Goal: Participate in discussion: Engage in conversation with other users on a specific topic

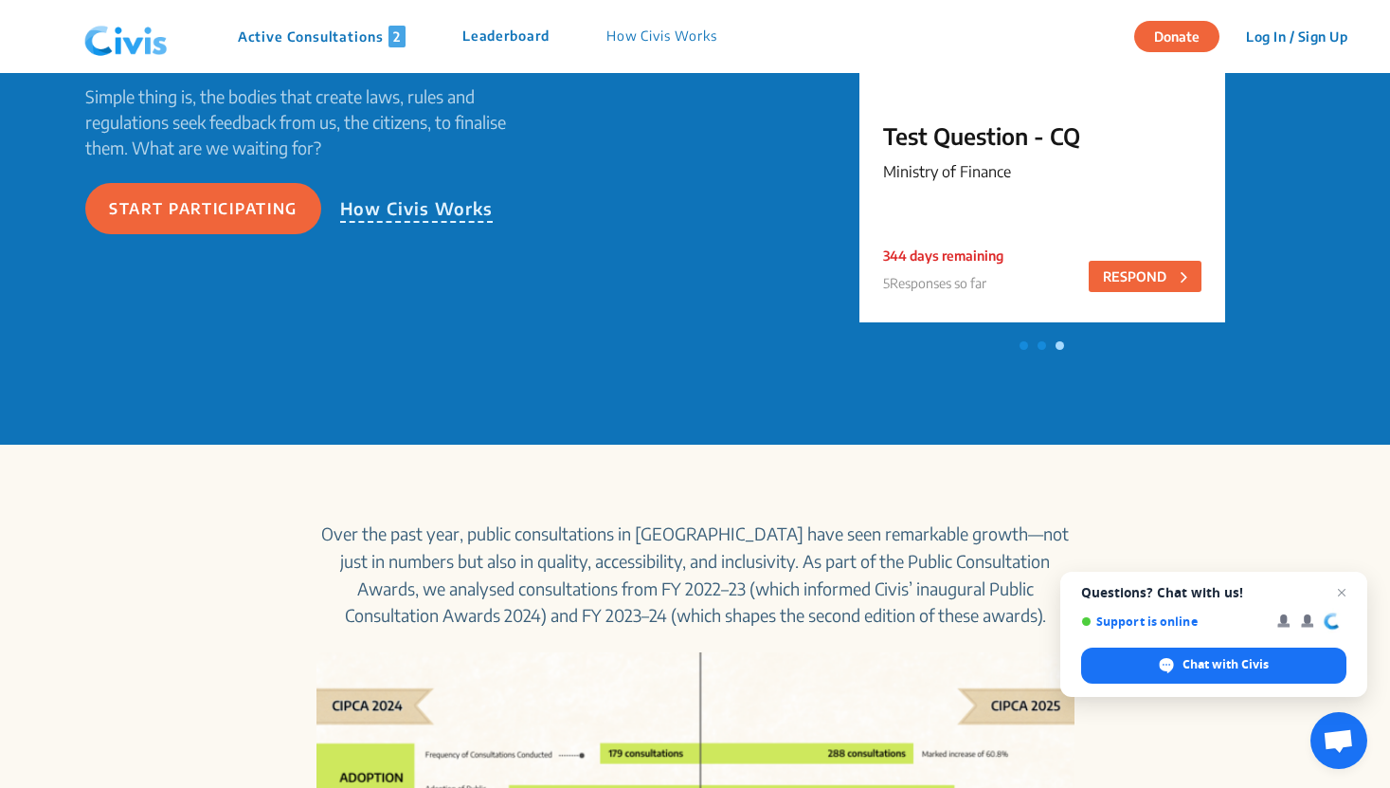
scroll to position [70, 0]
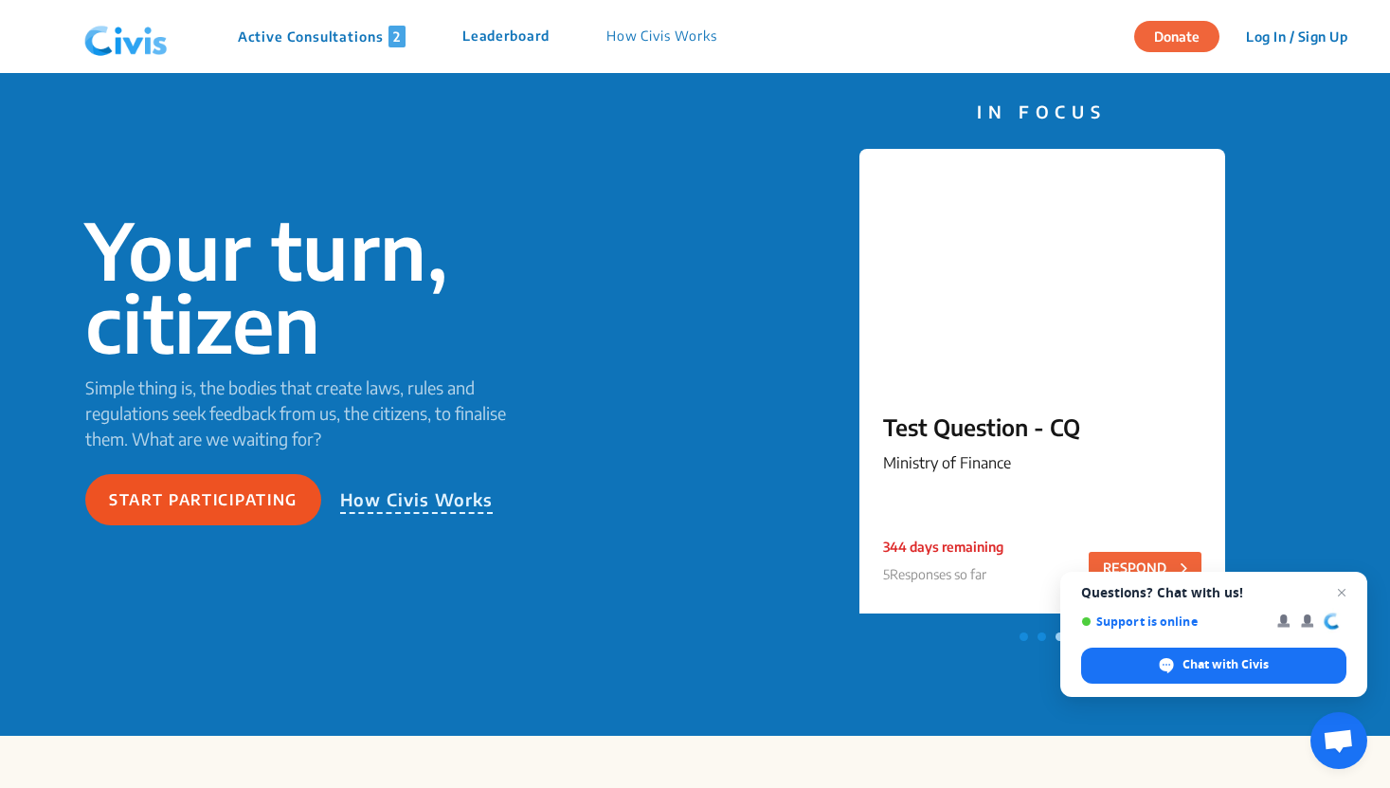
click at [202, 508] on button "Start participating" at bounding box center [203, 499] width 236 height 51
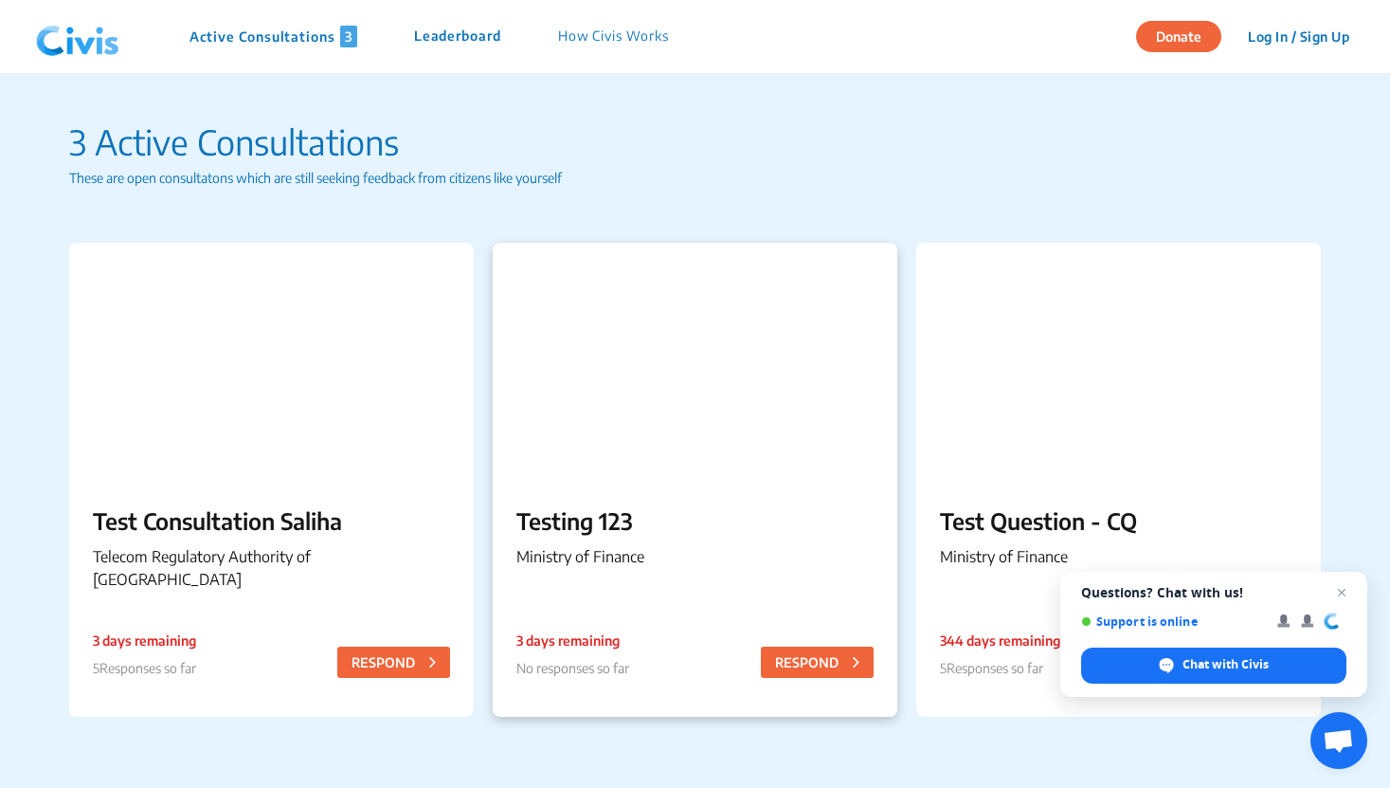
click at [625, 530] on p "Testing 123" at bounding box center [695, 520] width 357 height 34
click at [1043, 503] on p "Test Question - CQ" at bounding box center [1118, 520] width 357 height 34
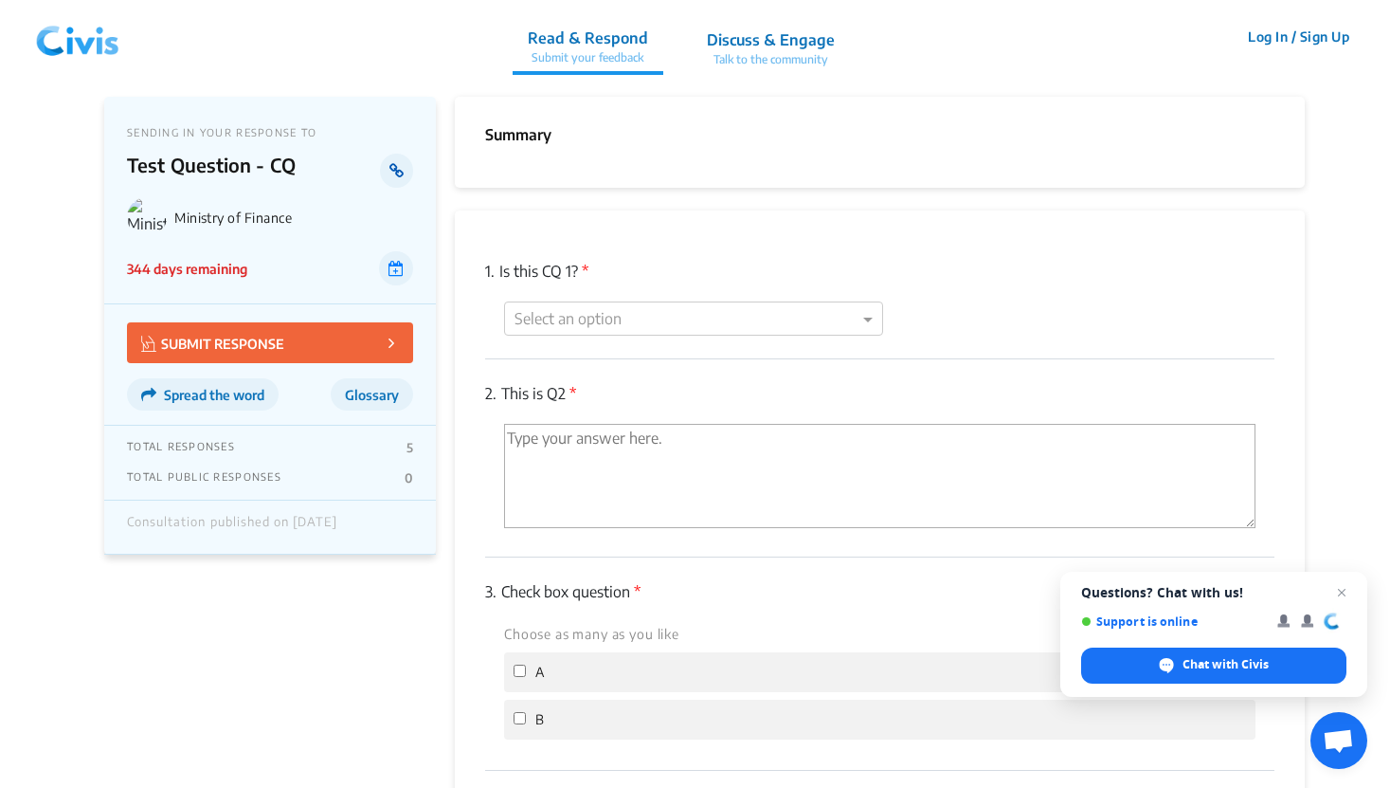
click at [403, 173] on icon at bounding box center [397, 170] width 14 height 15
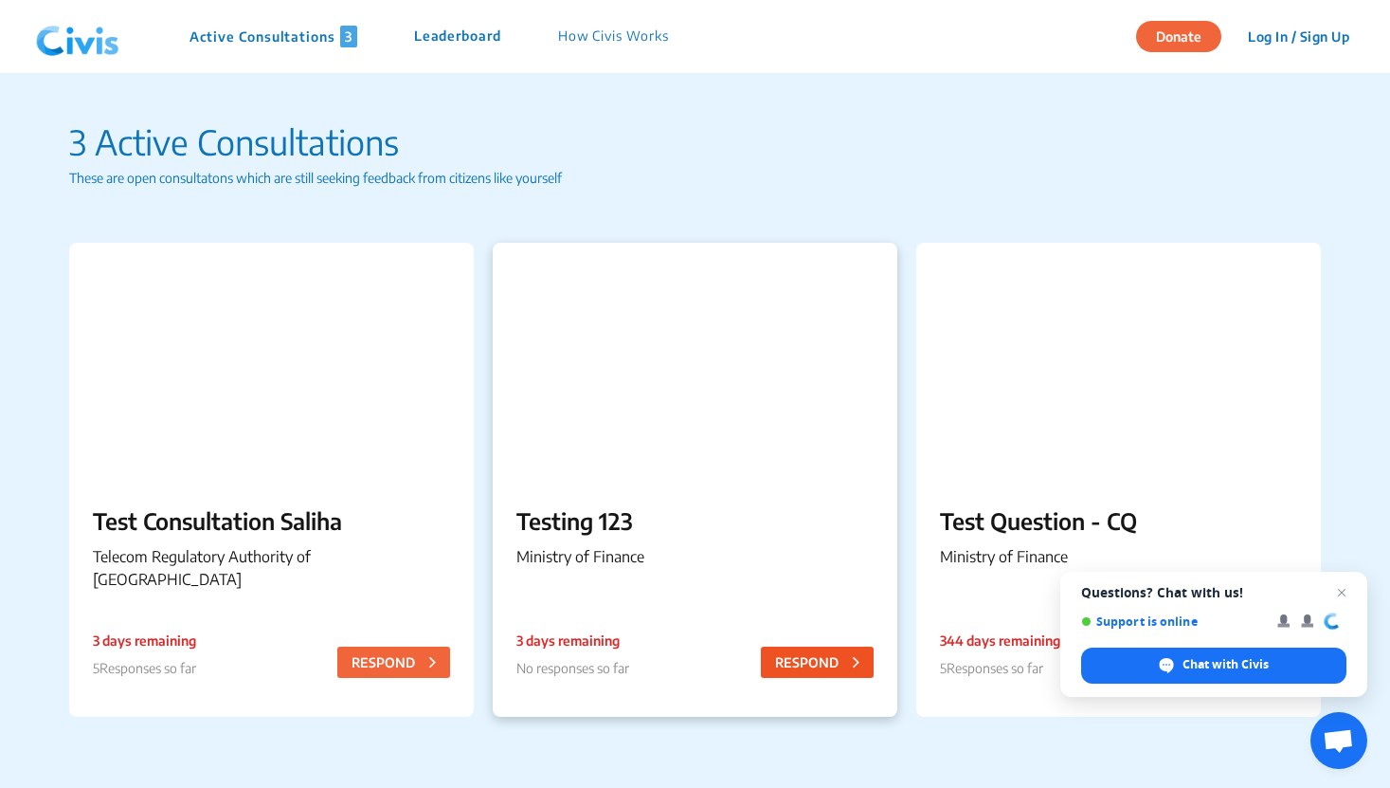
click at [850, 656] on button "RESPOND" at bounding box center [817, 661] width 113 height 31
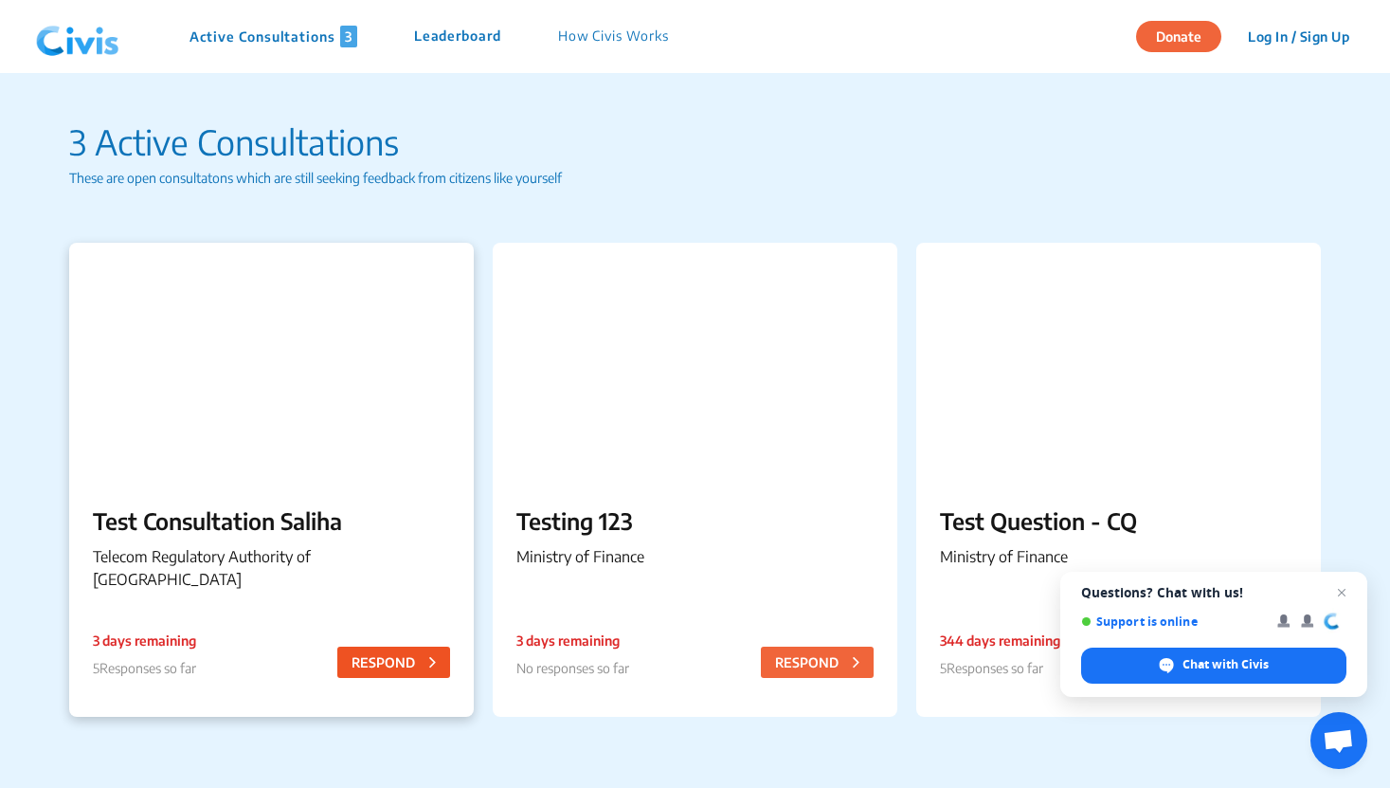
click at [381, 662] on button "RESPOND" at bounding box center [393, 661] width 113 height 31
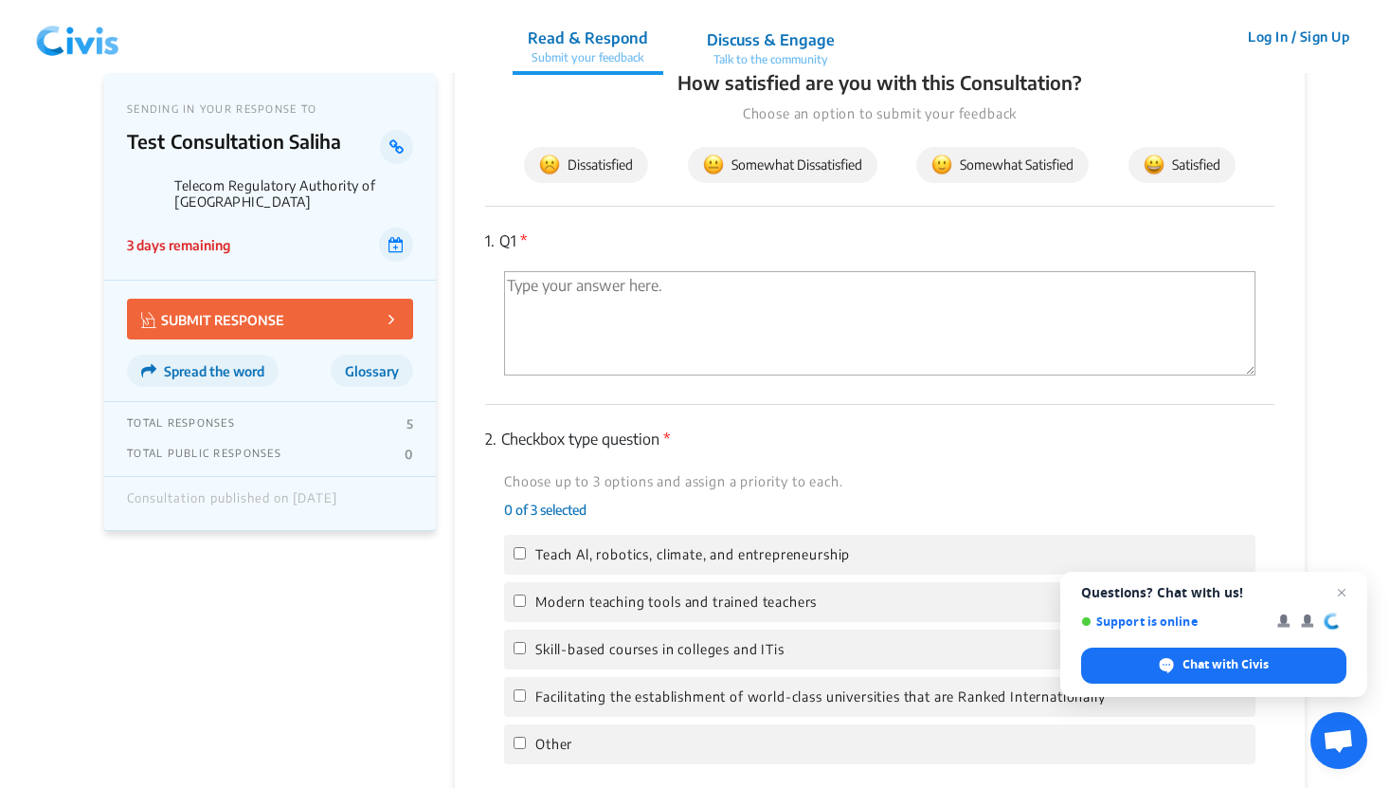
scroll to position [298, 0]
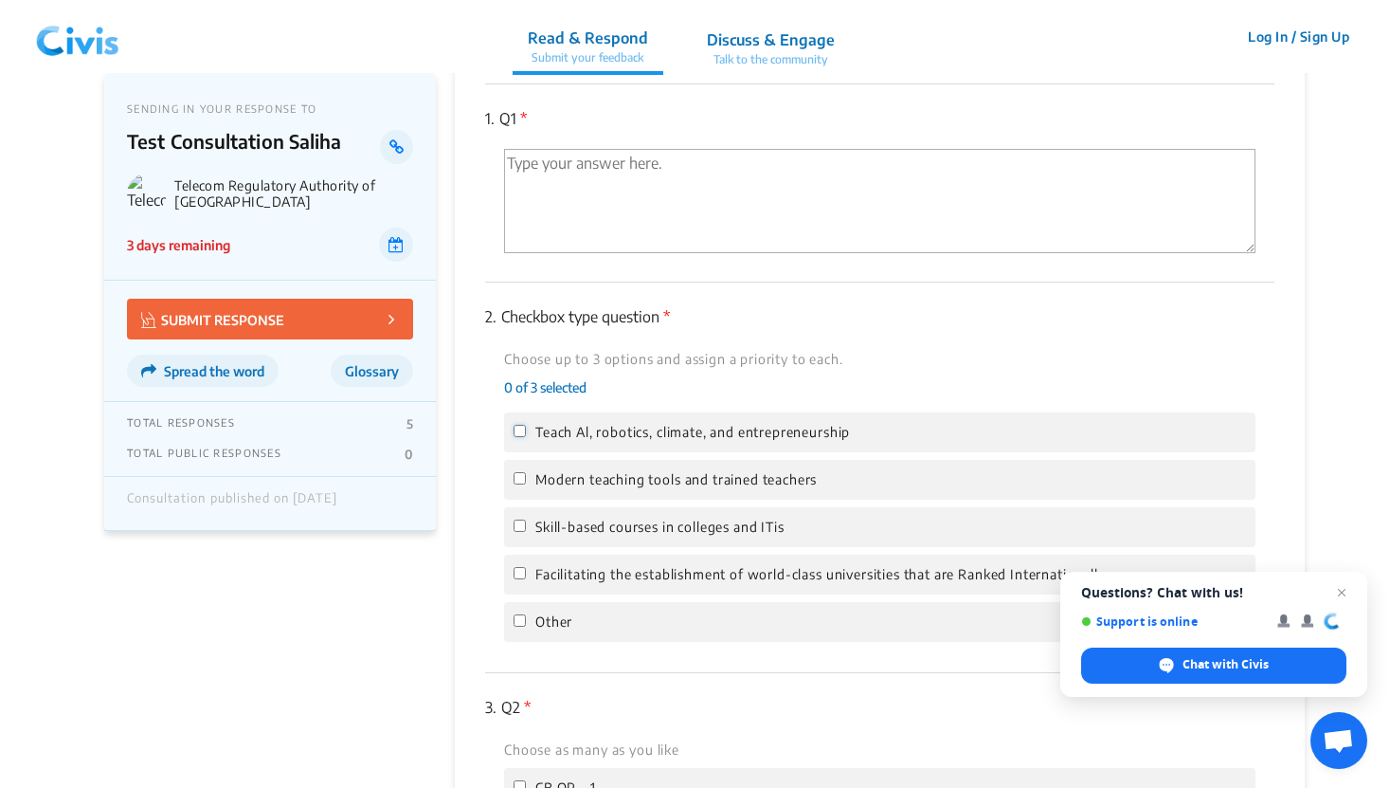
click at [517, 429] on input "Teach Al, robotics, climate, and entrepreneurship" at bounding box center [520, 431] width 12 height 12
checkbox input "true"
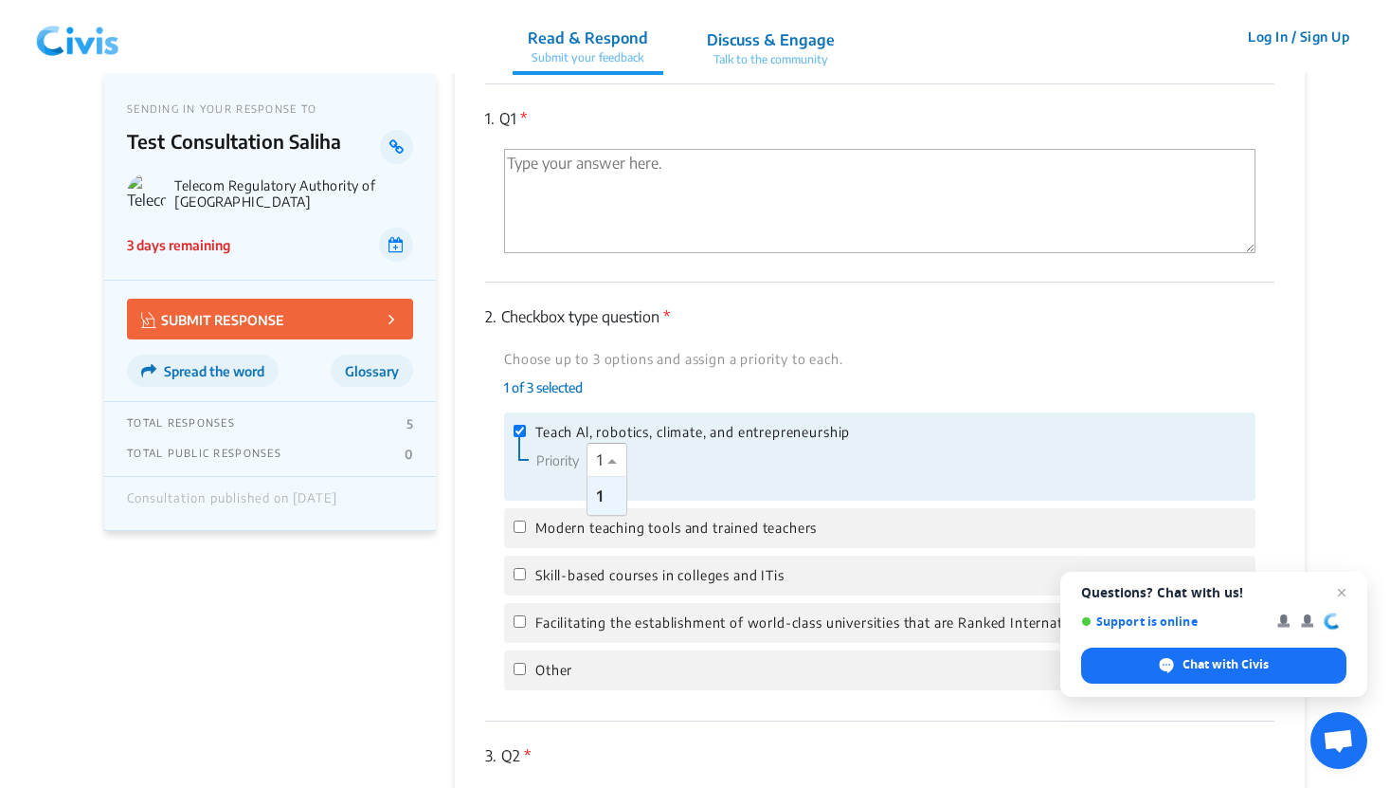
click at [612, 461] on span at bounding box center [615, 459] width 24 height 23
click at [662, 476] on div "Priority Select priority × 1 1" at bounding box center [702, 460] width 366 height 34
click at [612, 525] on span "Modern teaching tools and trained teachers" at bounding box center [675, 527] width 281 height 21
click at [526, 525] on input "Modern teaching tools and trained teachers" at bounding box center [520, 526] width 12 height 12
checkbox input "true"
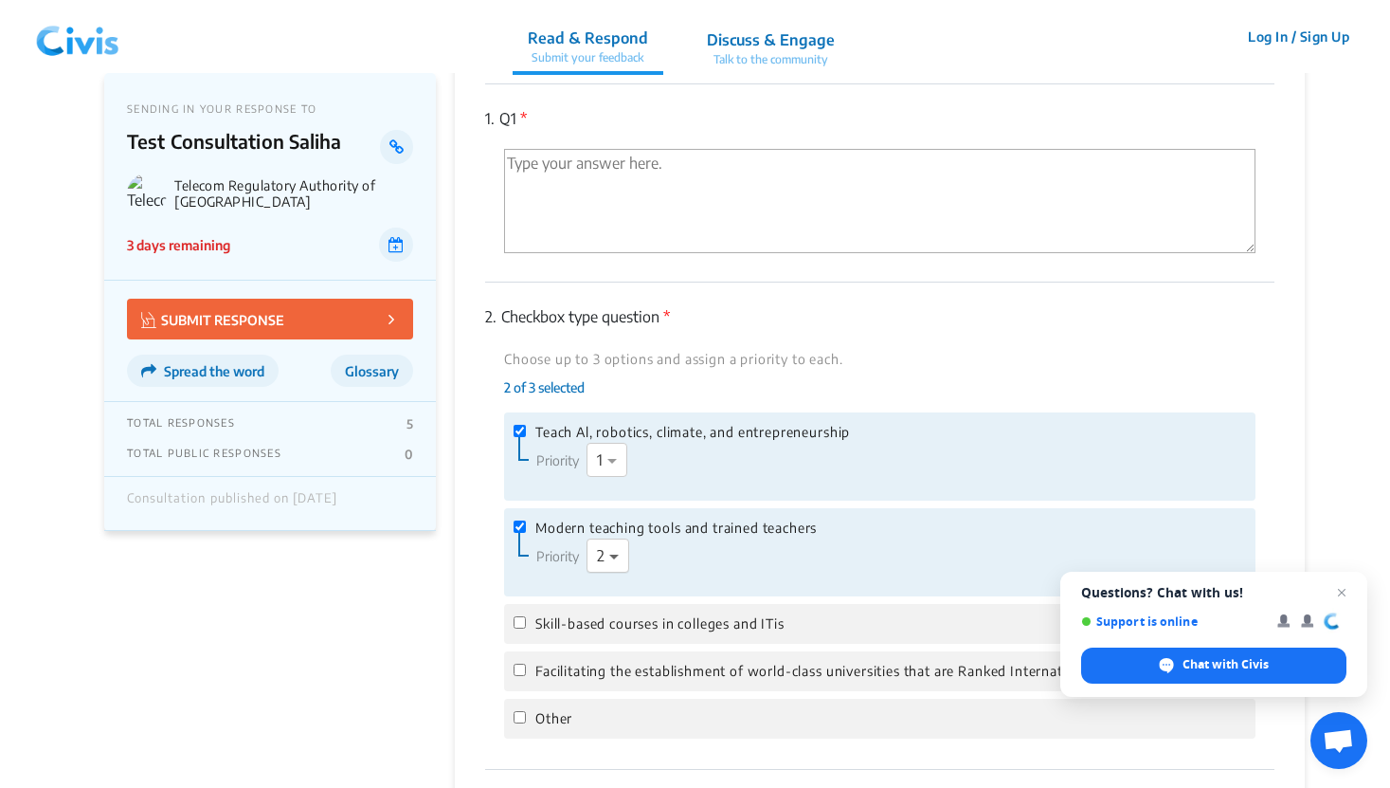
click at [608, 562] on span at bounding box center [617, 555] width 24 height 23
click at [624, 597] on div "1" at bounding box center [608, 591] width 41 height 38
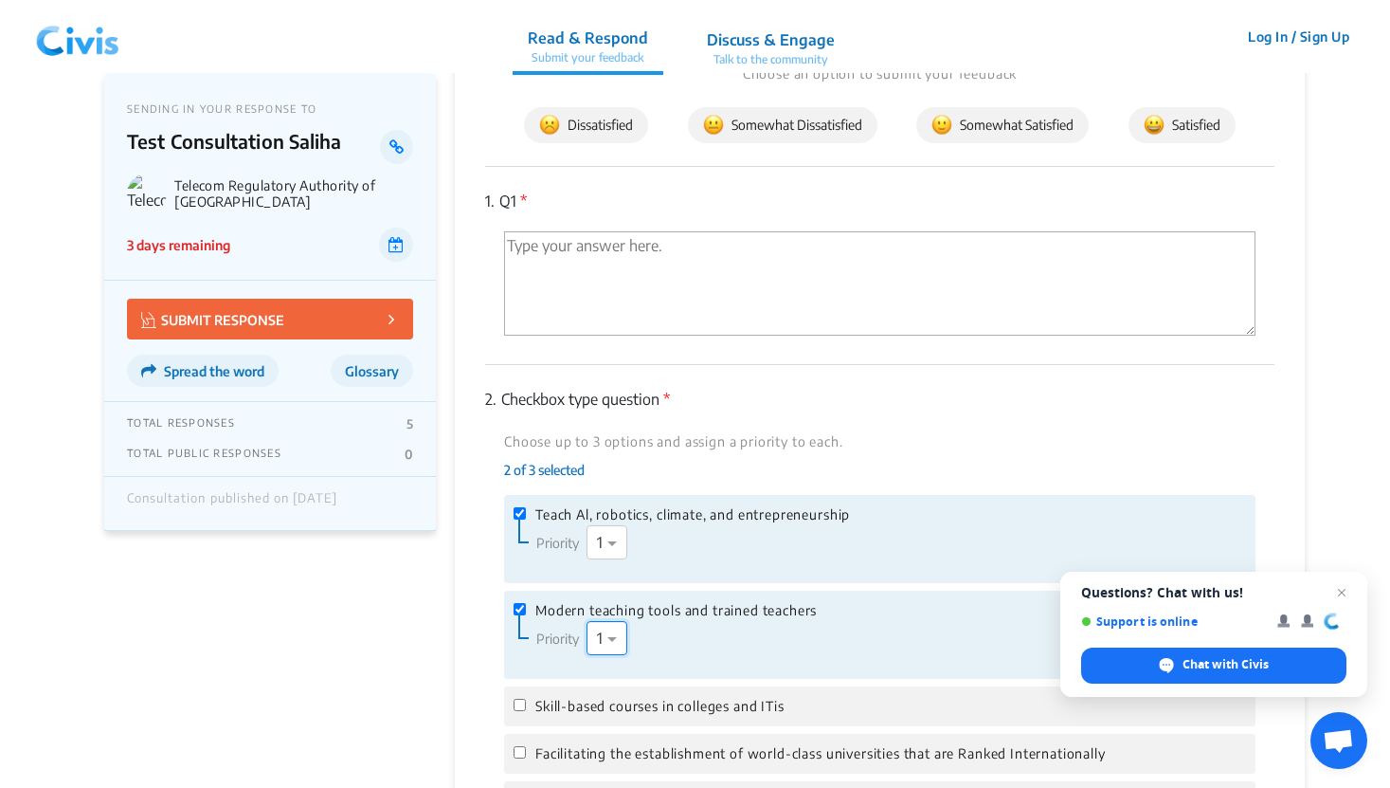
scroll to position [0, 0]
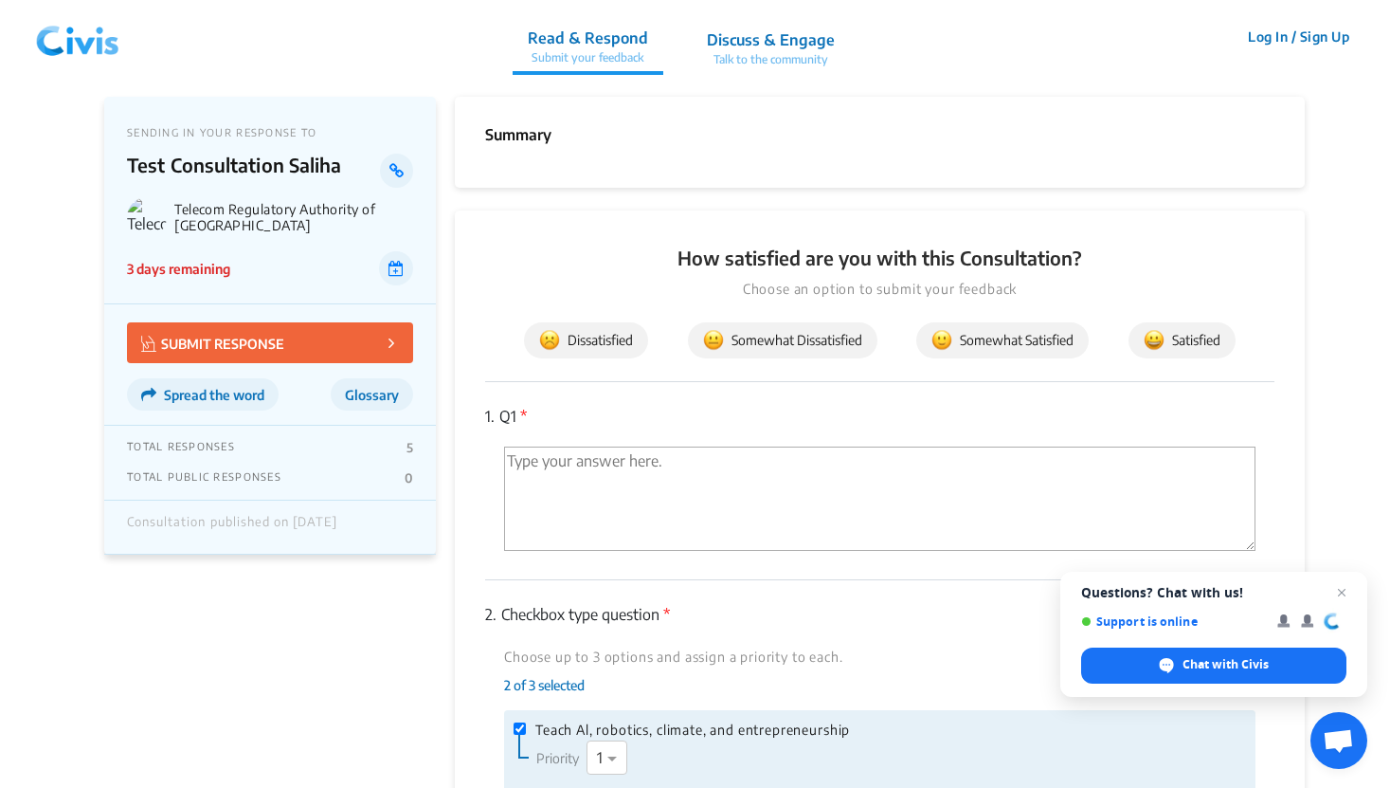
click at [574, 470] on textarea "'Type your answer here.' | translate" at bounding box center [880, 498] width 752 height 104
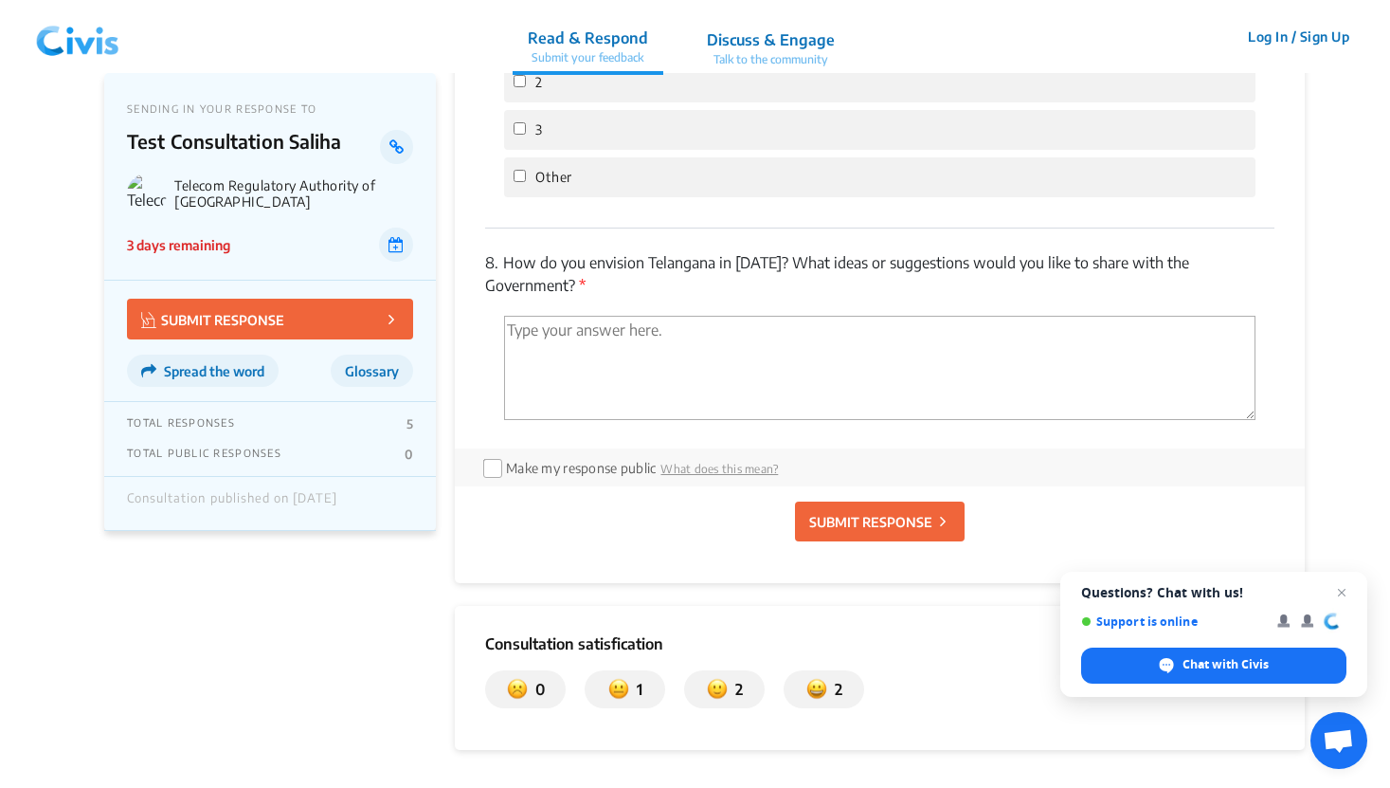
scroll to position [2185, 0]
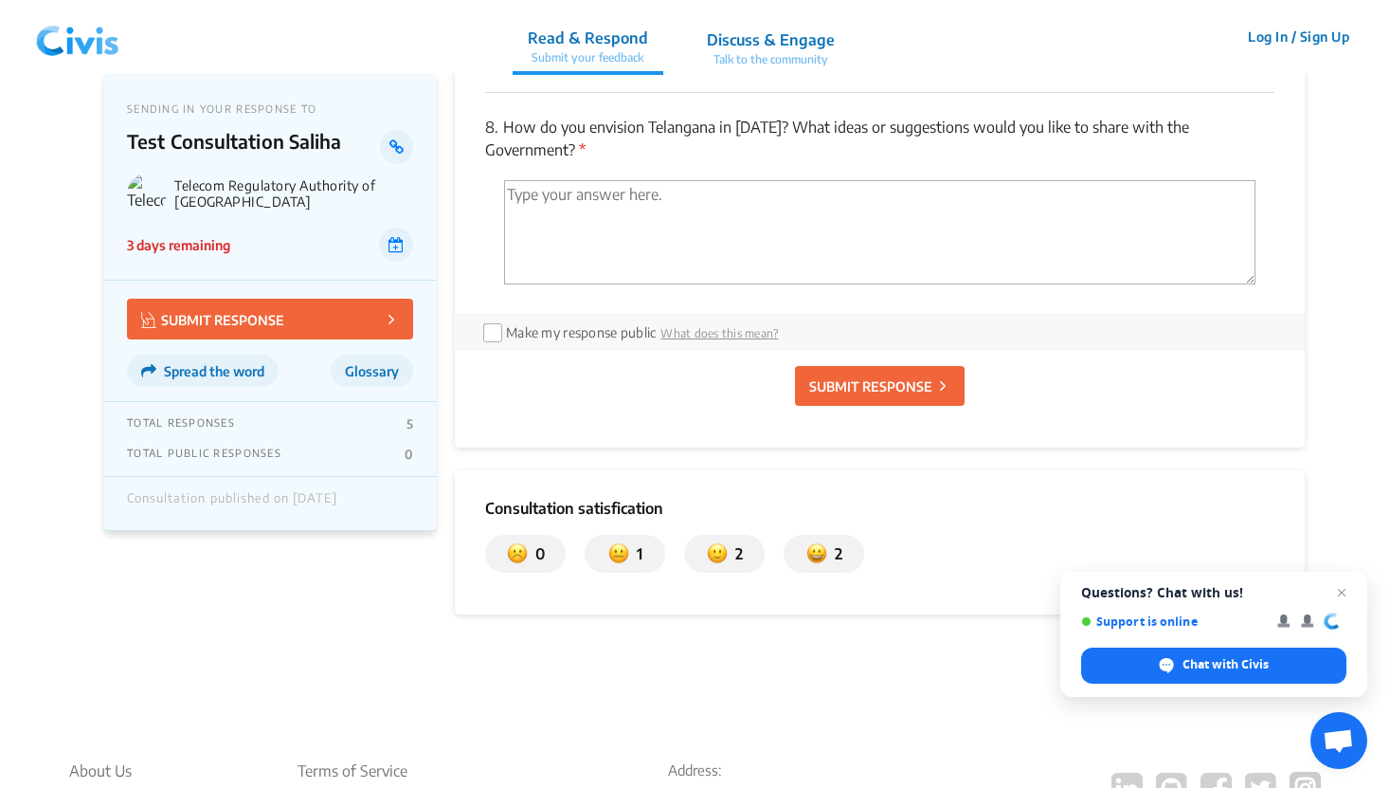
type textarea "hi"
click at [902, 386] on p "SUBMIT RESPONSE" at bounding box center [870, 386] width 123 height 20
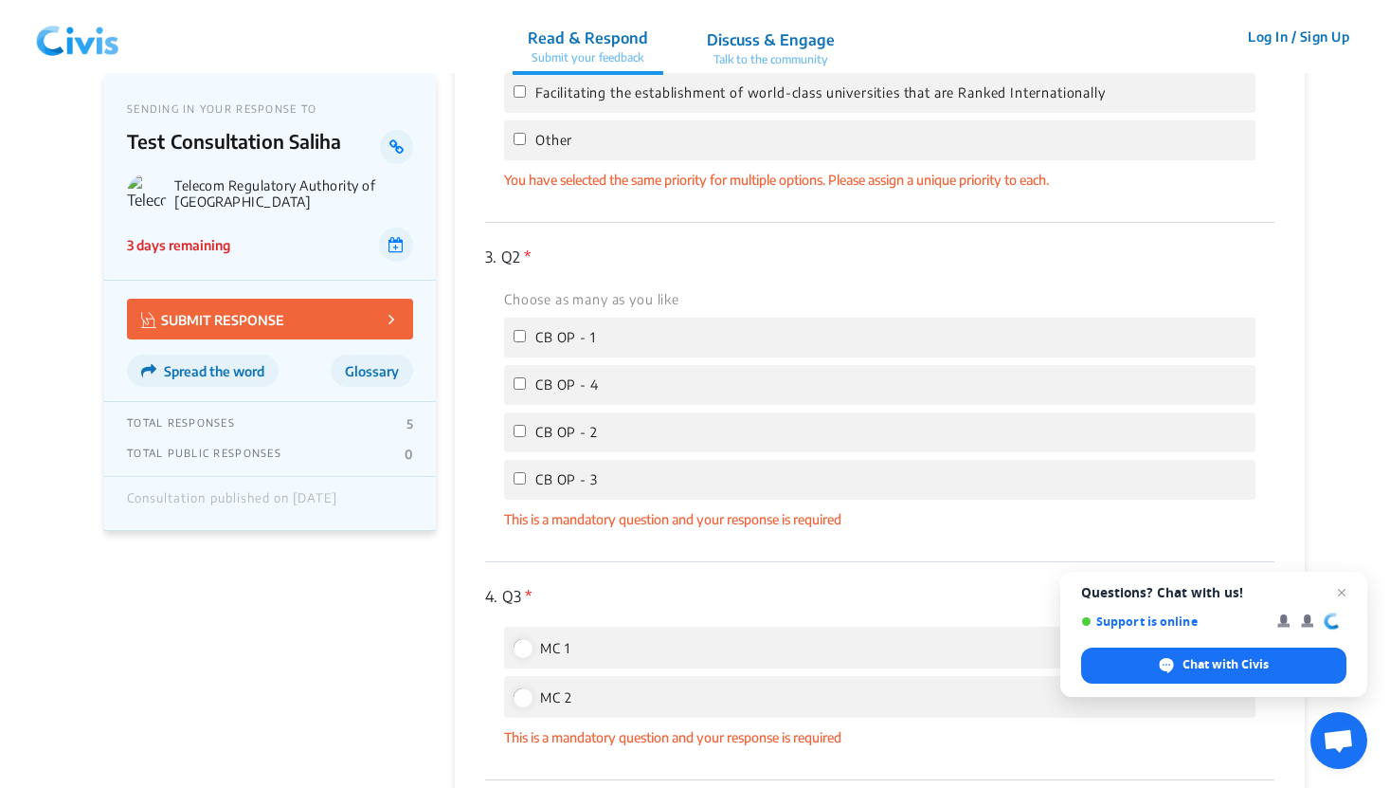
scroll to position [918, 0]
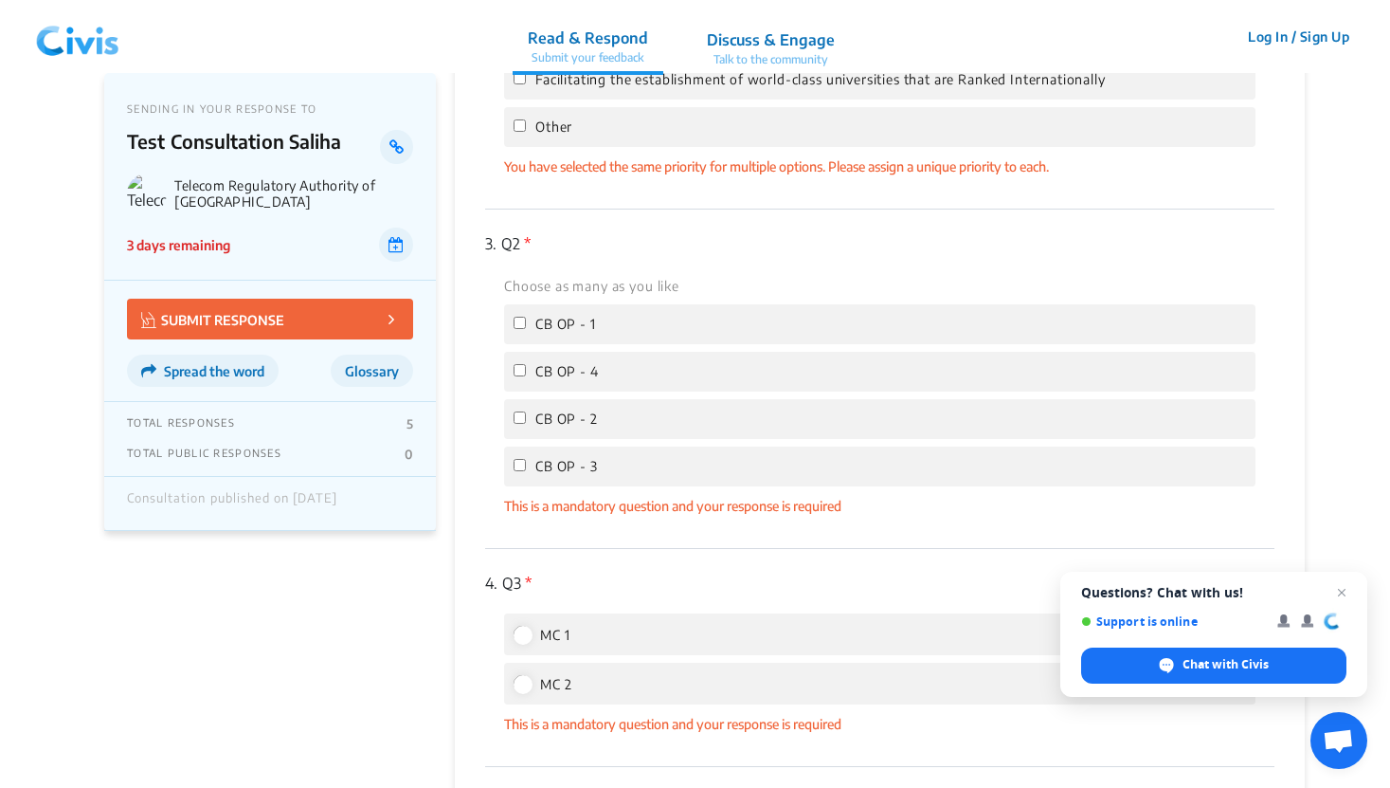
click at [526, 326] on label "CB OP - 1" at bounding box center [880, 324] width 733 height 21
click at [526, 326] on input "CB OP - 1" at bounding box center [520, 323] width 12 height 12
checkbox input "true"
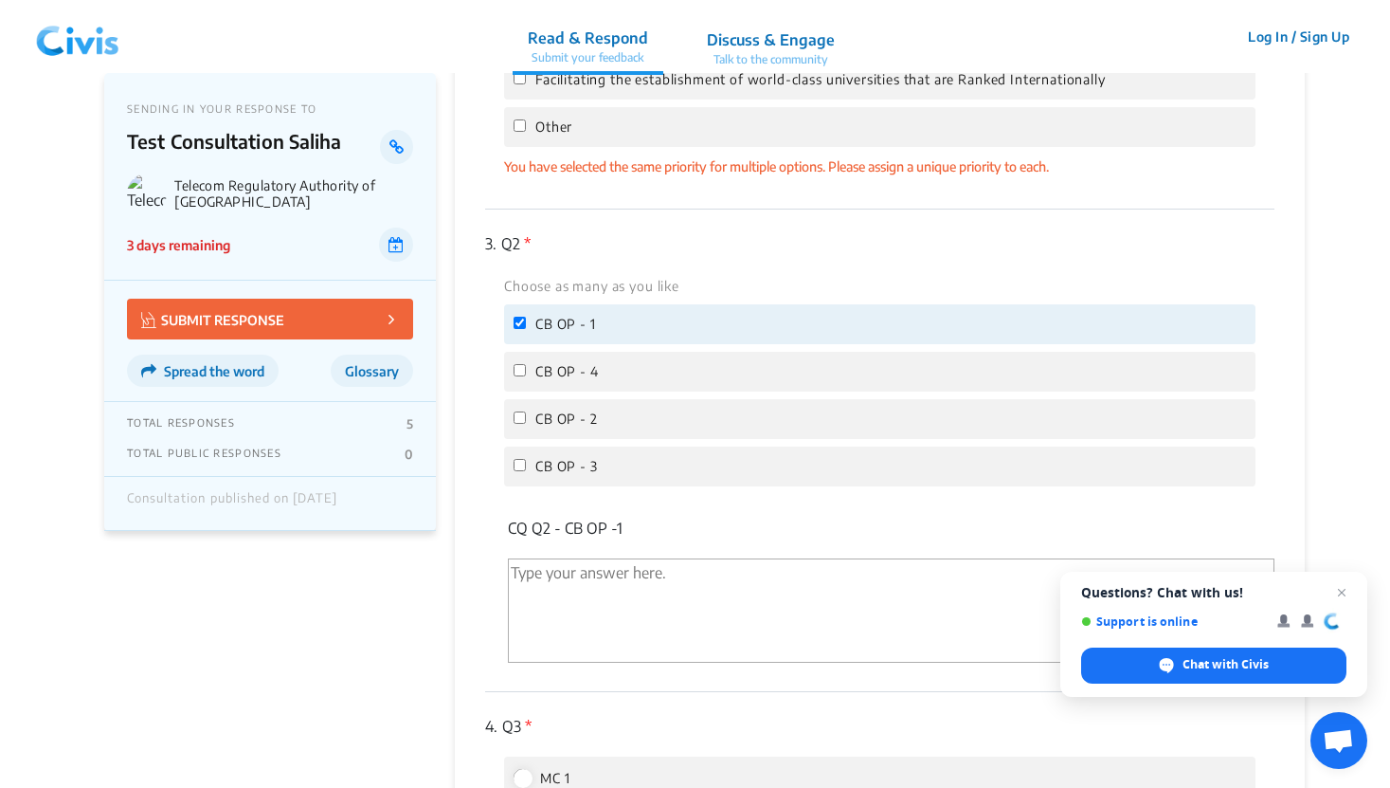
click at [517, 382] on div "CB OP - 4" at bounding box center [880, 372] width 752 height 40
click at [559, 595] on textarea "'Type your answer here.' | translate" at bounding box center [891, 610] width 767 height 104
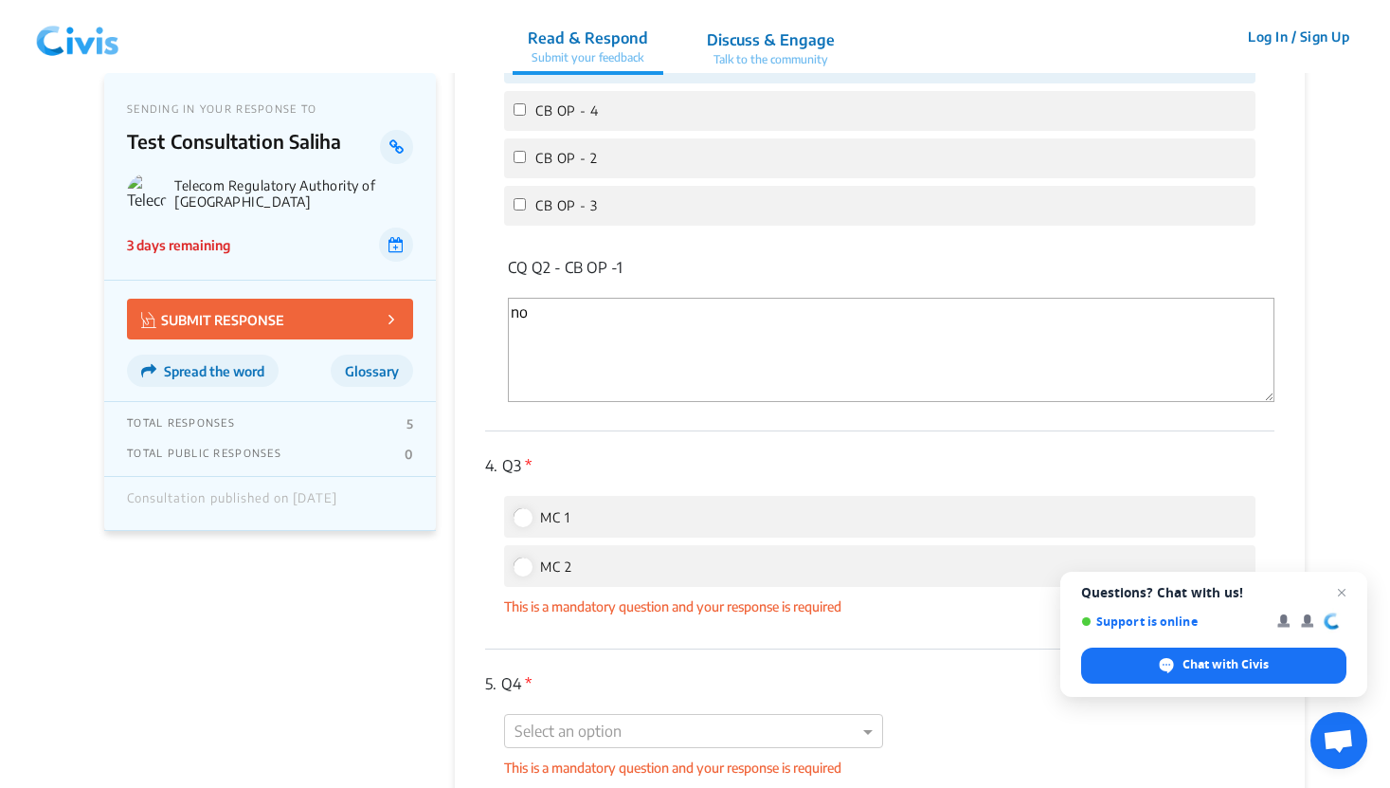
scroll to position [1316, 0]
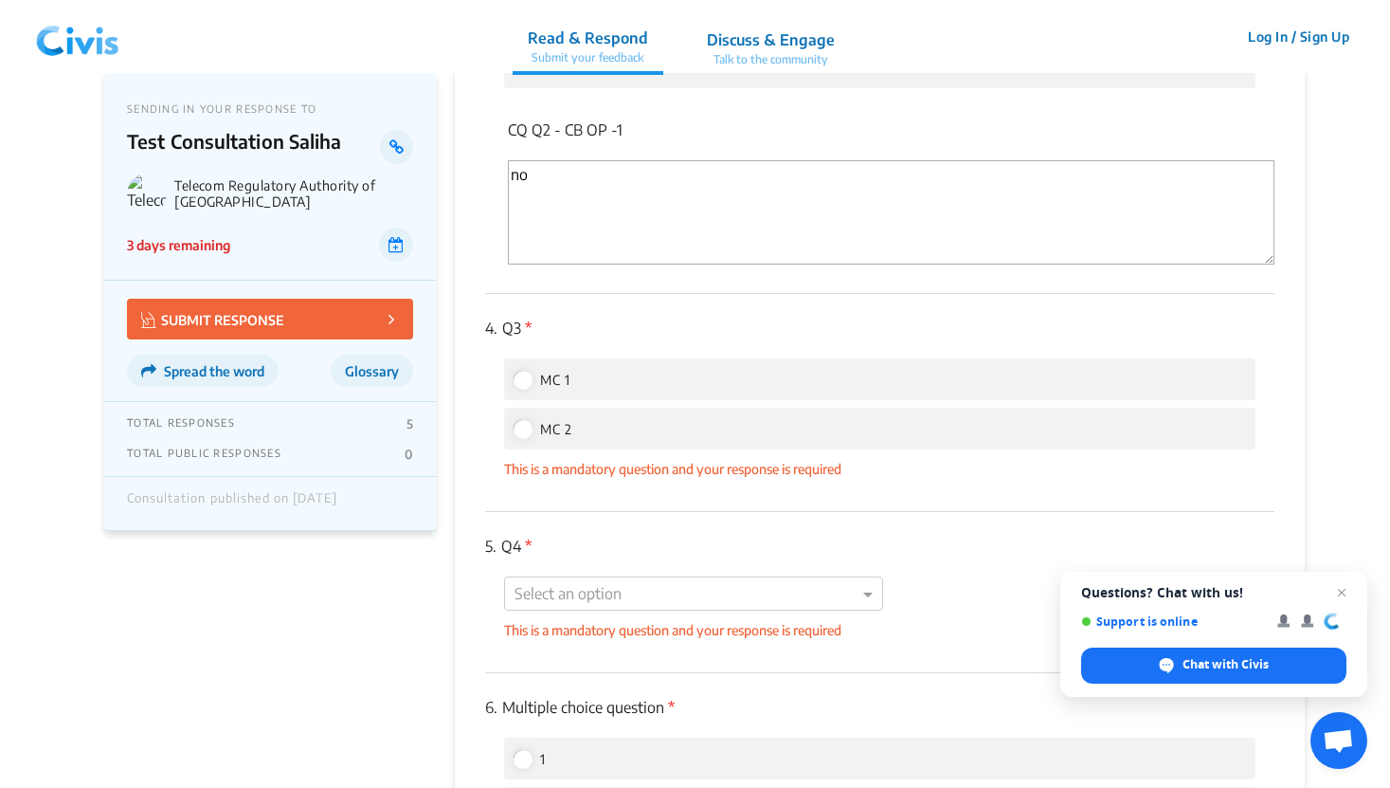
type textarea "no"
click at [527, 378] on input "MC 1" at bounding box center [522, 379] width 17 height 17
radio input "true"
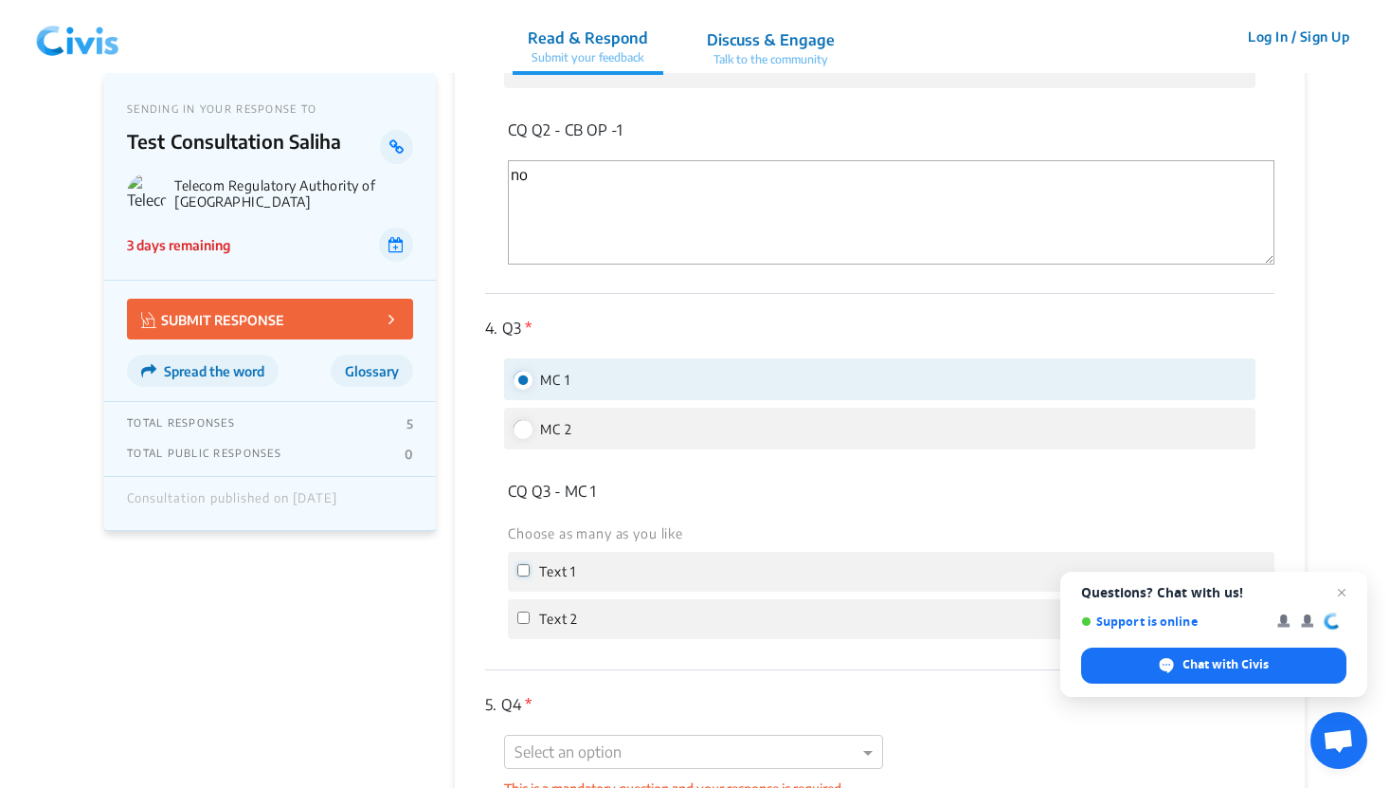
click at [520, 566] on input "Text 1" at bounding box center [523, 570] width 12 height 12
checkbox input "true"
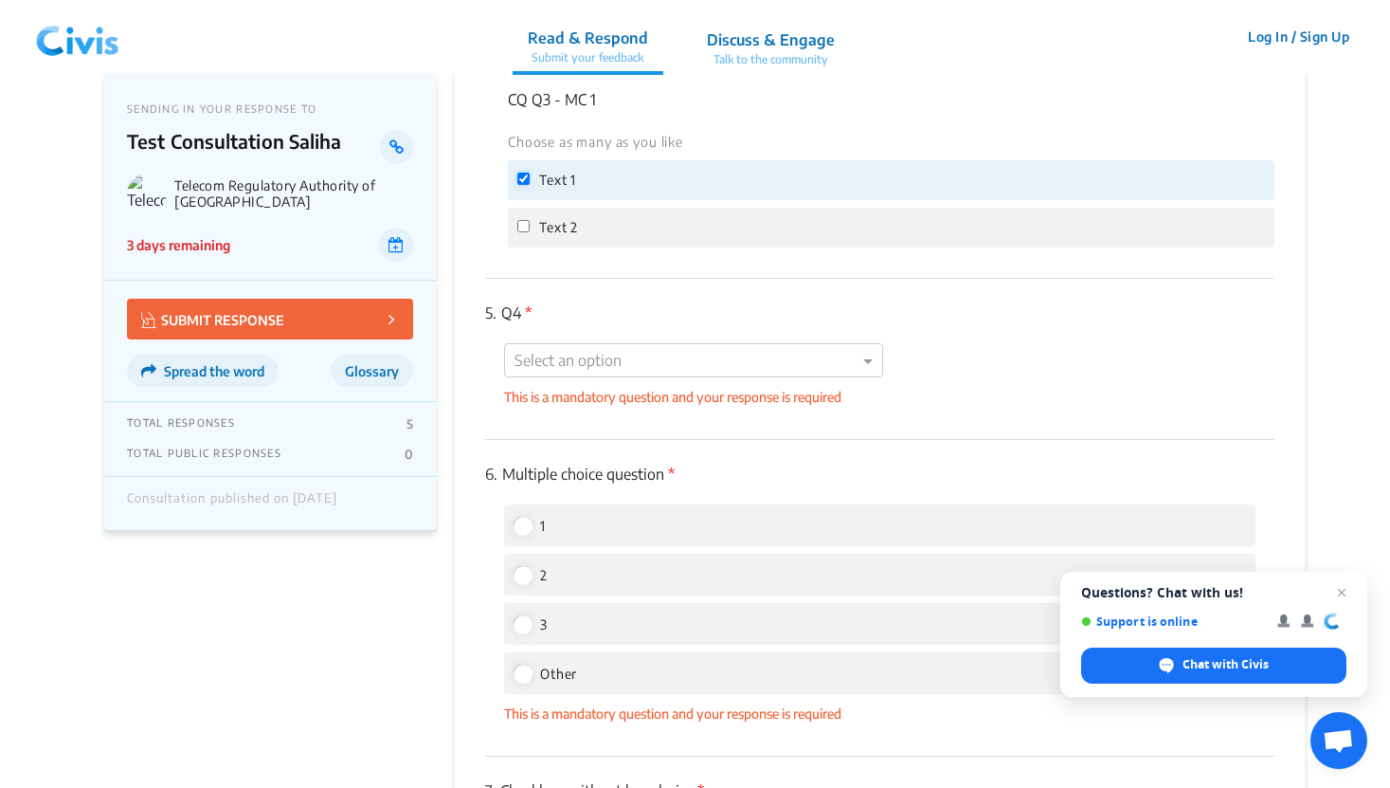
scroll to position [1904, 0]
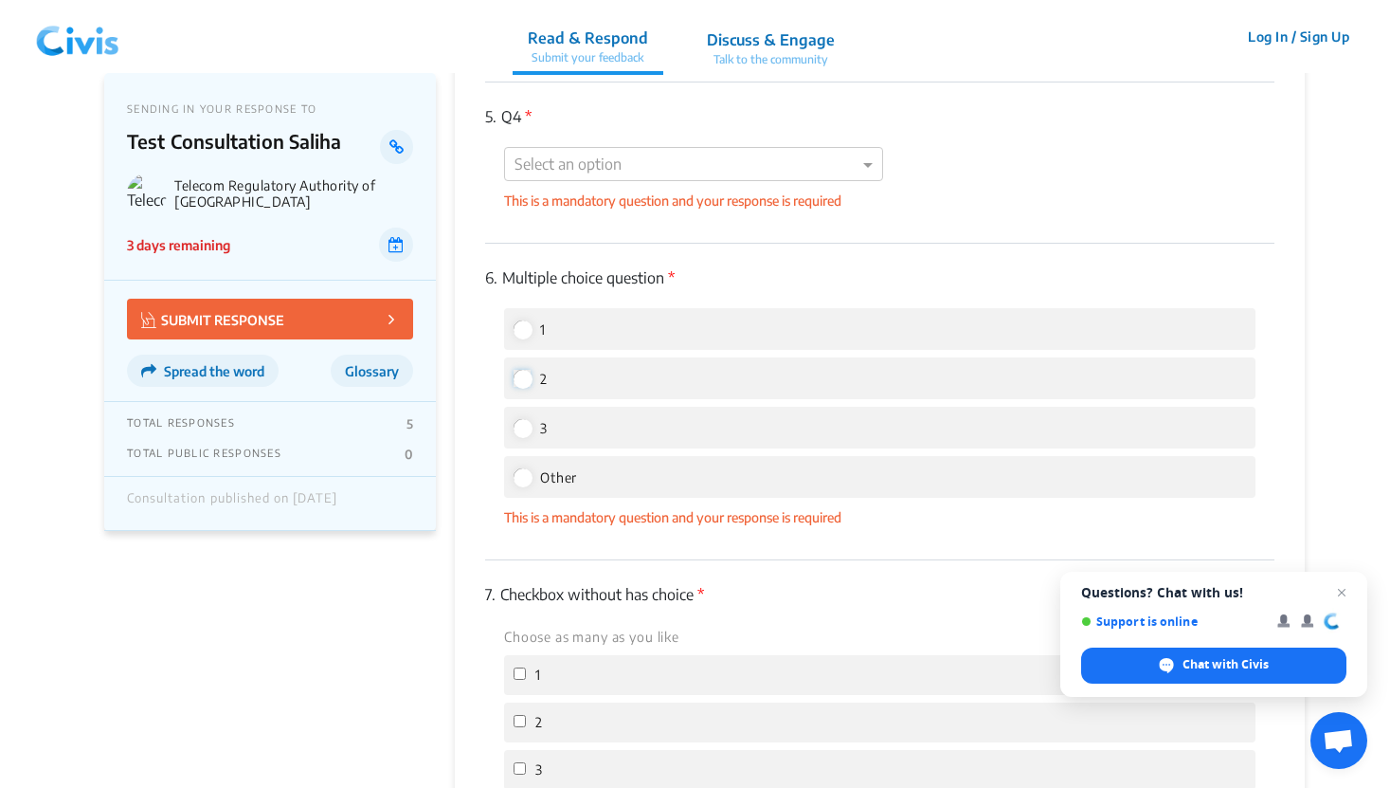
click at [525, 377] on input "2" at bounding box center [522, 378] width 17 height 17
radio input "true"
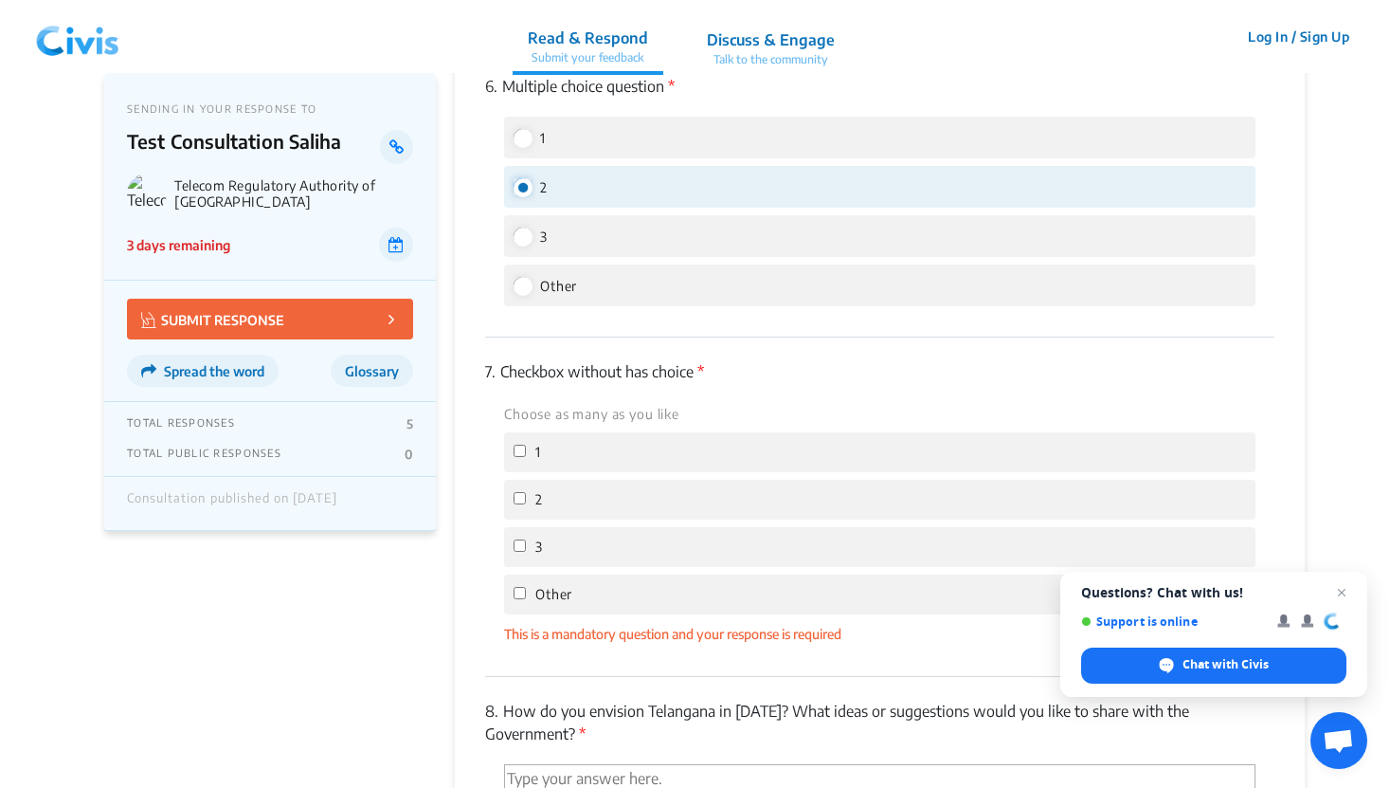
scroll to position [2296, 0]
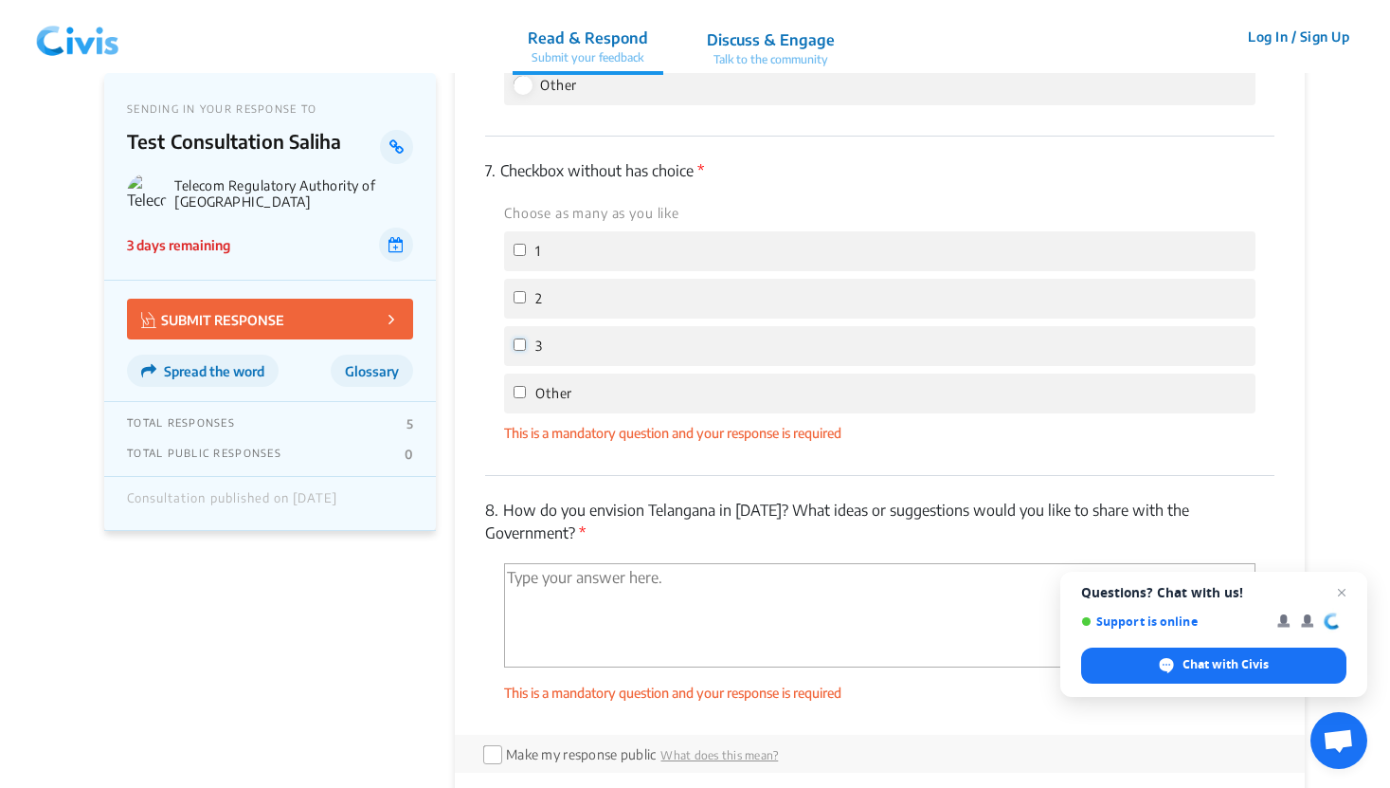
click at [520, 344] on input "3" at bounding box center [520, 344] width 12 height 12
checkbox input "true"
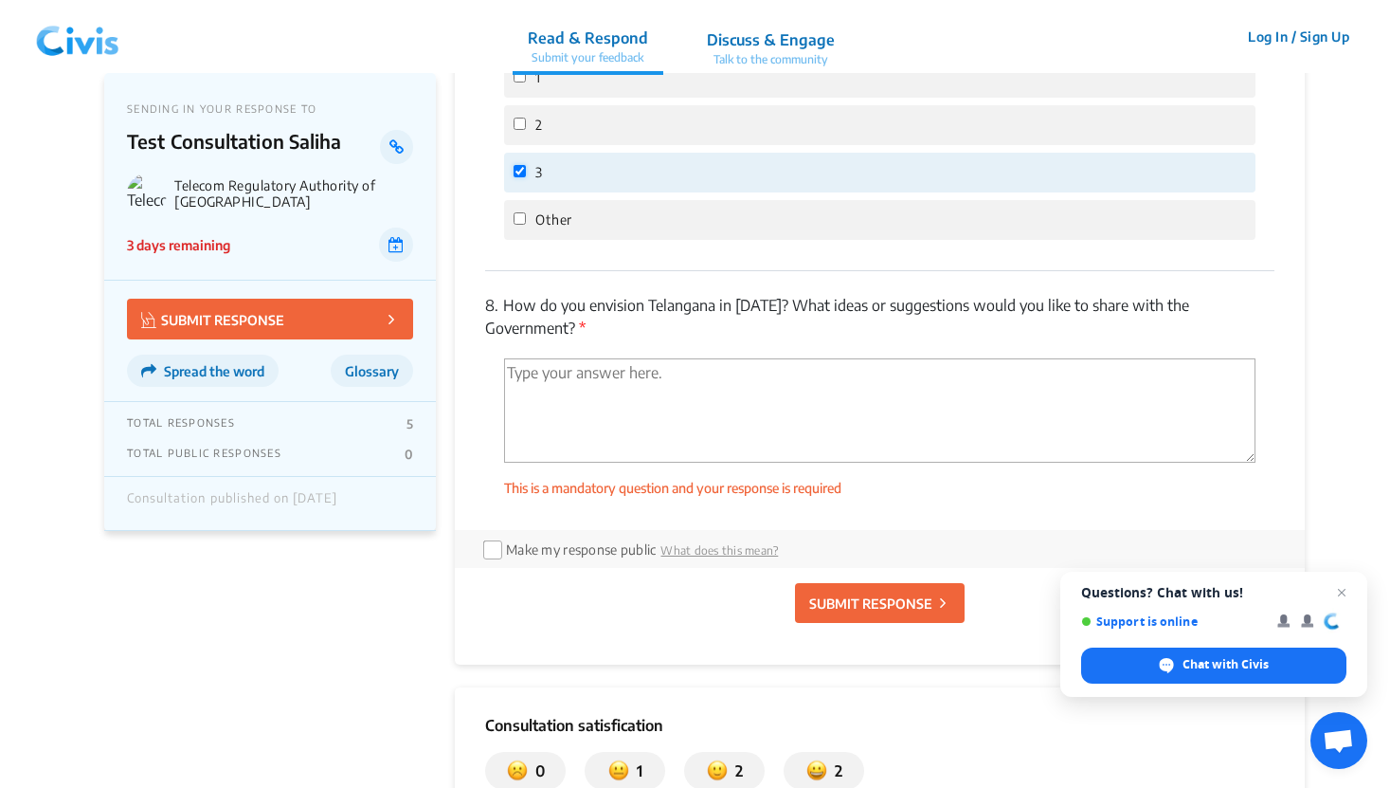
scroll to position [2491, 0]
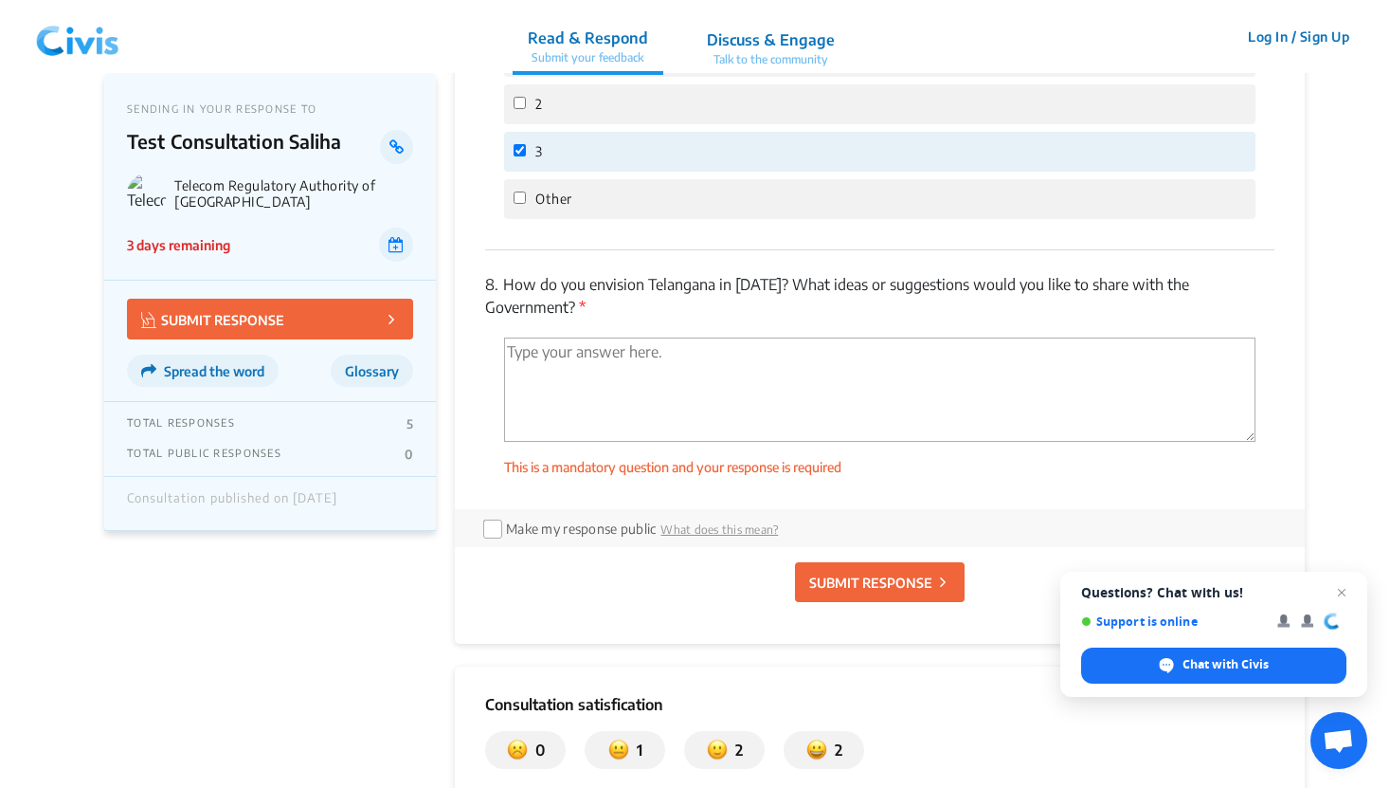
click at [671, 387] on textarea "'Type your answer here.' | translate" at bounding box center [880, 389] width 752 height 104
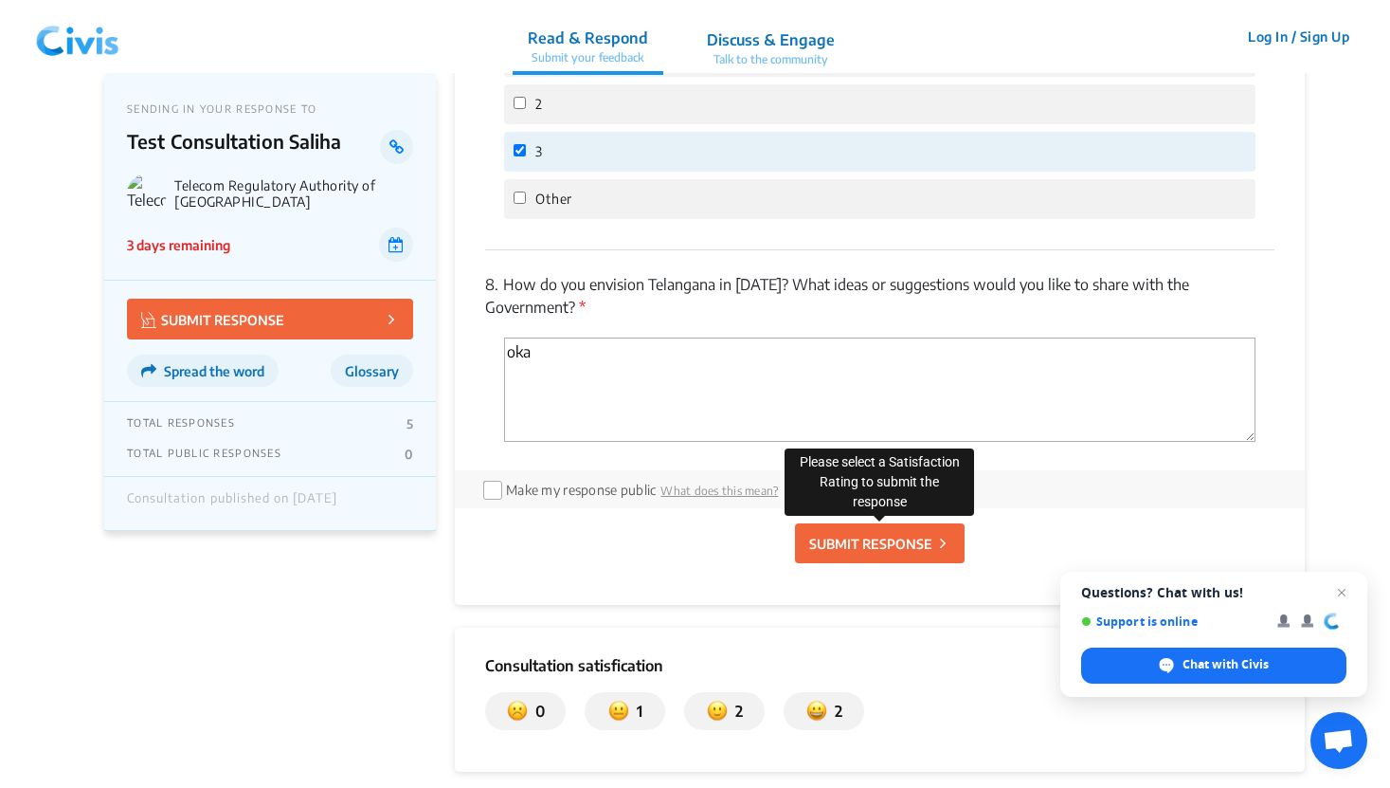
type textarea "oka"
click at [869, 539] on p "SUBMIT RESPONSE" at bounding box center [870, 544] width 123 height 20
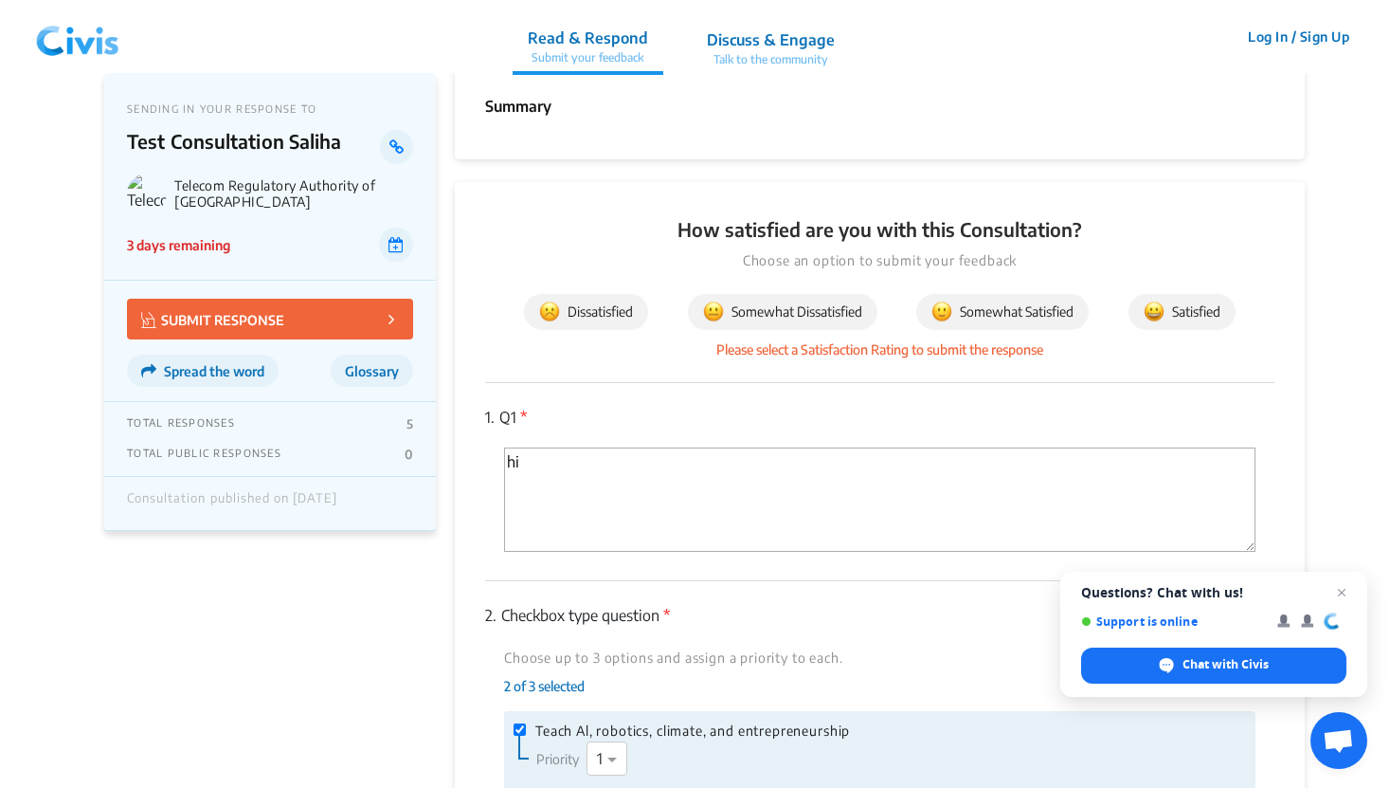
scroll to position [0, 0]
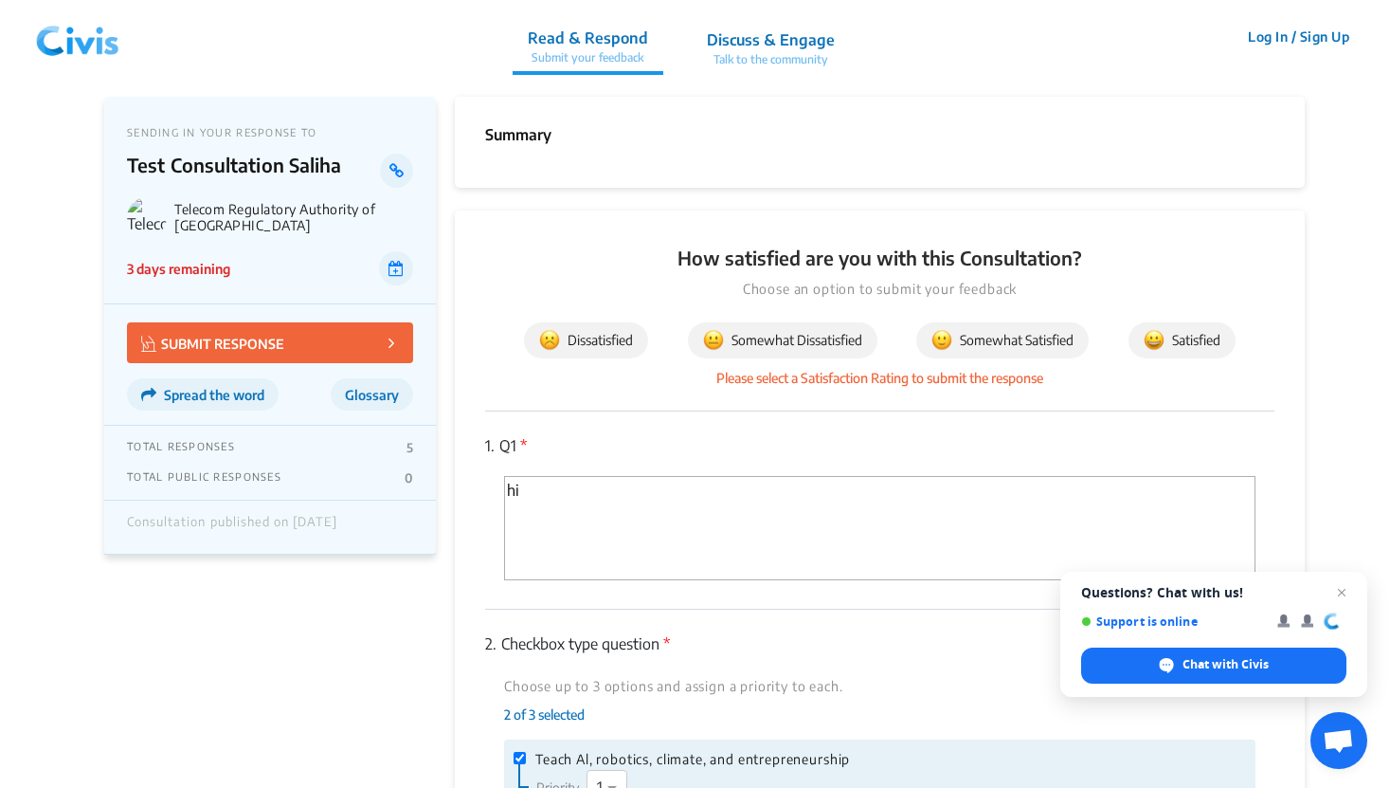
click at [757, 419] on div "1. Q1 * hi" at bounding box center [879, 509] width 789 height 197
click at [1152, 354] on button "Satisfied" at bounding box center [1182, 340] width 107 height 36
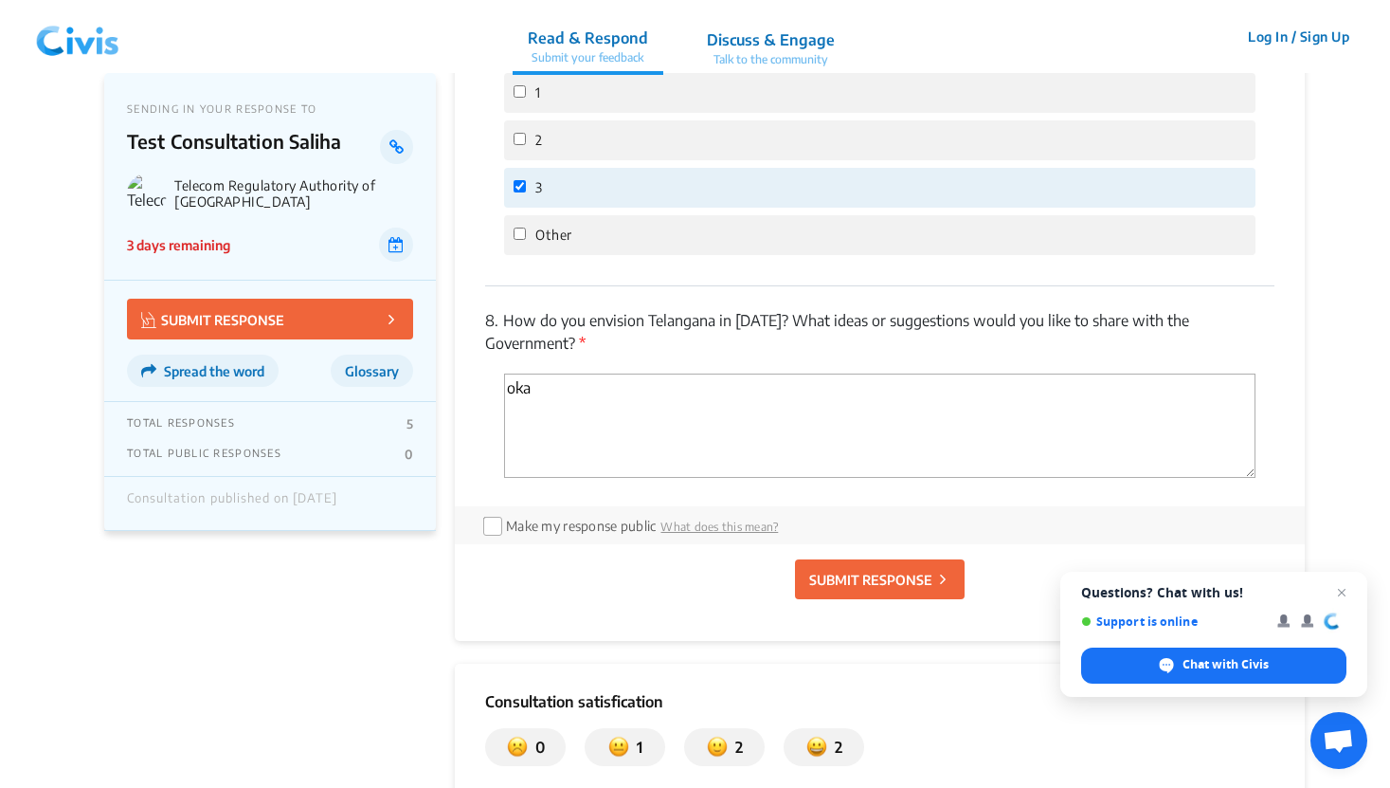
scroll to position [2766, 0]
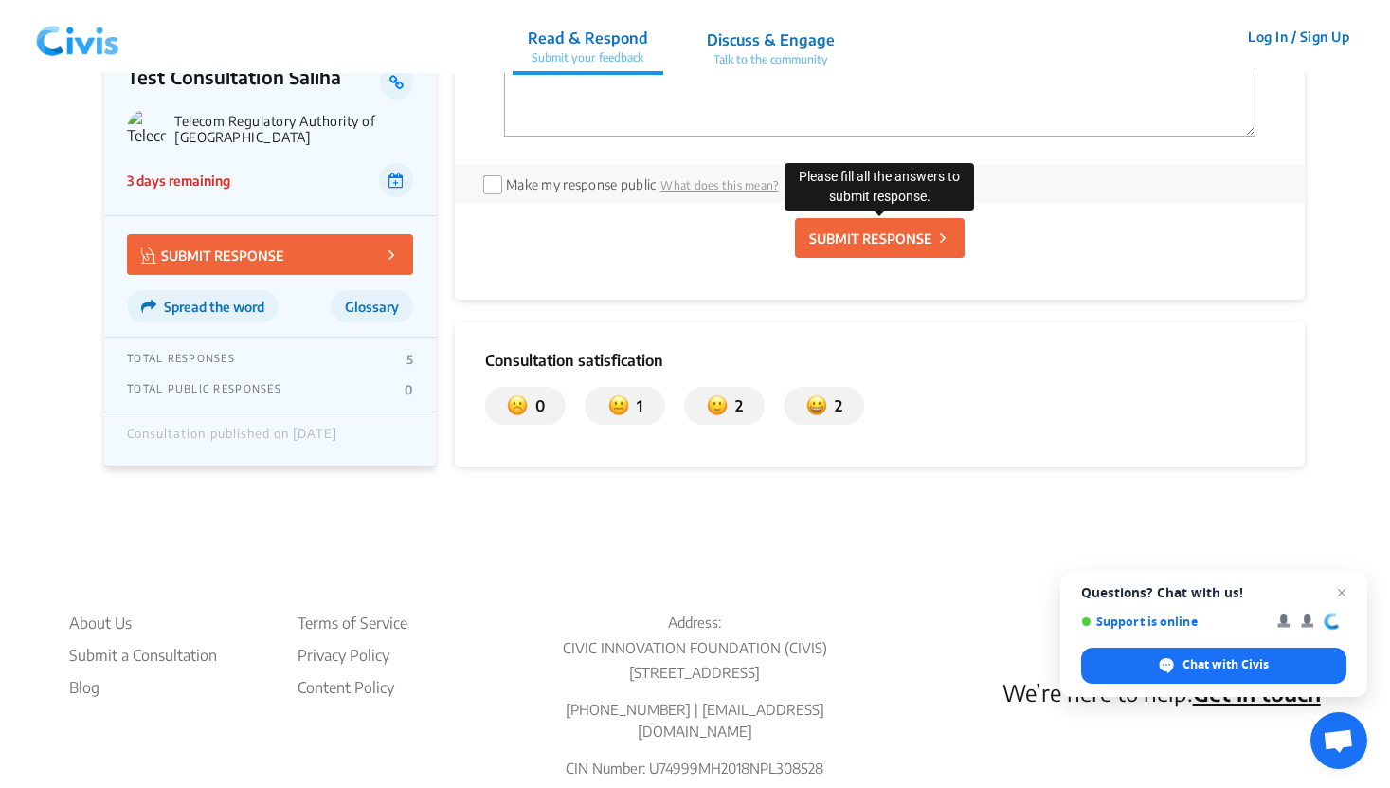
click at [873, 246] on button "SUBMIT RESPONSE" at bounding box center [880, 238] width 170 height 40
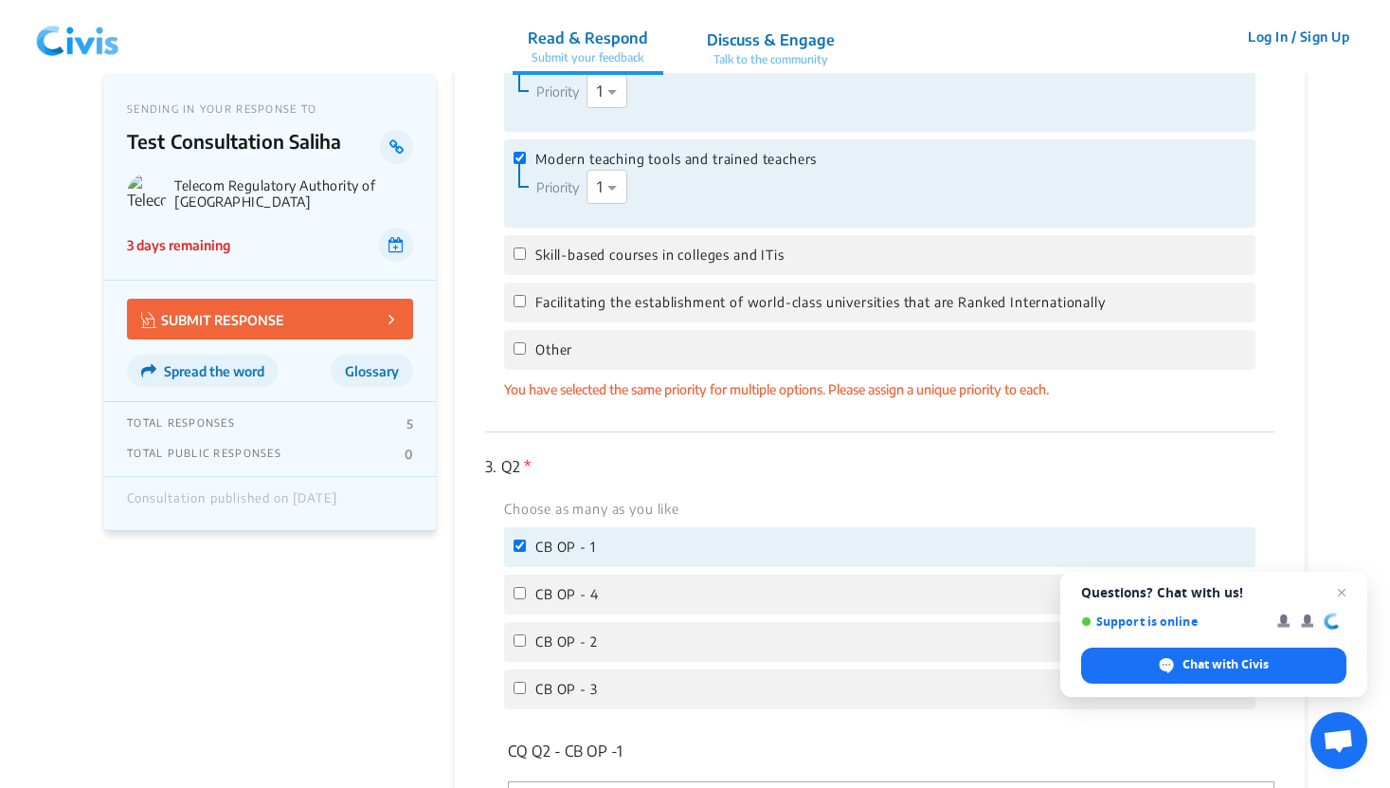
scroll to position [661, 0]
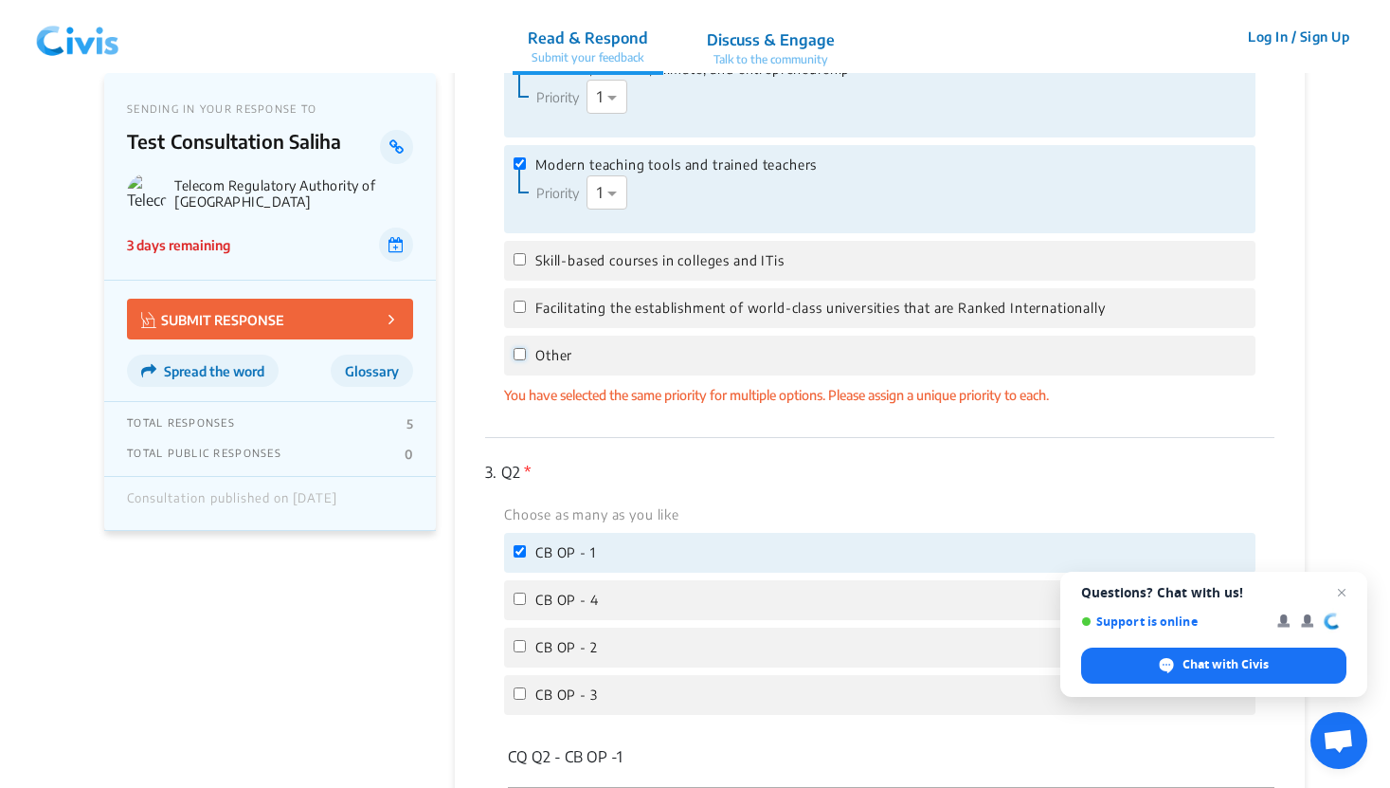
click at [520, 358] on input "Other" at bounding box center [520, 354] width 12 height 12
checkbox input "true"
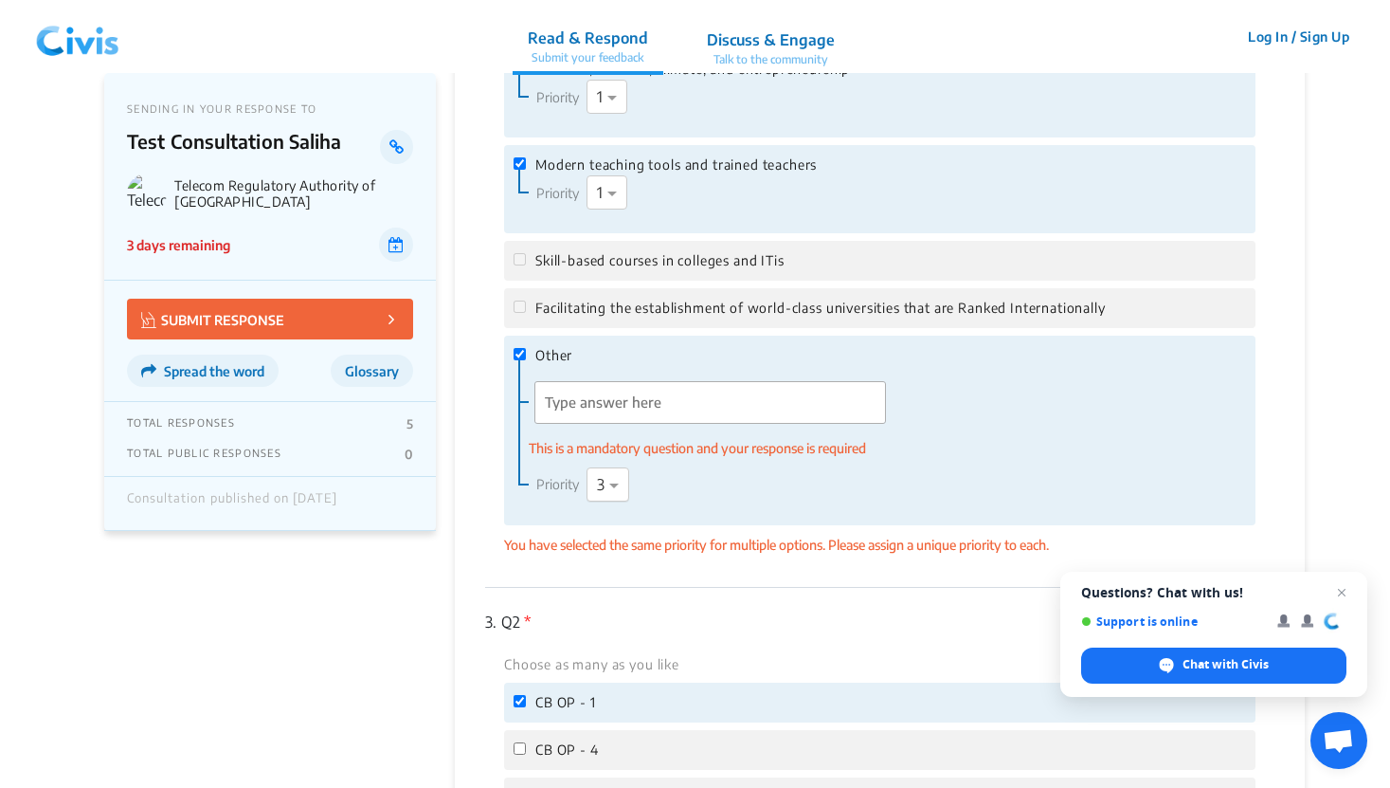
click at [601, 478] on div at bounding box center [616, 485] width 57 height 25
click at [612, 555] on div "2" at bounding box center [608, 558] width 41 height 38
click at [611, 193] on span at bounding box center [615, 192] width 24 height 23
click at [606, 269] on div "2" at bounding box center [607, 266] width 39 height 38
click at [602, 190] on div at bounding box center [616, 193] width 57 height 25
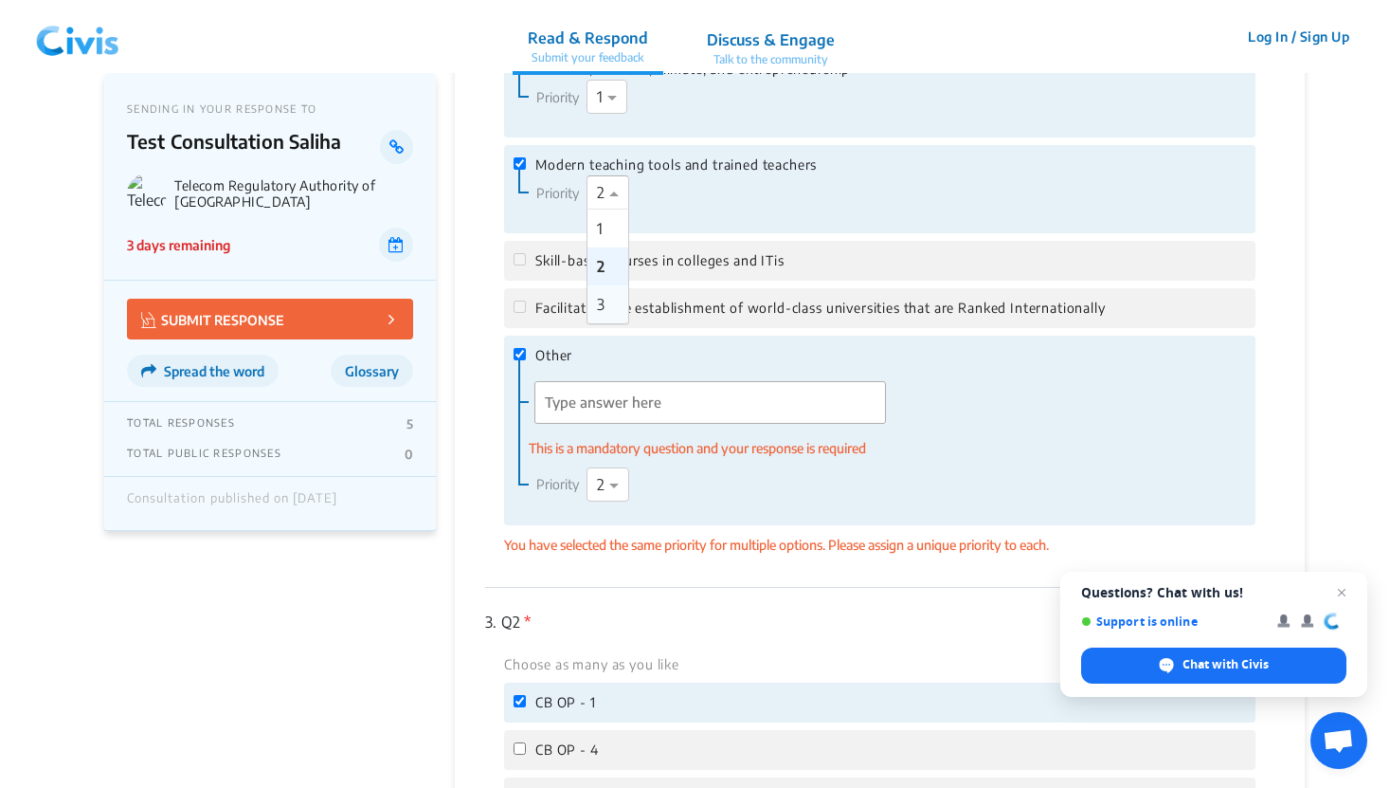
click at [603, 296] on span "3" at bounding box center [601, 304] width 8 height 19
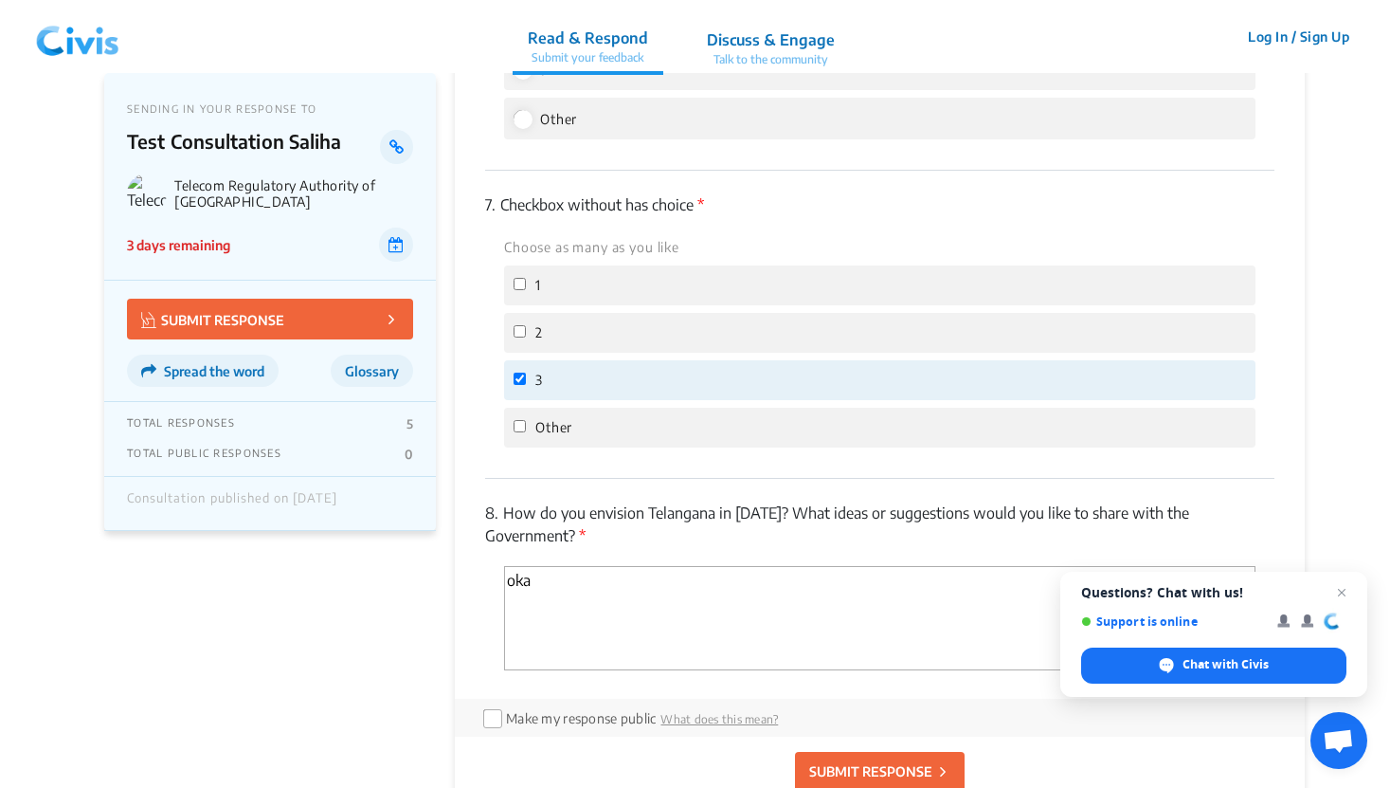
scroll to position [3006, 0]
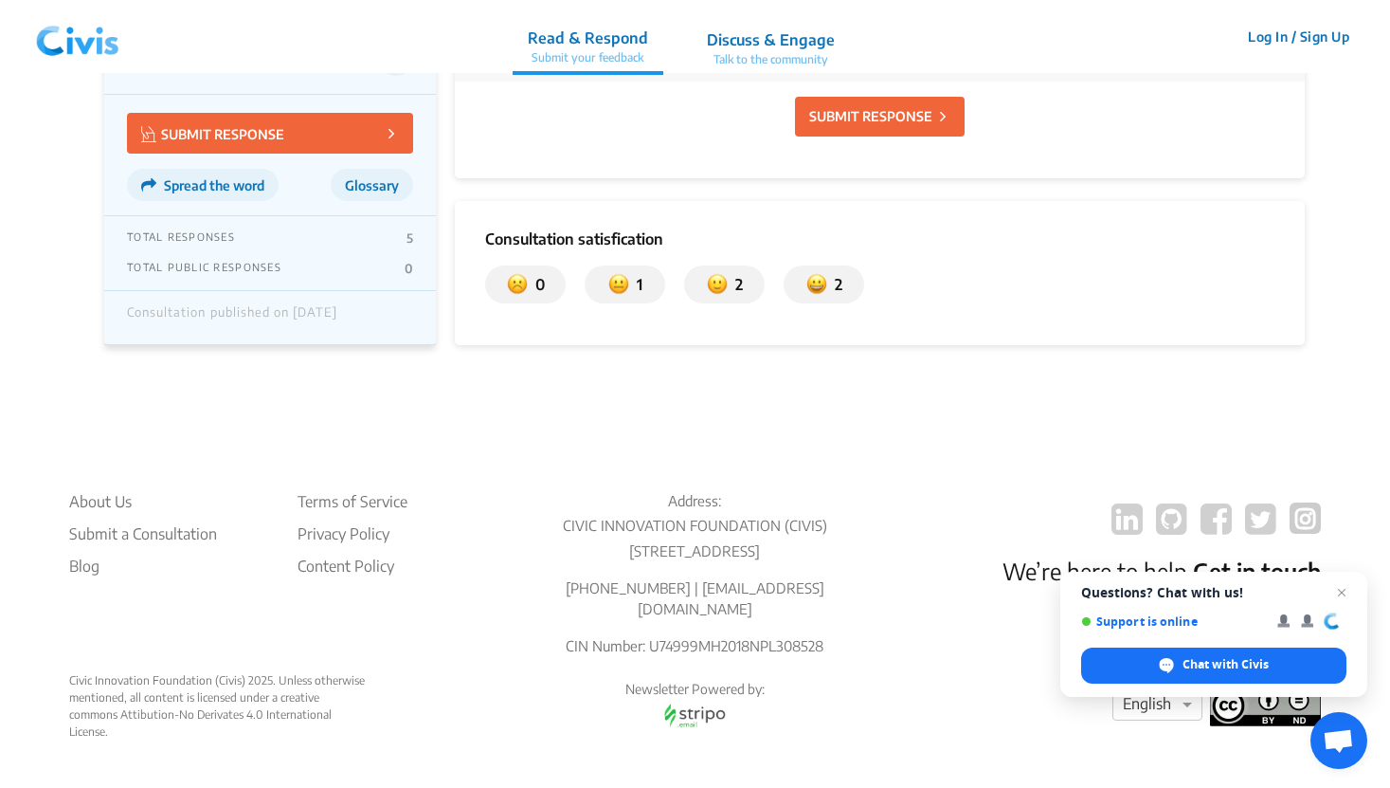
click at [829, 135] on div "SUBMIT RESPONSE" at bounding box center [879, 117] width 789 height 70
click at [843, 126] on button "SUBMIT RESPONSE" at bounding box center [880, 117] width 170 height 40
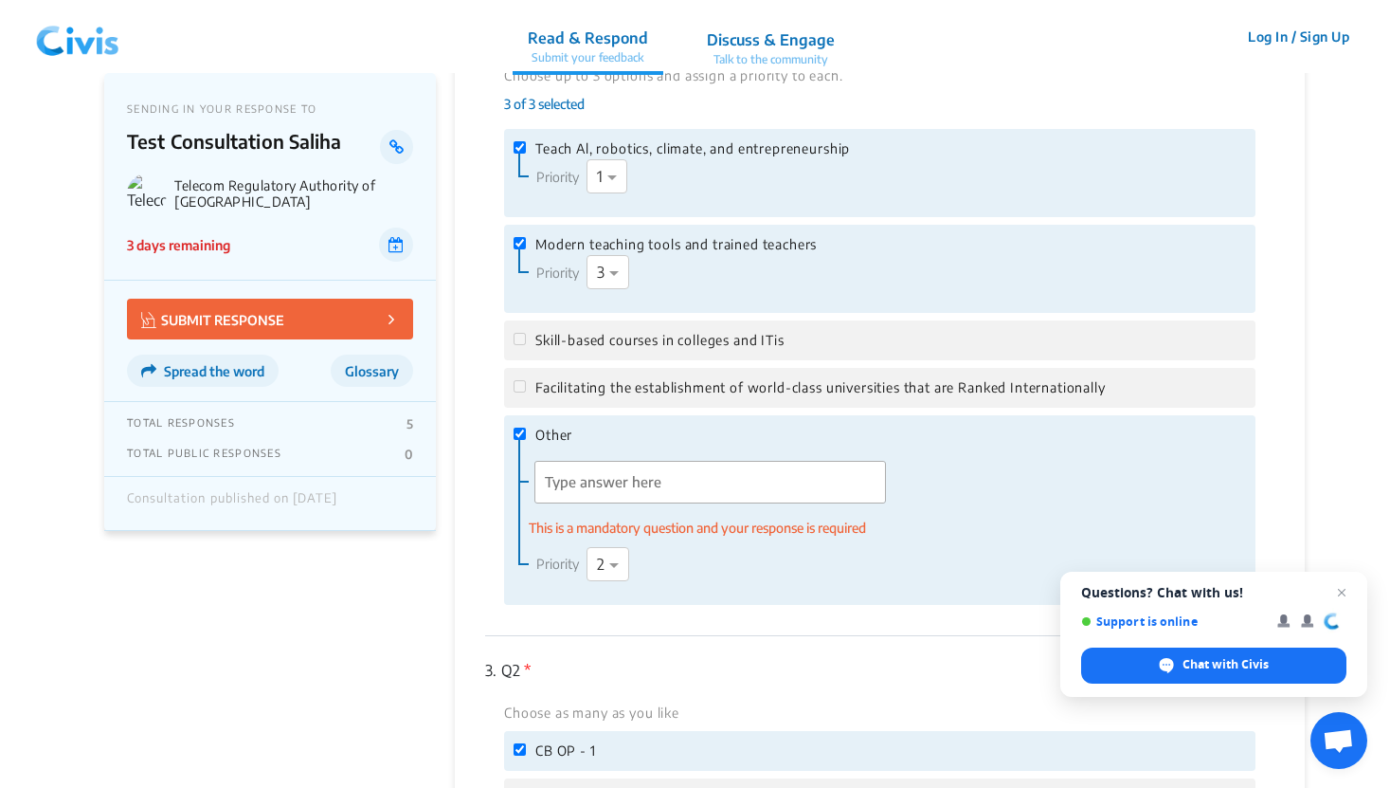
scroll to position [555, 0]
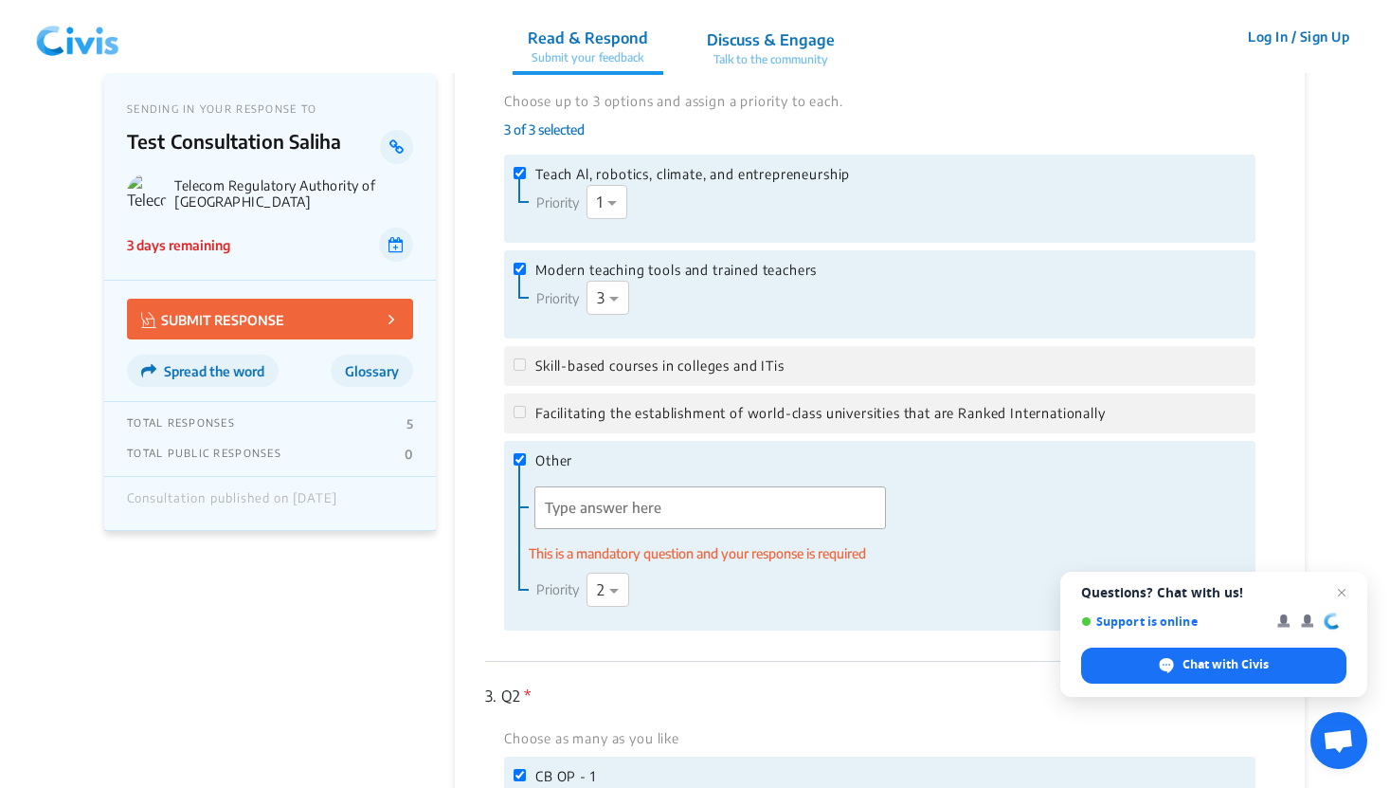
click at [531, 364] on label "Skill-based courses in colleges and ITis" at bounding box center [880, 365] width 733 height 21
click at [620, 494] on input "'Type answer here' | translate" at bounding box center [710, 508] width 350 height 43
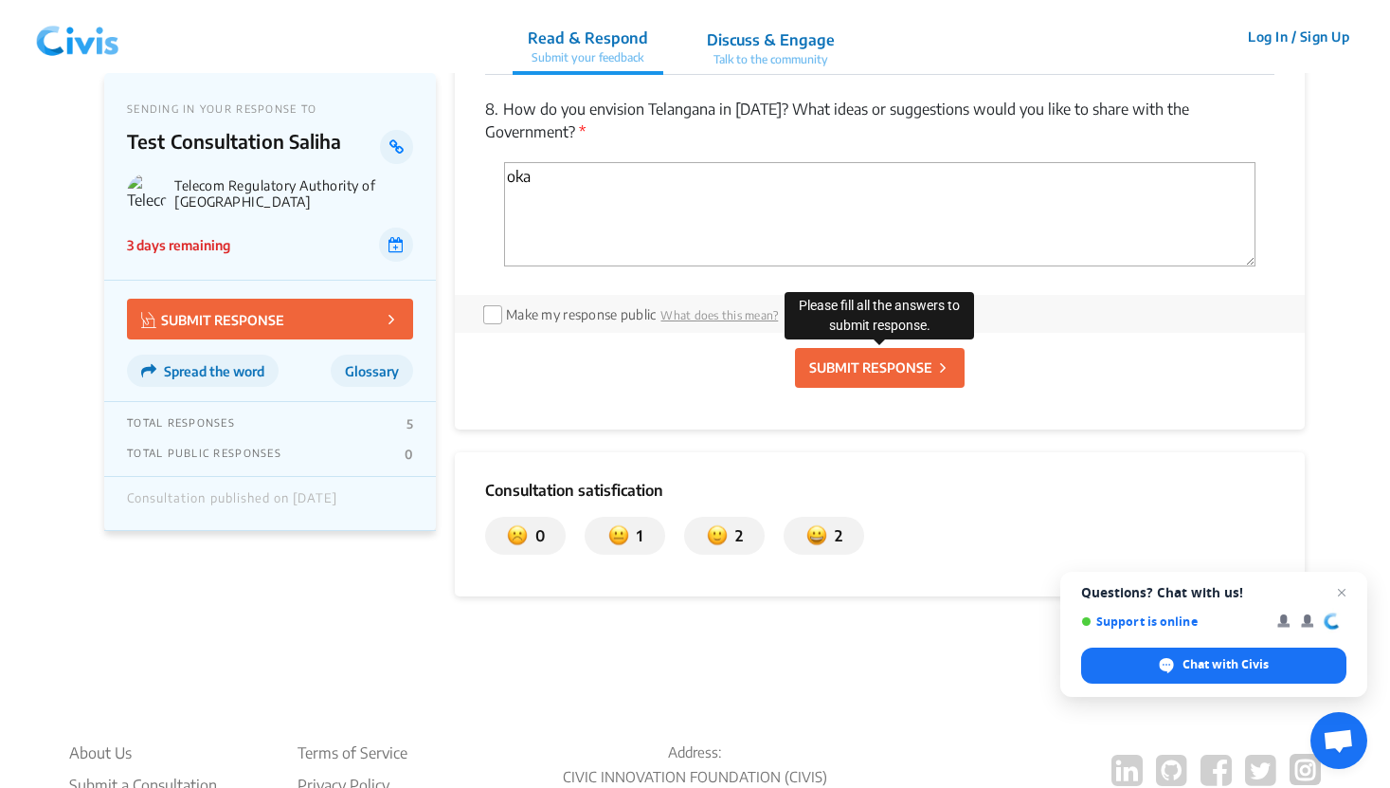
type input "oka"
click at [876, 374] on button "SUBMIT RESPONSE" at bounding box center [880, 366] width 170 height 40
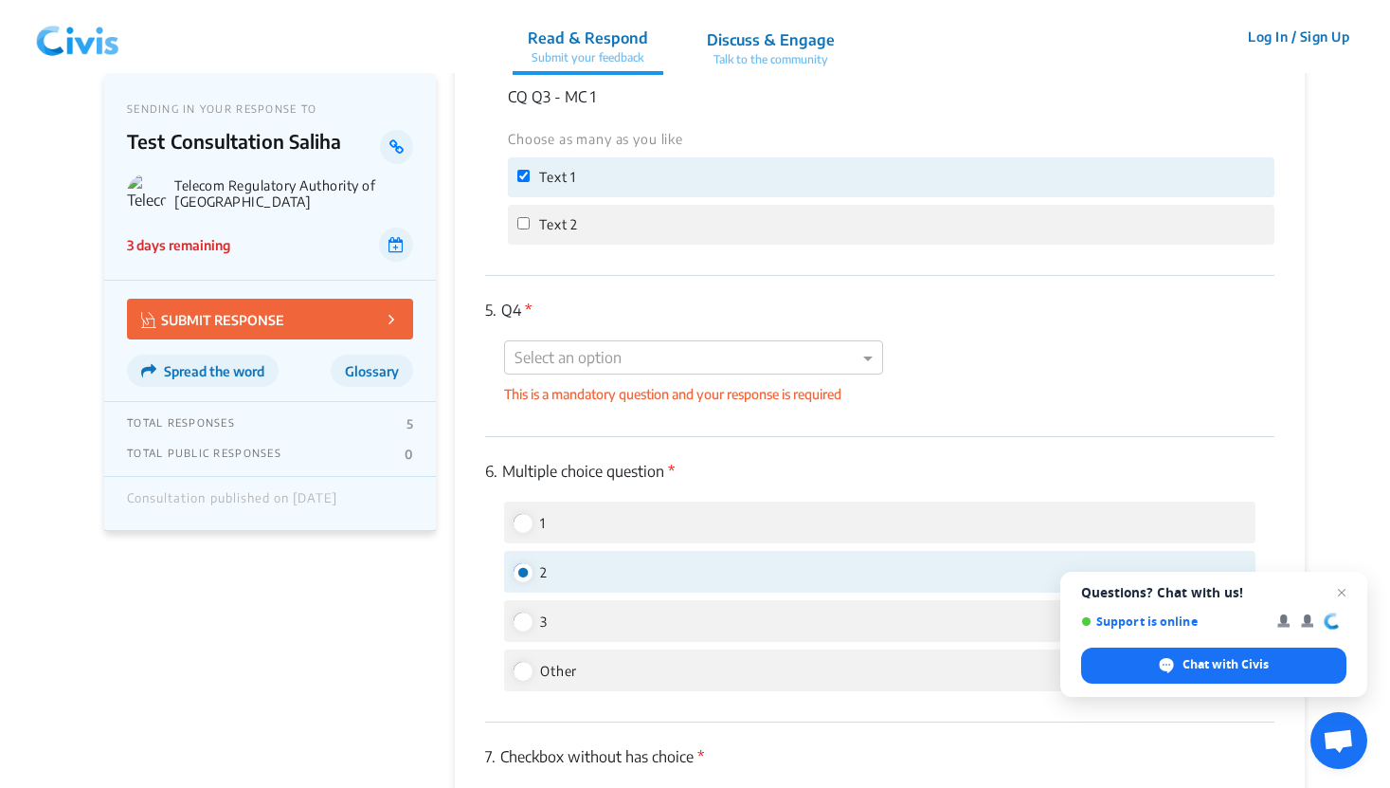
scroll to position [1768, 0]
click at [855, 374] on div "Select an option This is a mandatory question and your response is required" at bounding box center [879, 373] width 789 height 63
click at [828, 367] on div at bounding box center [693, 360] width 377 height 25
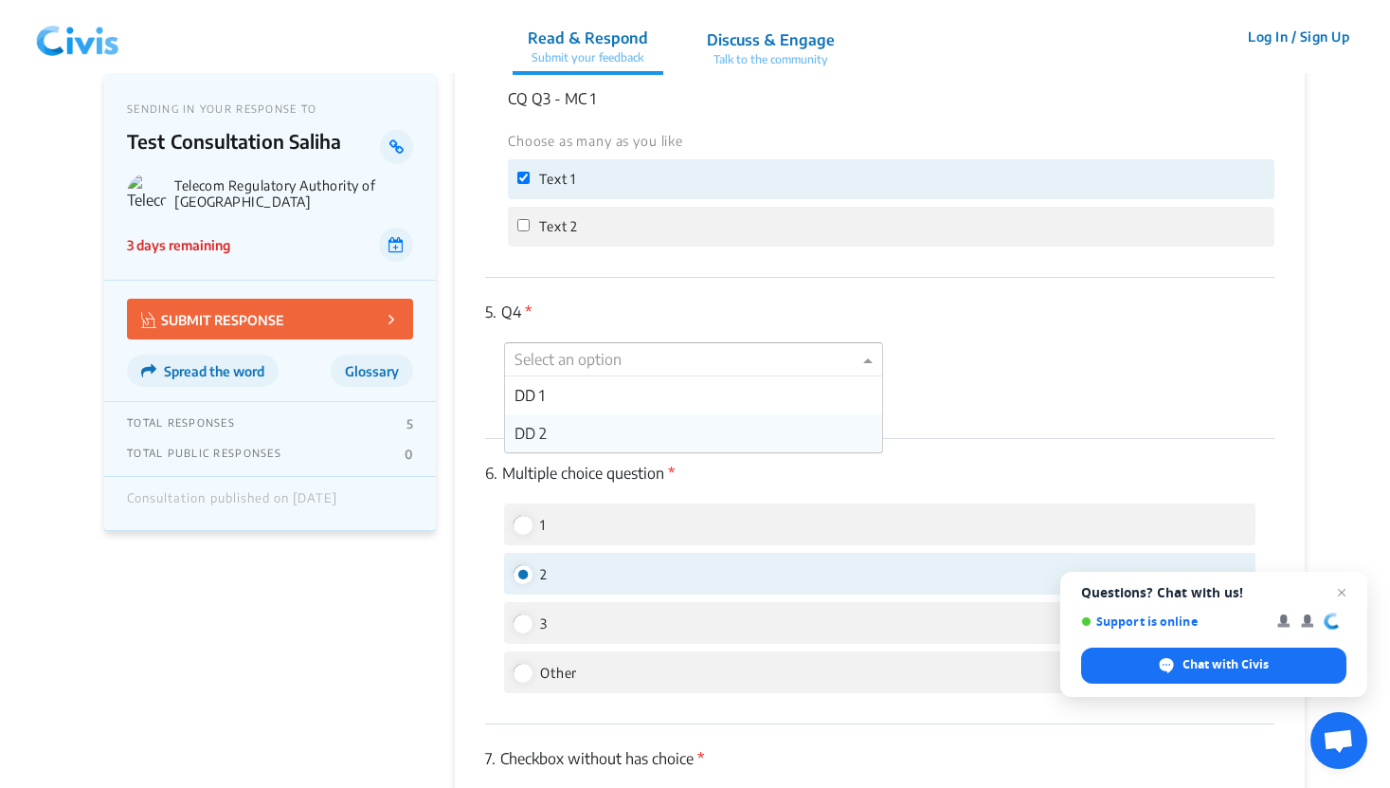
click at [684, 418] on div "DD 2" at bounding box center [693, 433] width 377 height 38
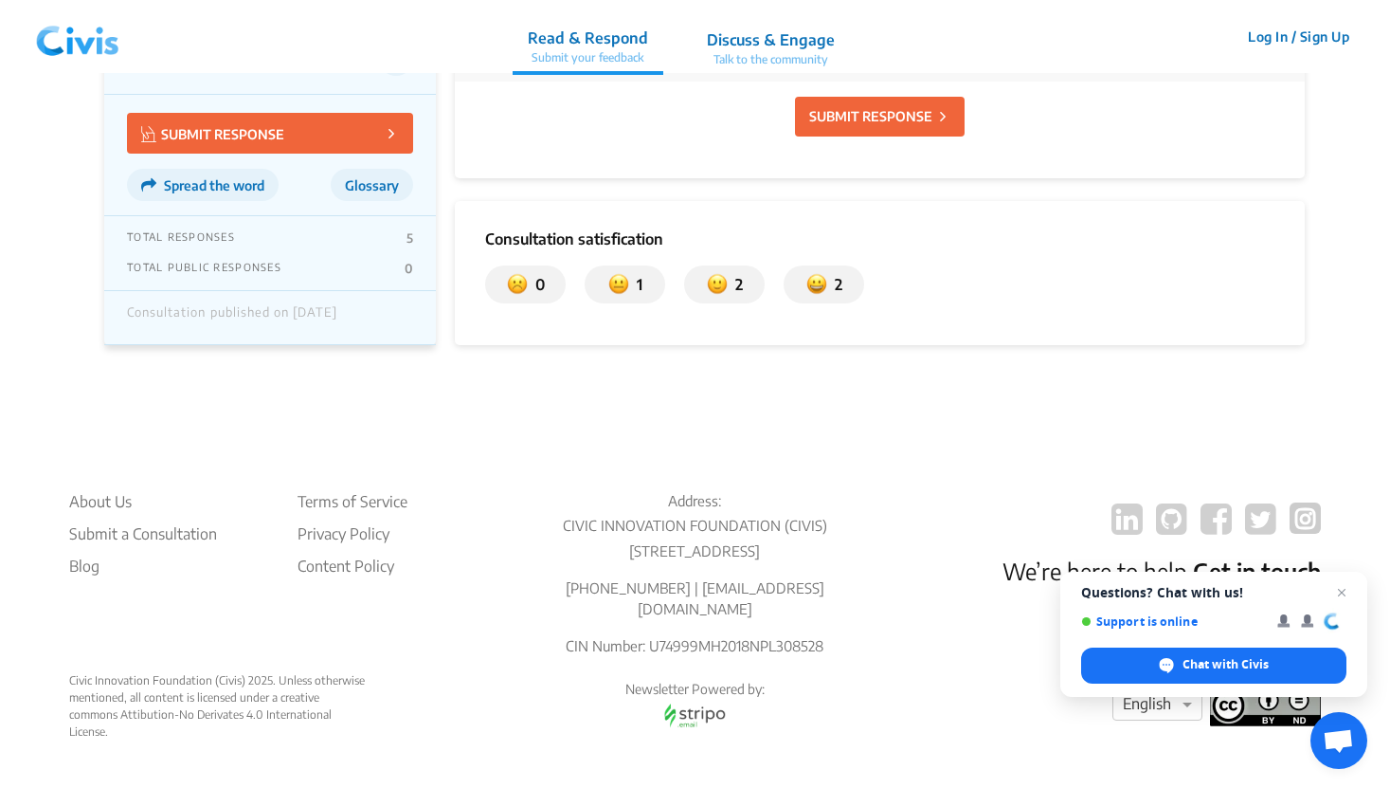
scroll to position [2620, 0]
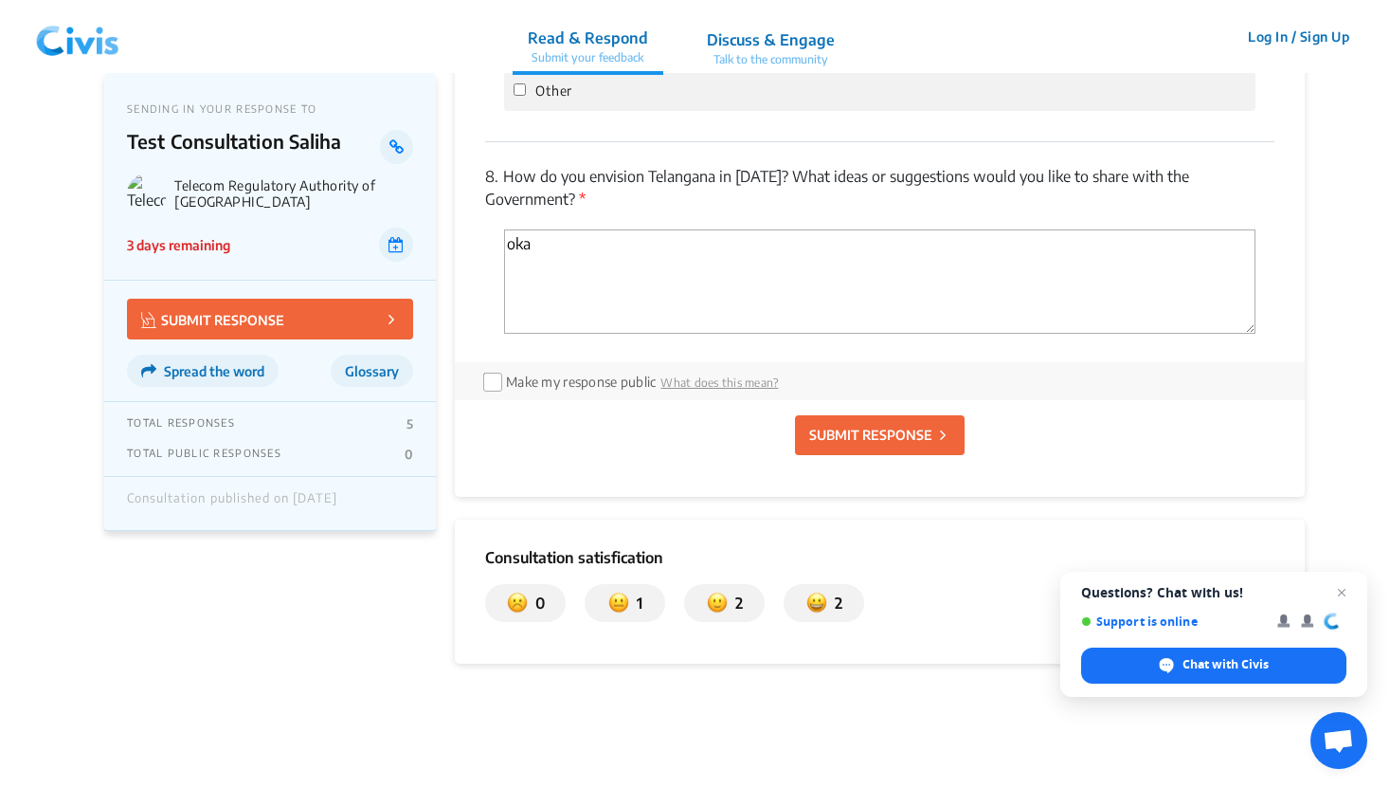
click at [835, 440] on p "SUBMIT RESPONSE" at bounding box center [870, 435] width 123 height 20
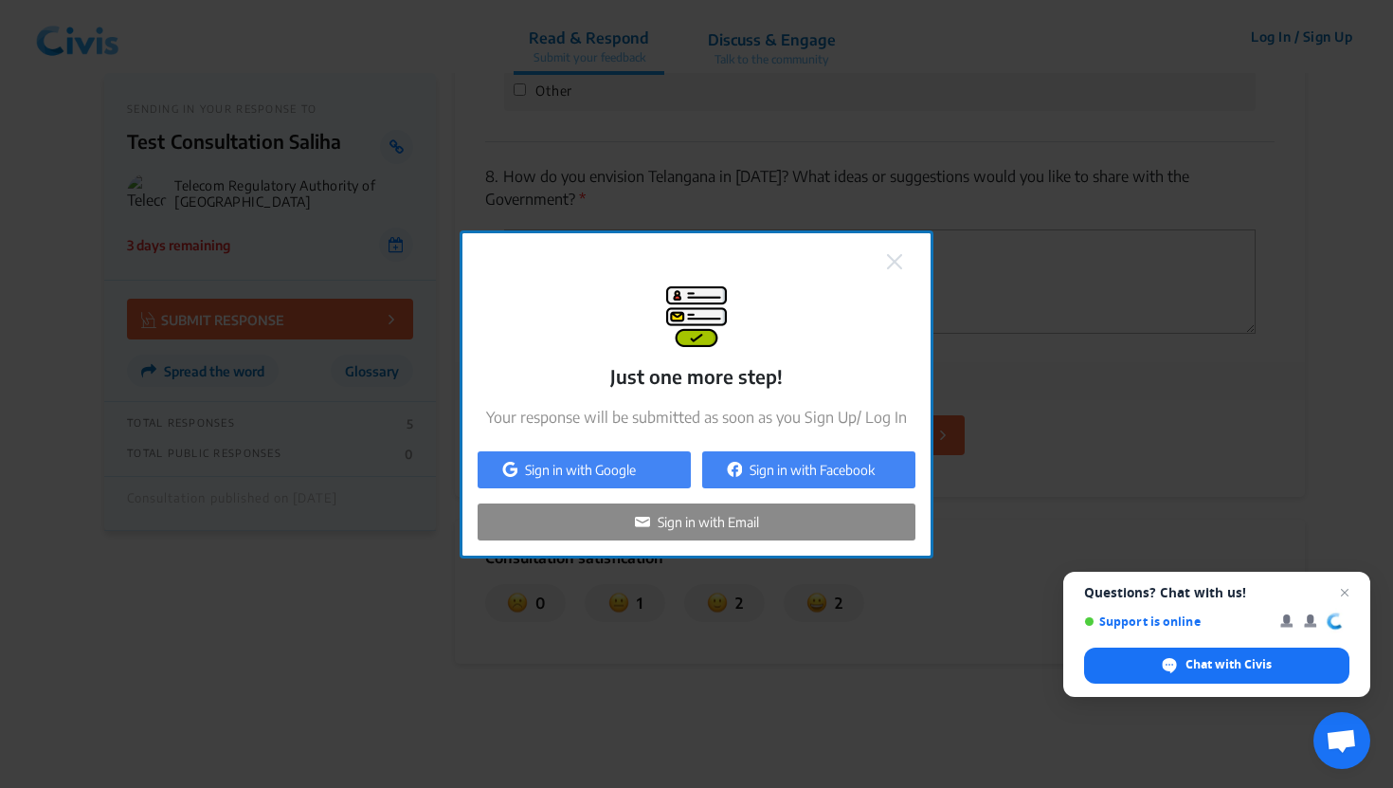
checkbox input "false"
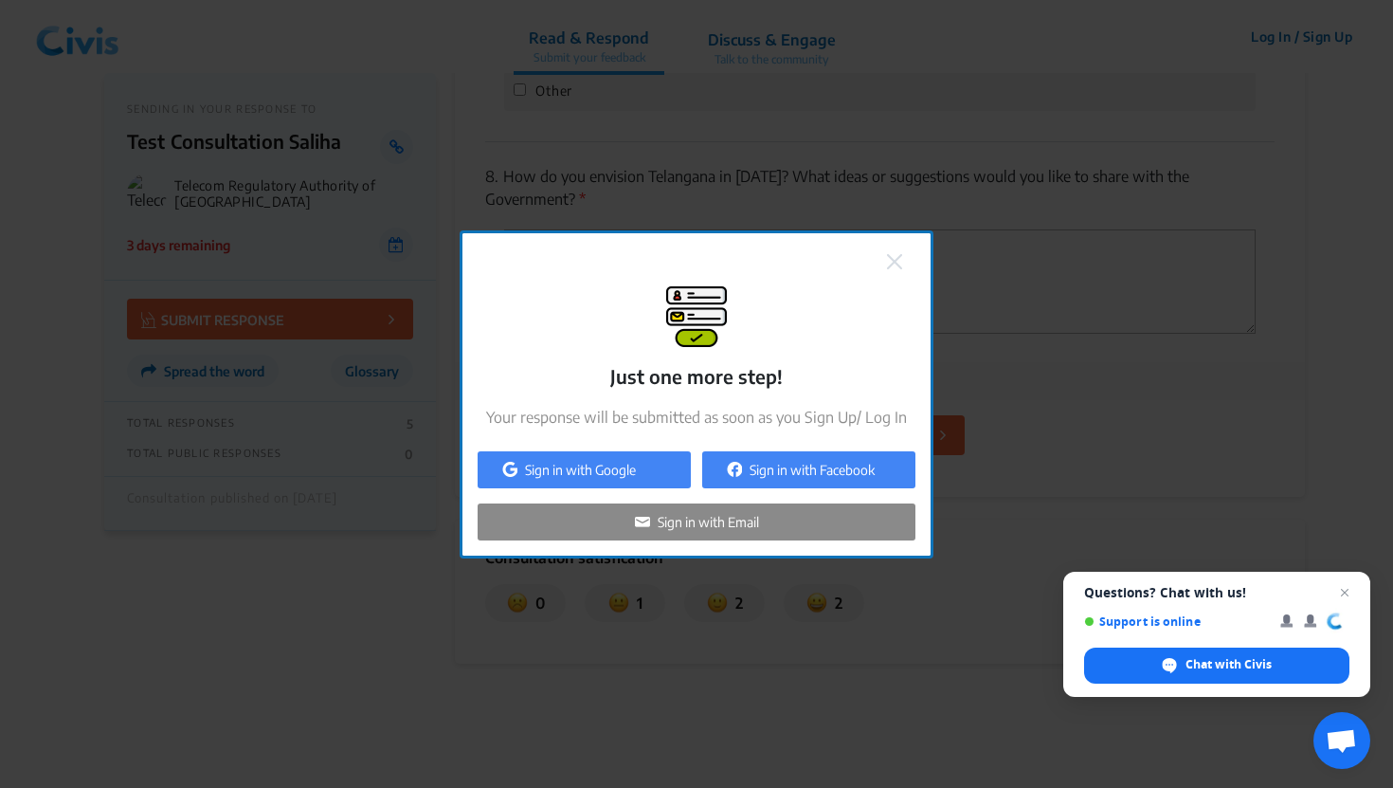
checkbox input "false"
type input "[object Object],[object Object]"
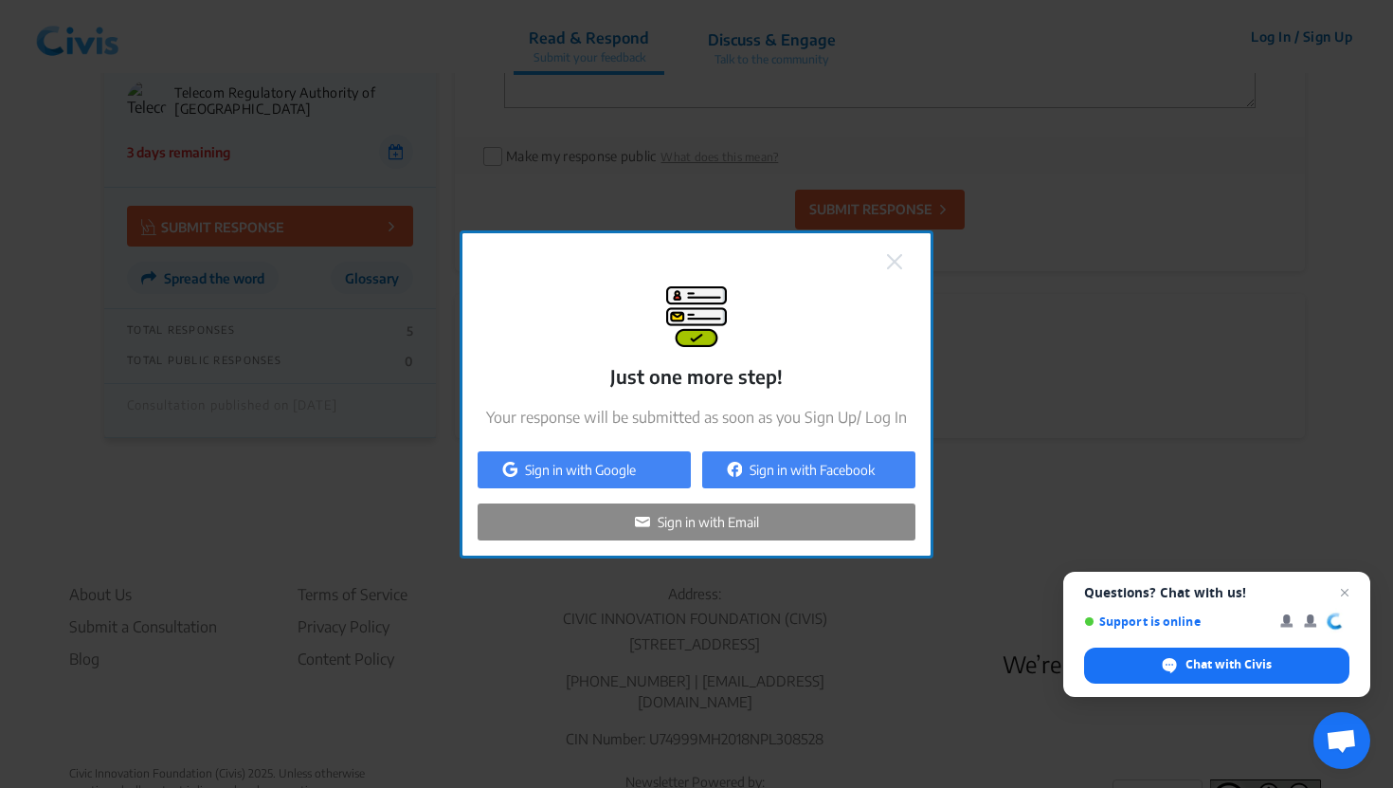
click at [888, 267] on img at bounding box center [894, 261] width 15 height 15
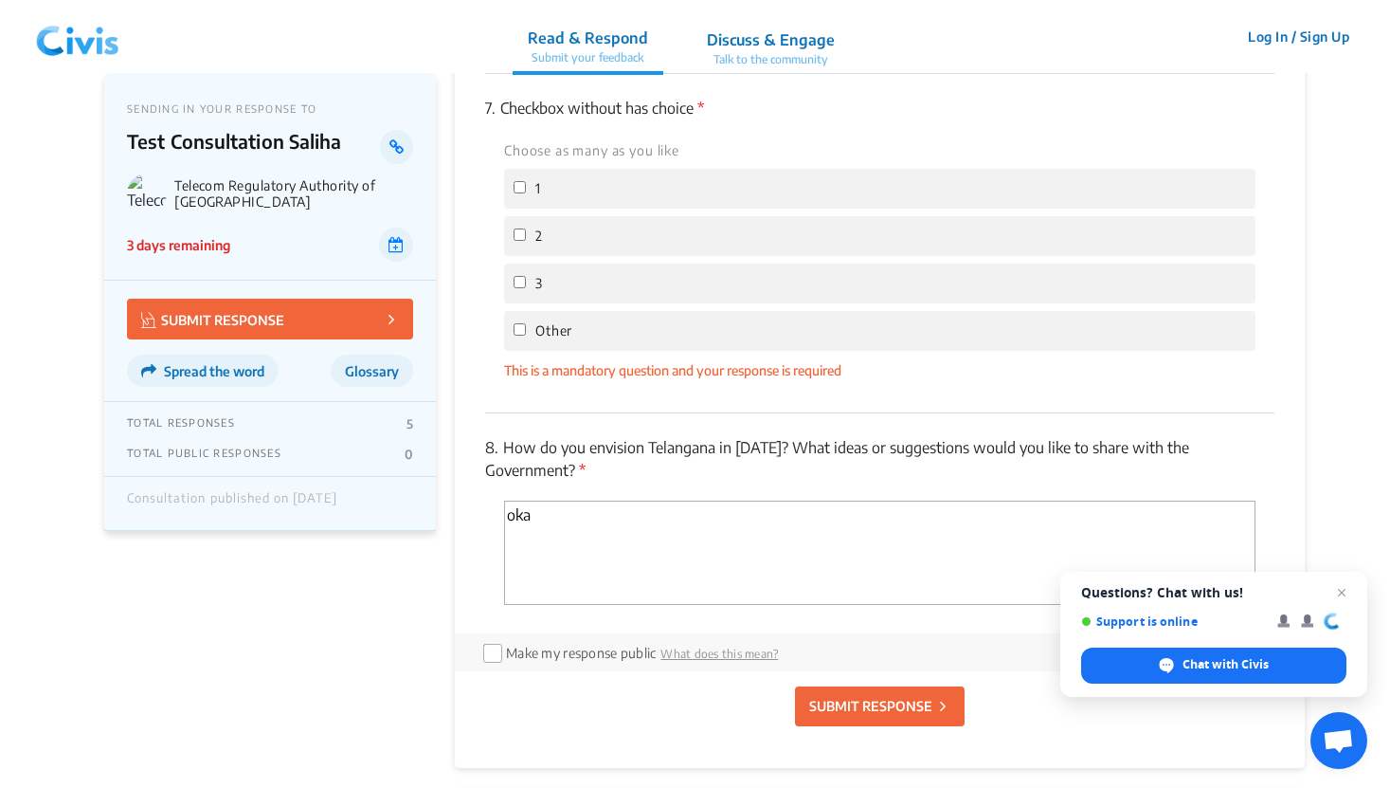
scroll to position [2065, 0]
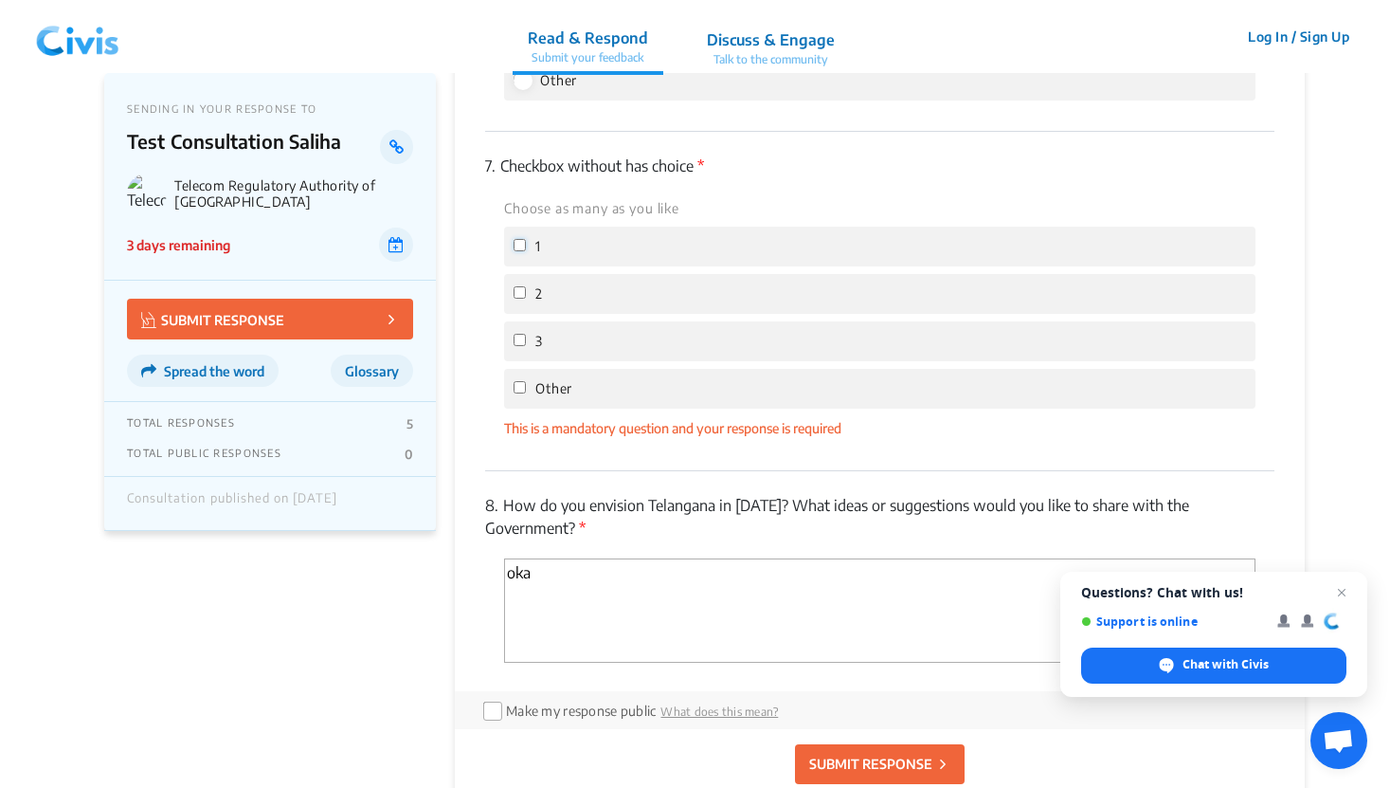
click at [518, 244] on input "1" at bounding box center [520, 245] width 12 height 12
checkbox input "true"
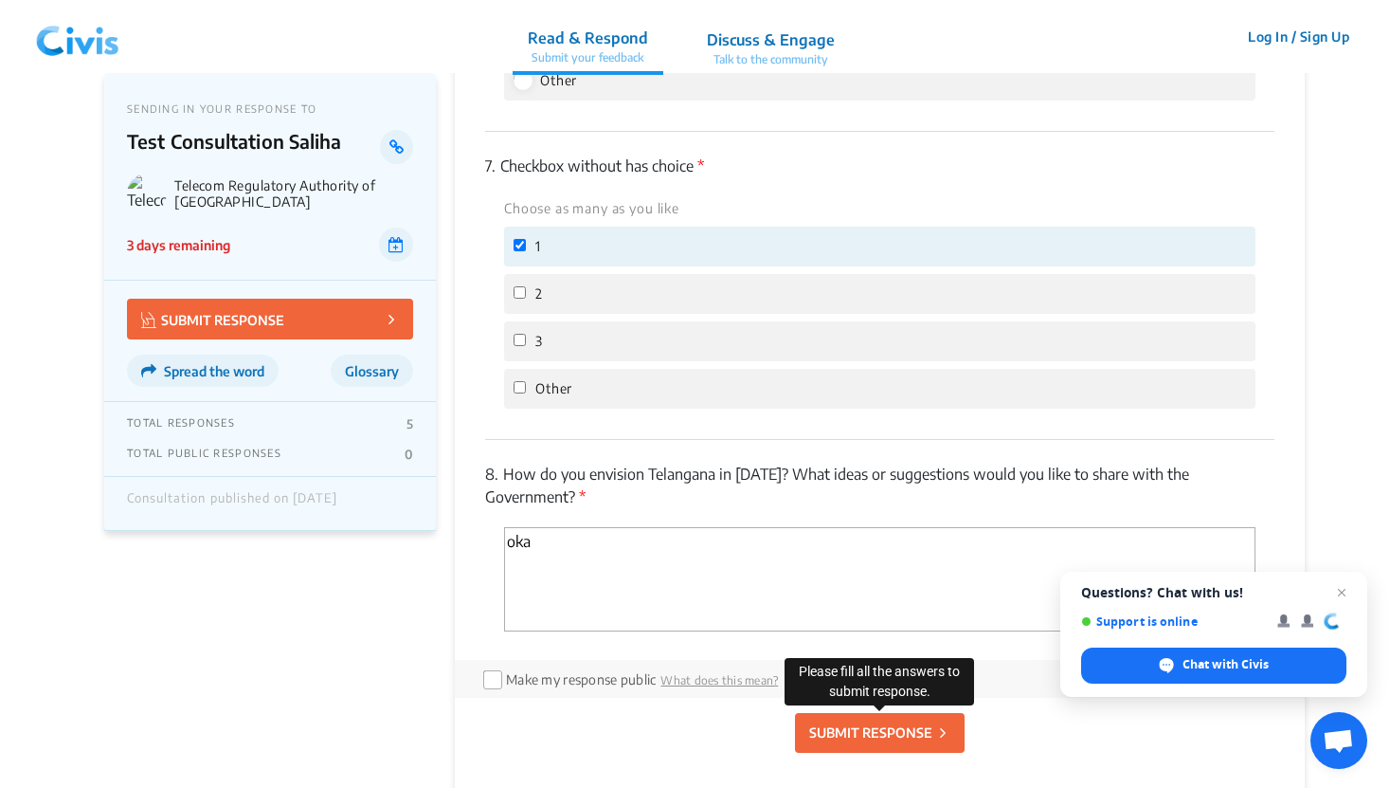
click at [830, 716] on button "SUBMIT RESPONSE" at bounding box center [880, 733] width 170 height 40
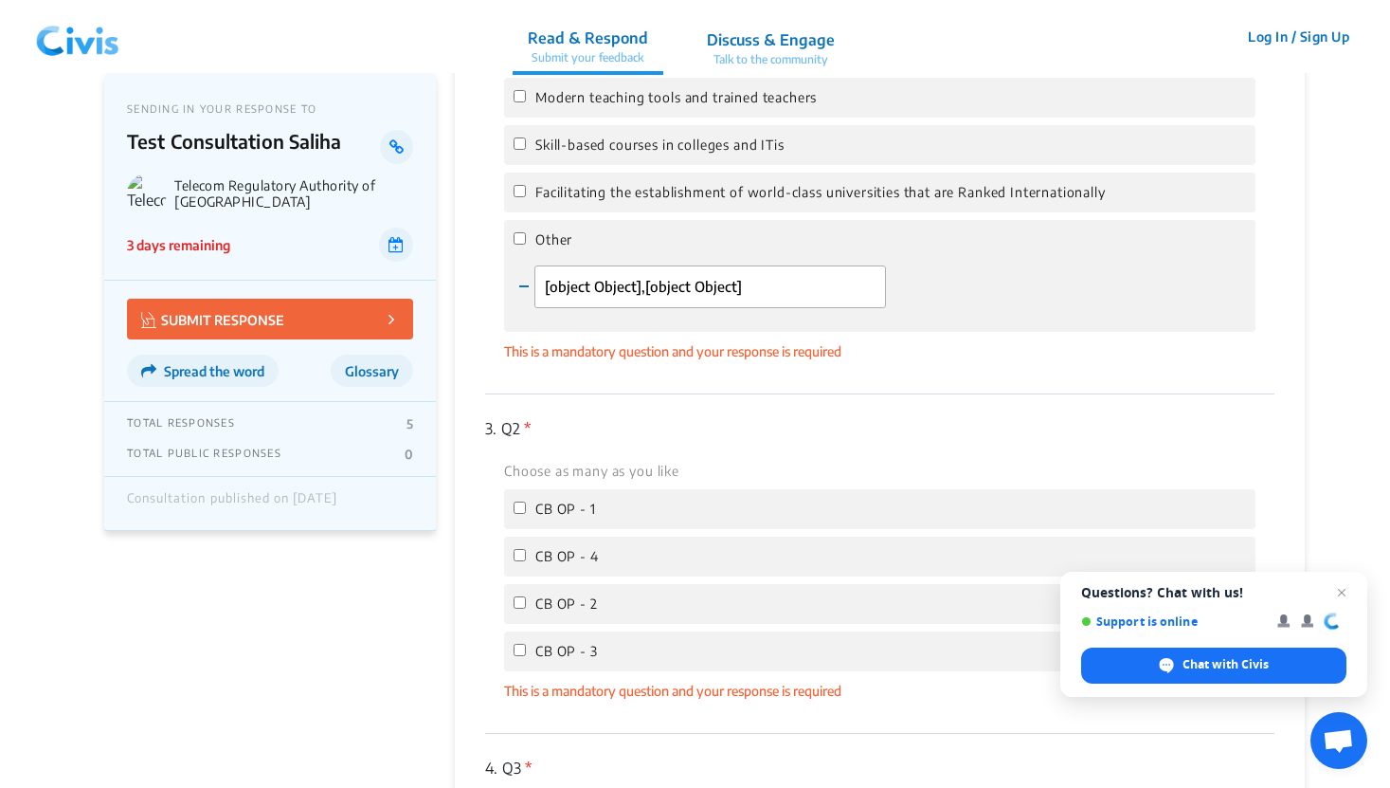
scroll to position [636, 0]
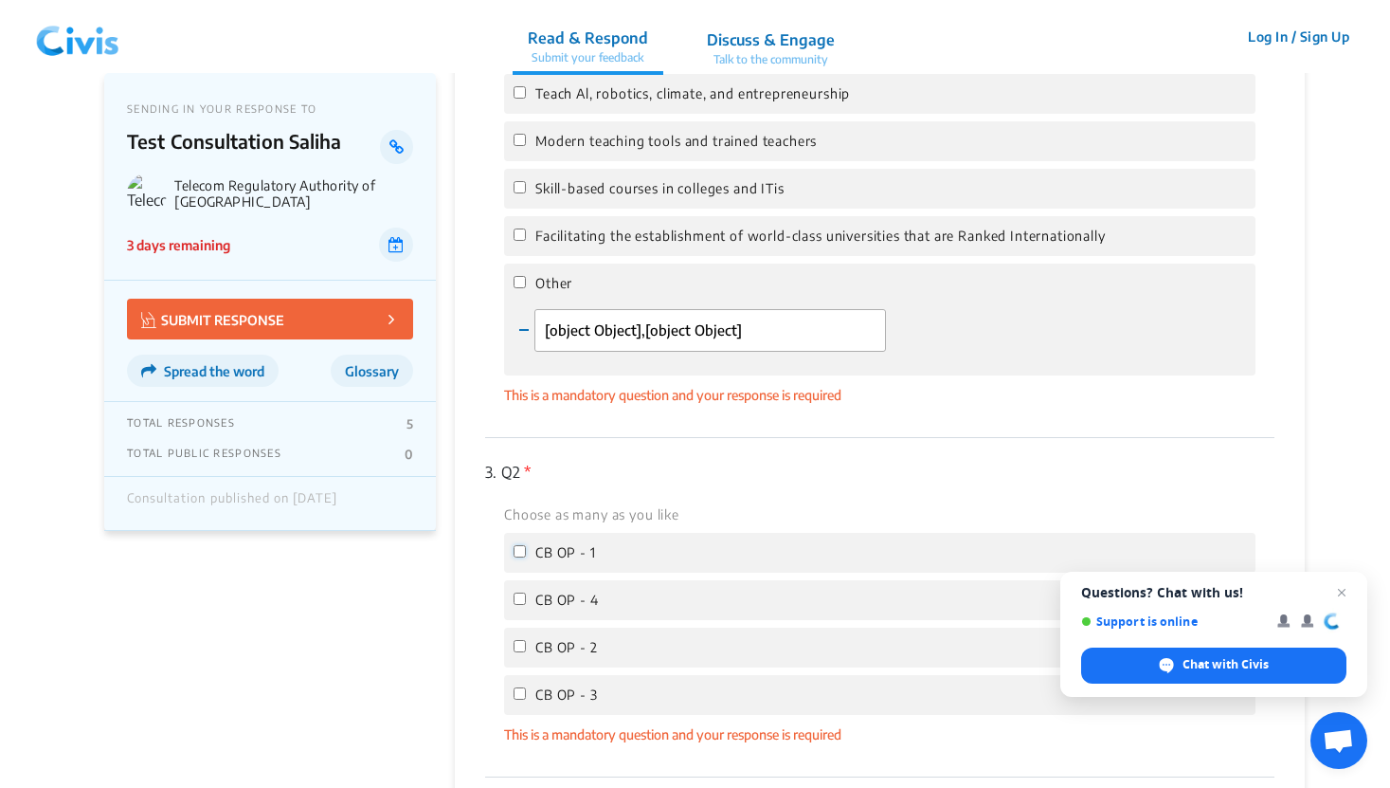
click at [520, 548] on input "CB OP - 1" at bounding box center [520, 551] width 12 height 12
checkbox input "true"
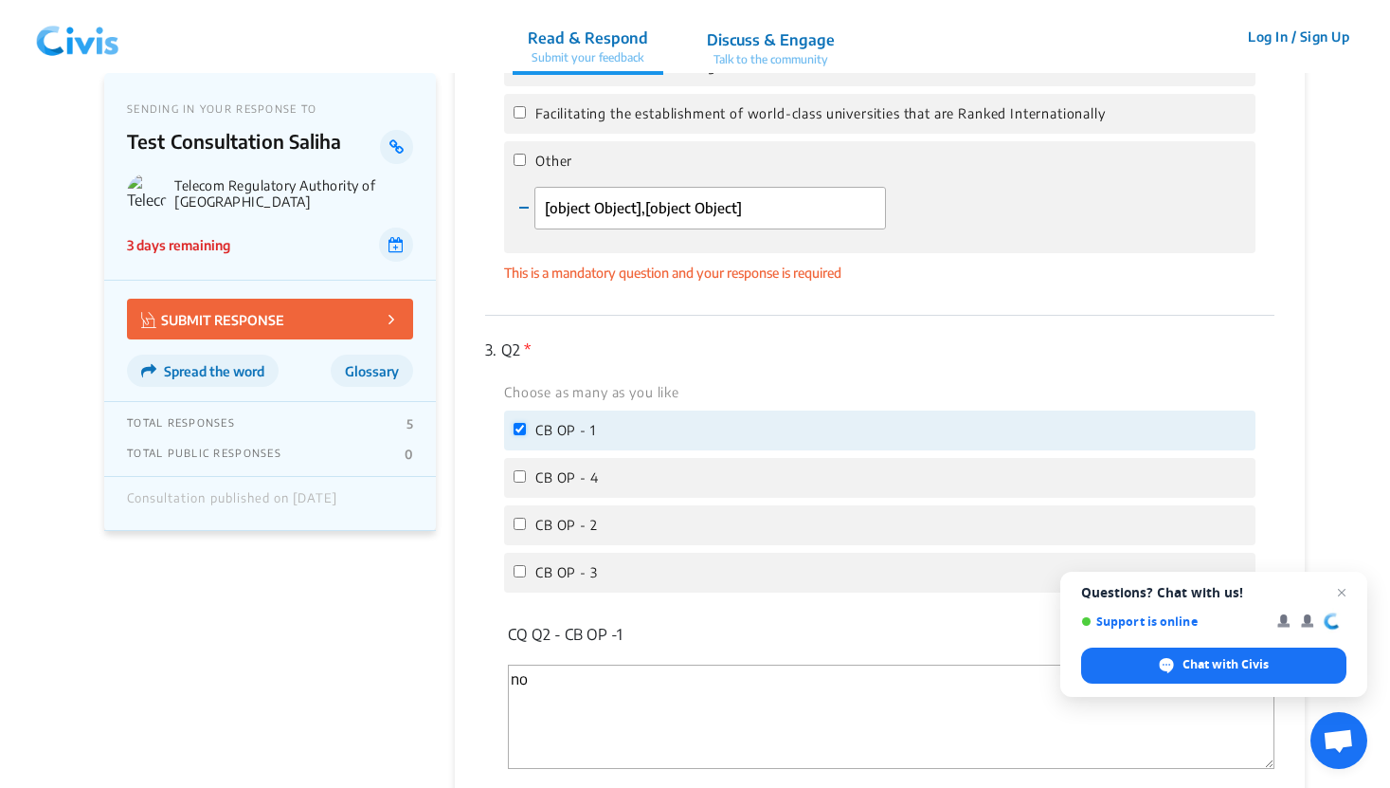
scroll to position [709, 0]
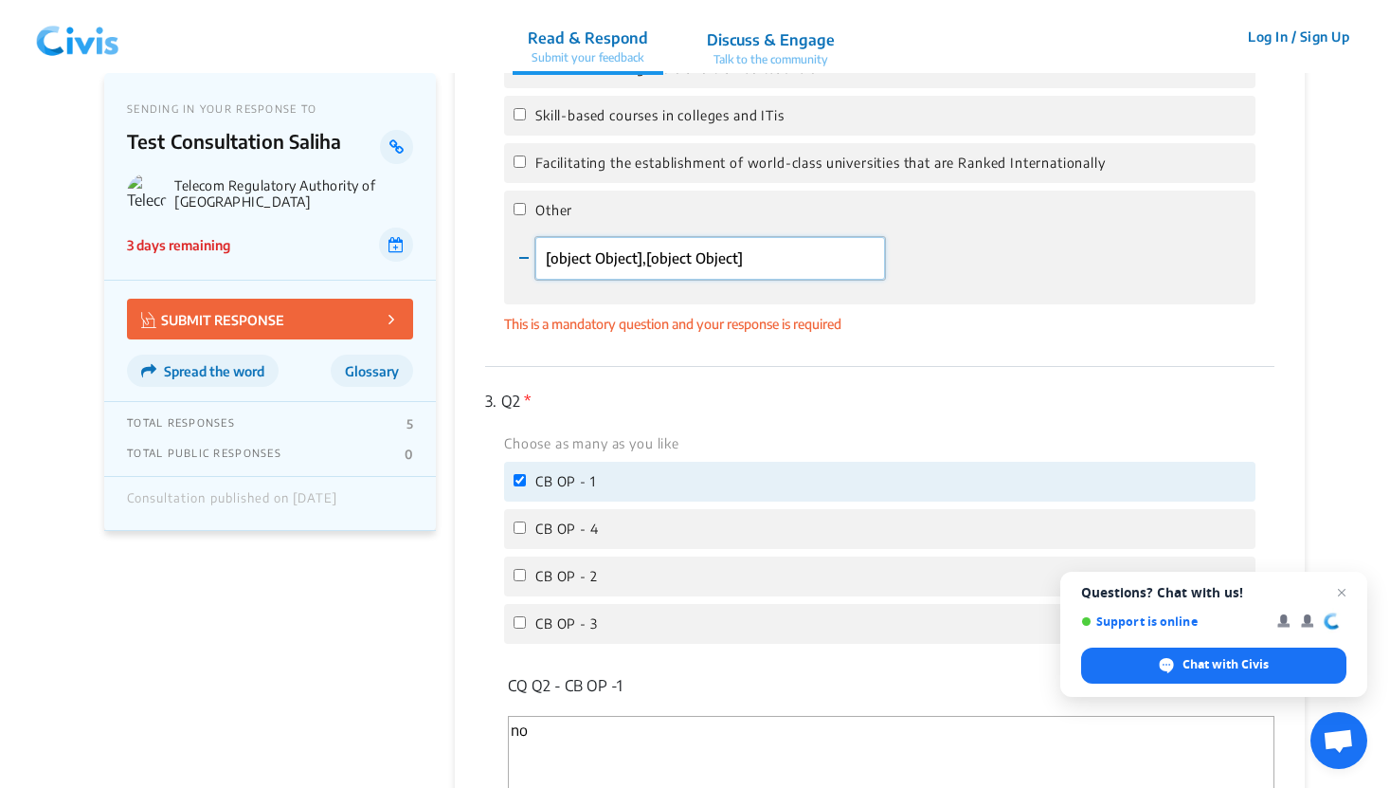
click at [674, 256] on input "[object Object],[object Object]" at bounding box center [710, 258] width 350 height 43
click at [713, 355] on div "2. Checkbox type question * Choose up to 3 options and assign a priority to eac…" at bounding box center [879, 117] width 789 height 493
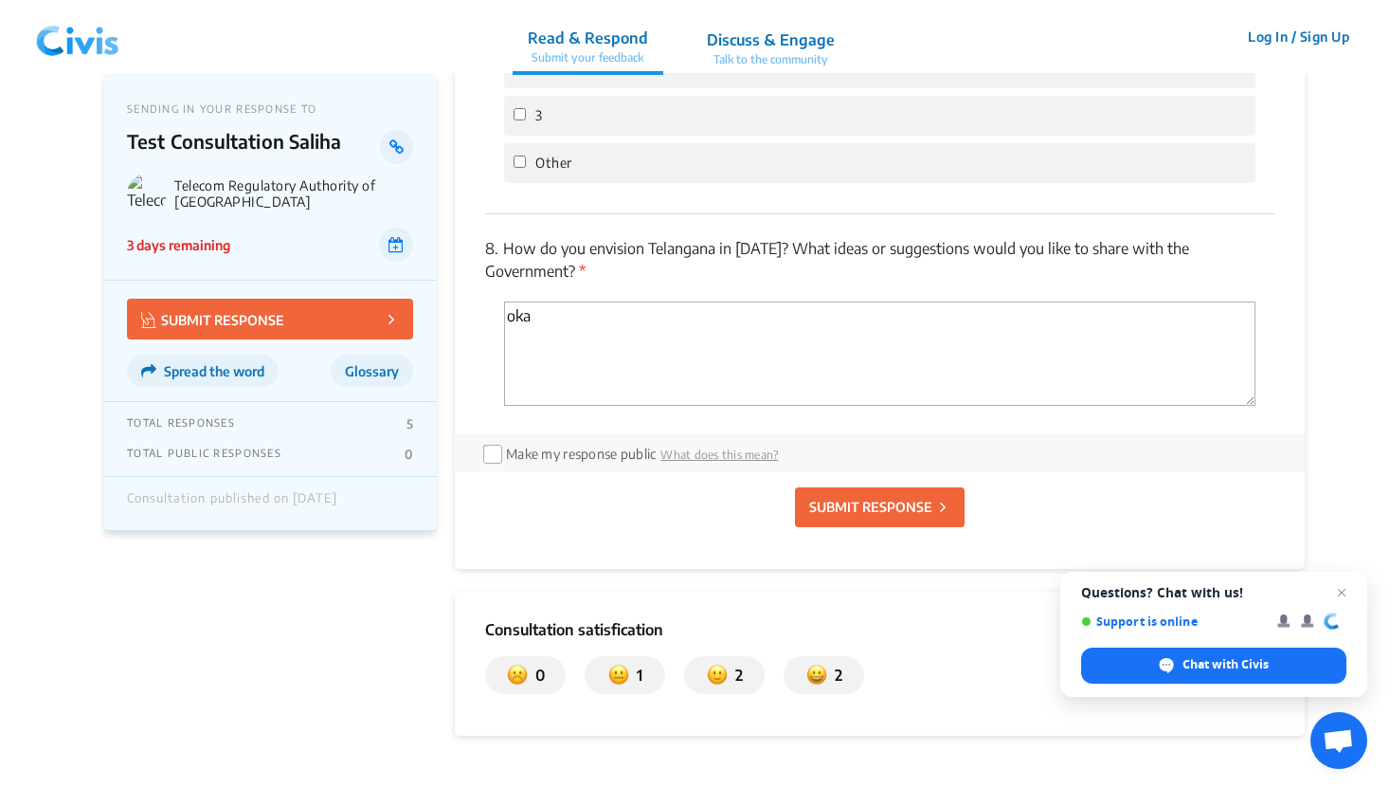
scroll to position [2367, 0]
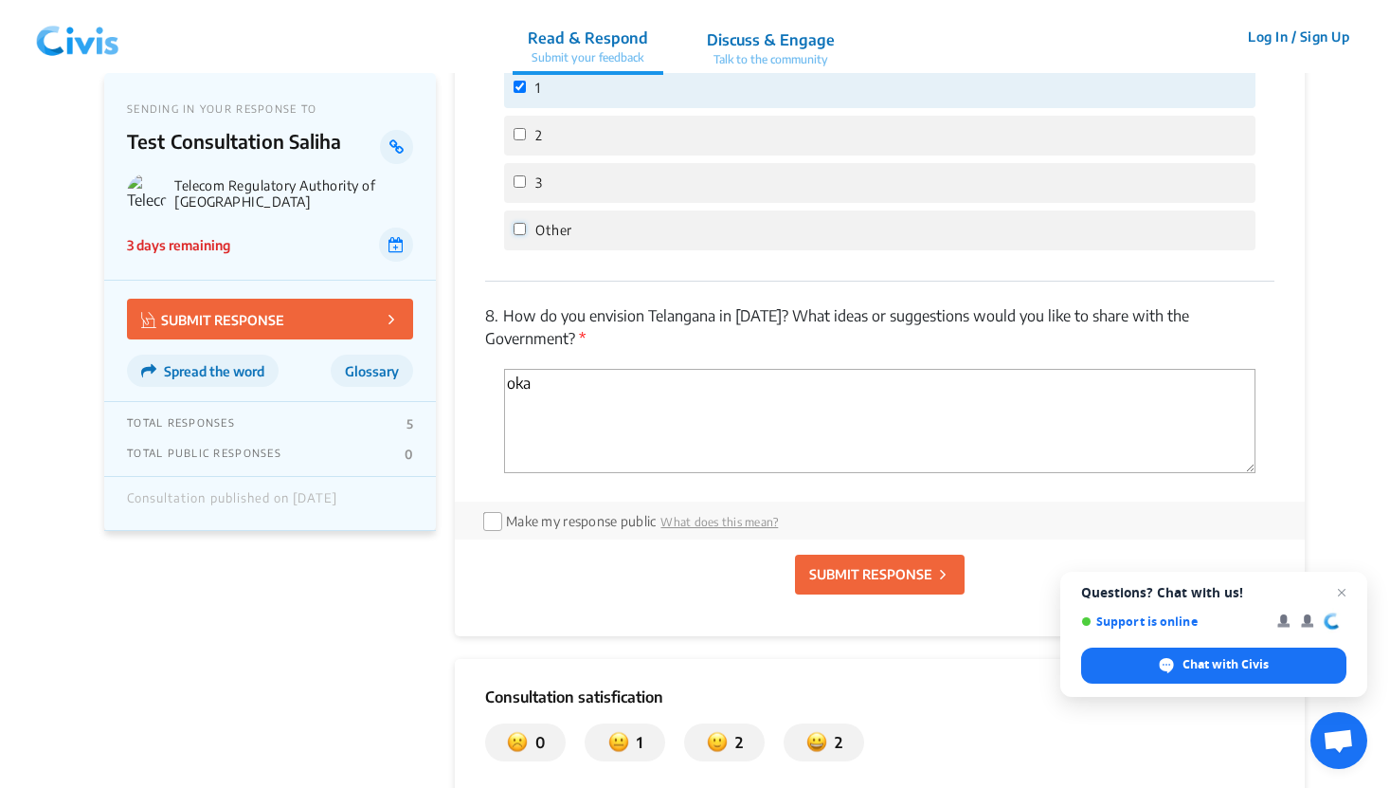
click at [517, 229] on input "Other" at bounding box center [520, 229] width 12 height 12
checkbox input "true"
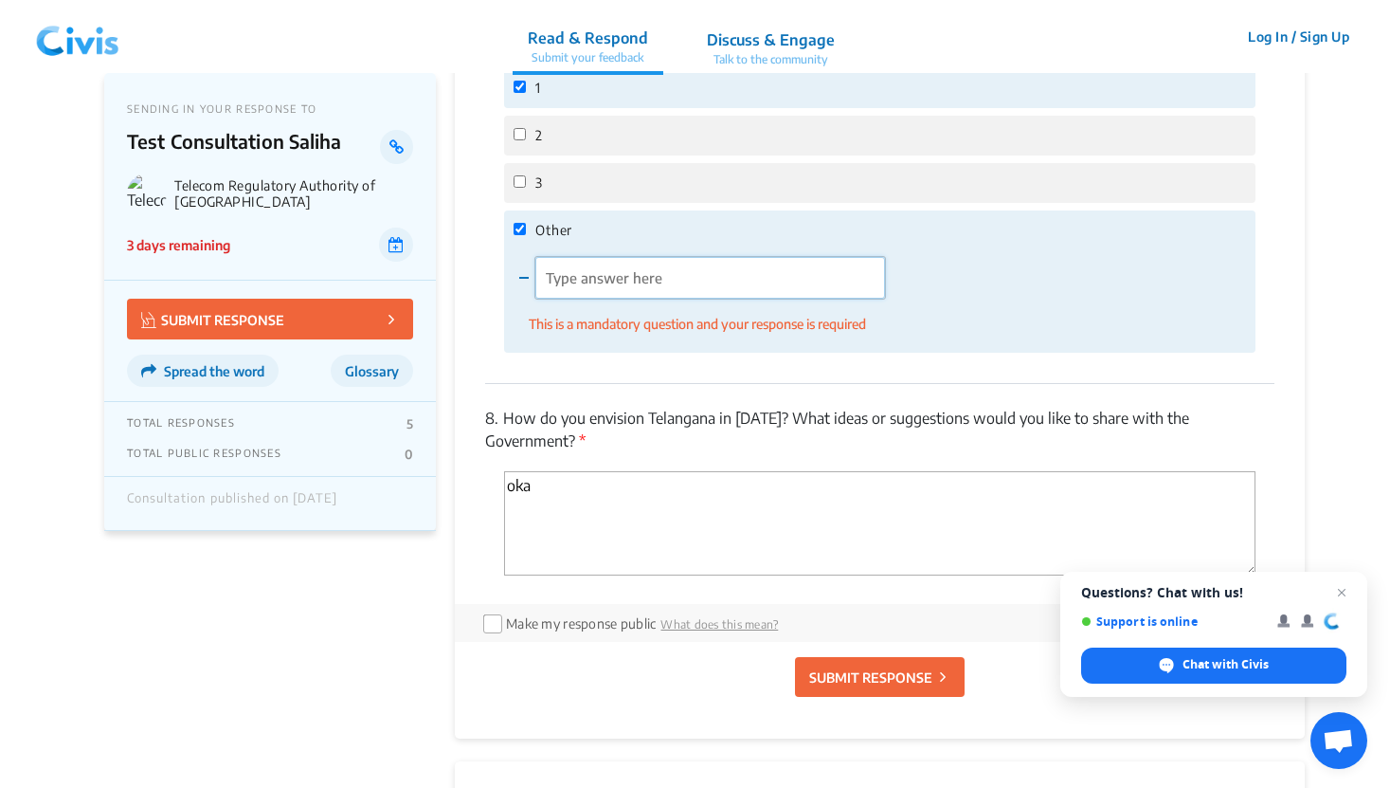
click at [638, 269] on input "'Type answer here' | translate" at bounding box center [710, 278] width 350 height 43
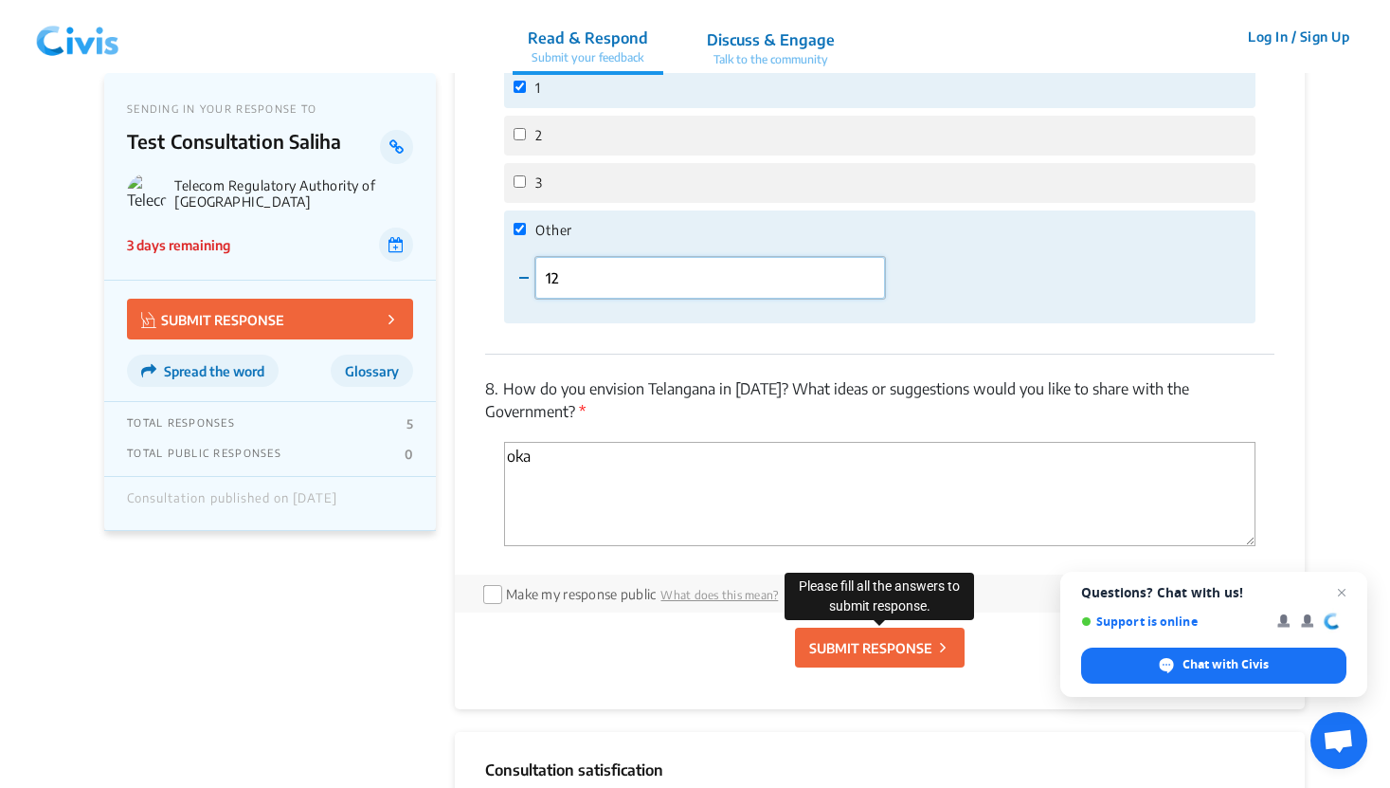
type input "12"
click at [885, 658] on button "SUBMIT RESPONSE" at bounding box center [880, 646] width 170 height 40
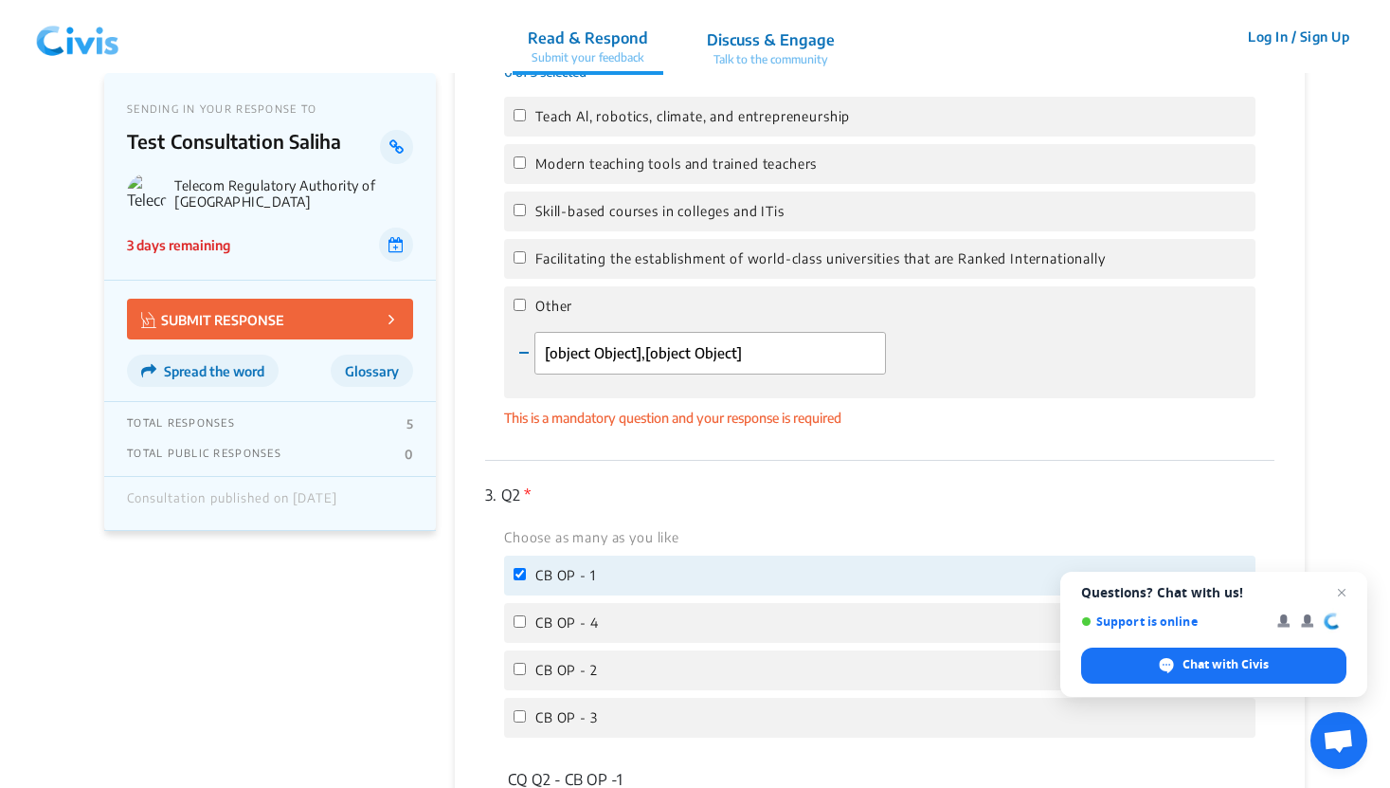
scroll to position [611, 0]
click at [648, 371] on input "[object Object],[object Object]" at bounding box center [710, 356] width 350 height 43
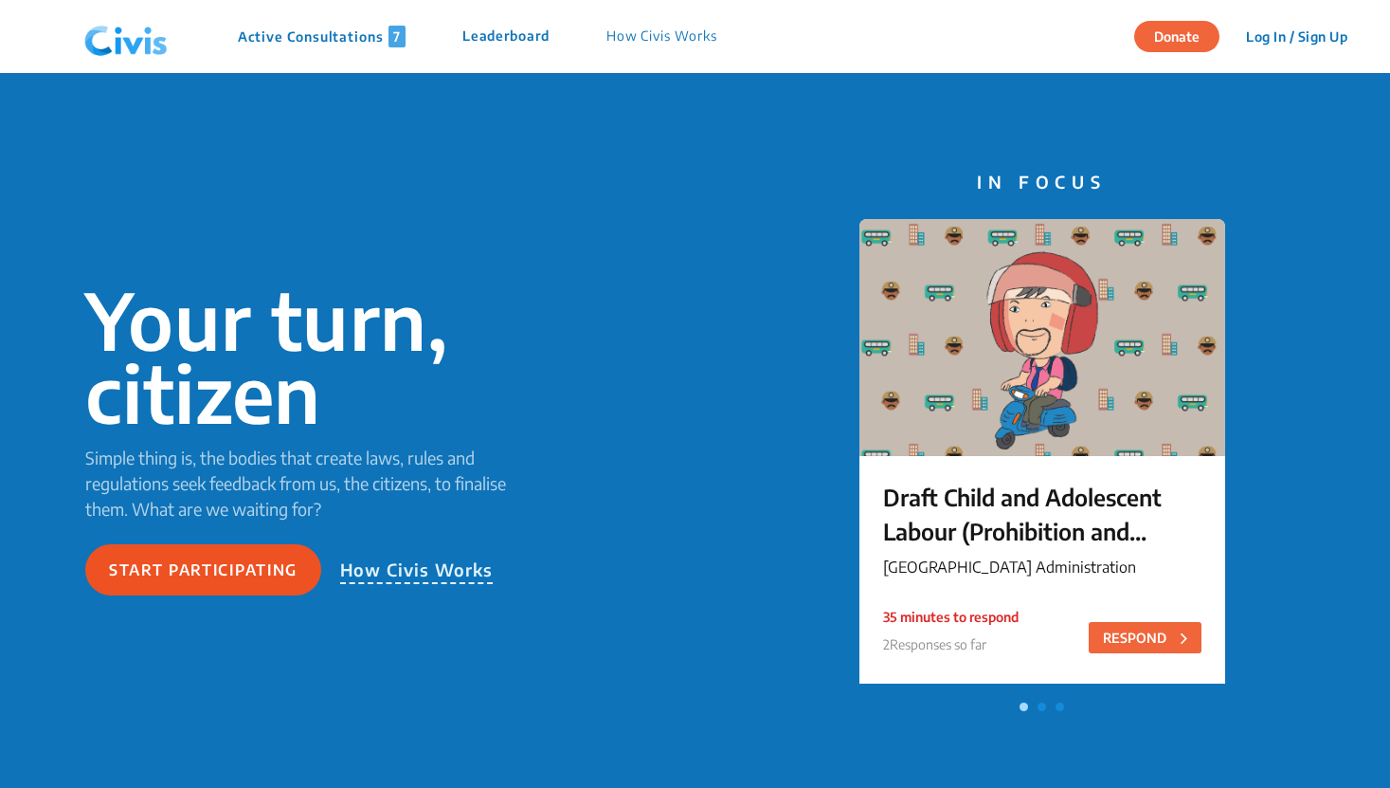
click at [252, 560] on button "Start participating" at bounding box center [203, 569] width 236 height 51
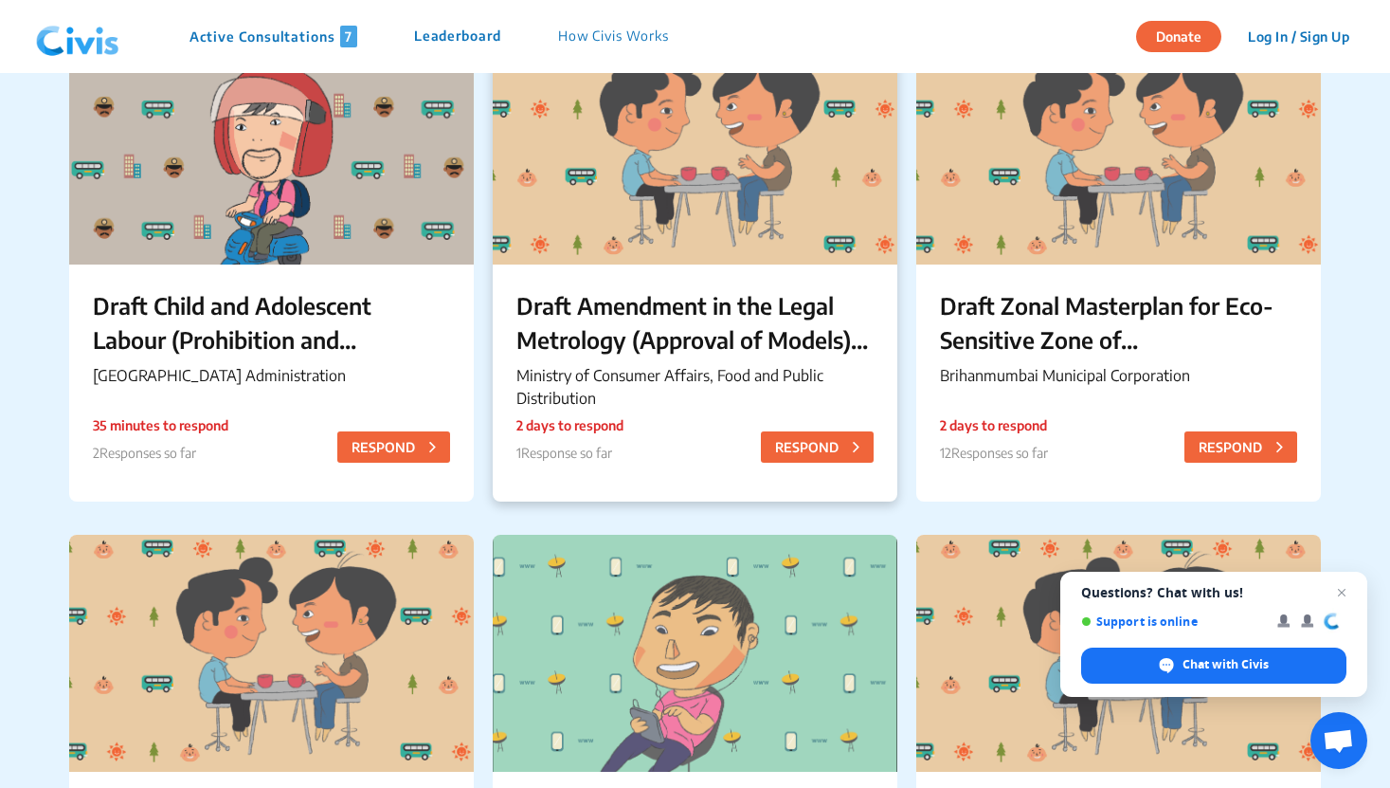
scroll to position [357, 0]
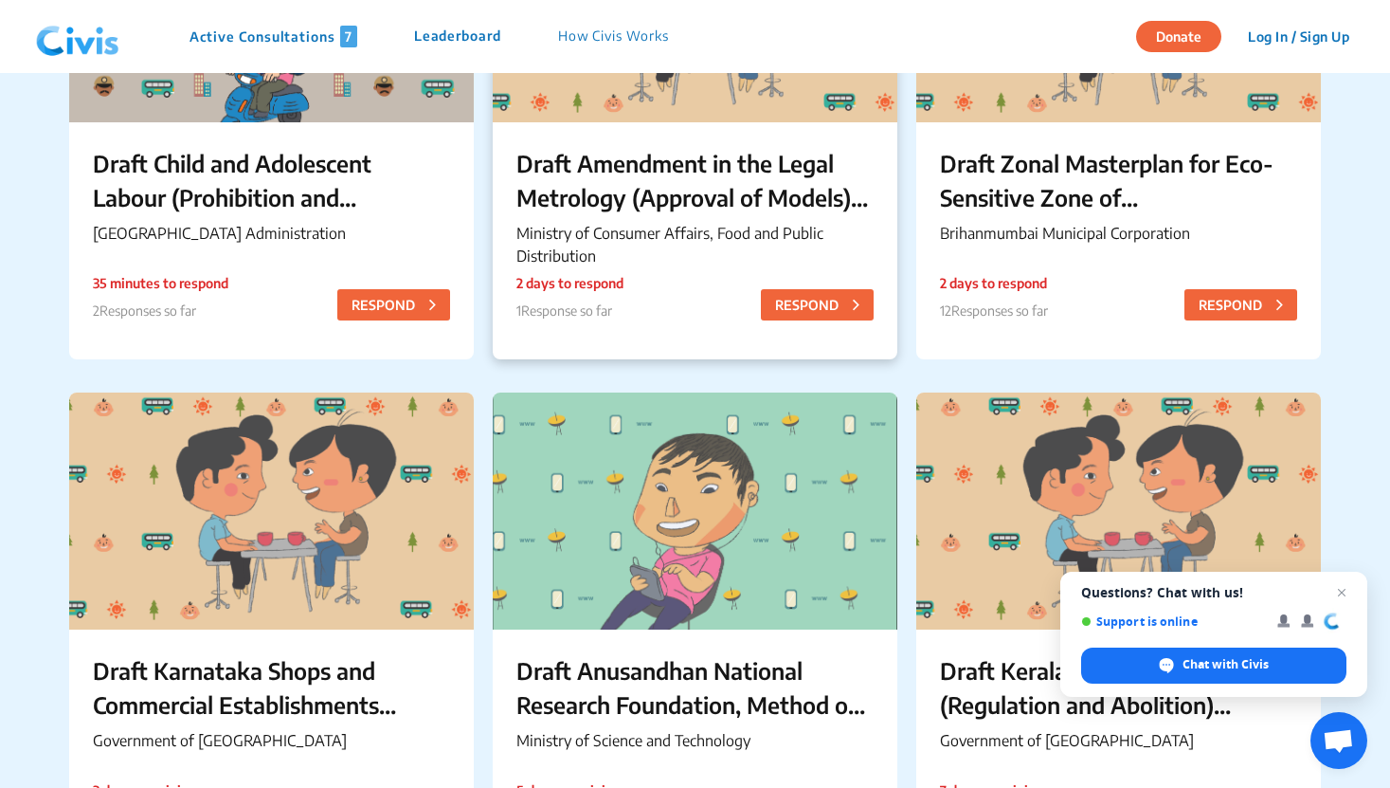
click at [655, 266] on p "Ministry of Consumer Affairs, Food and Public Distribution" at bounding box center [695, 244] width 357 height 45
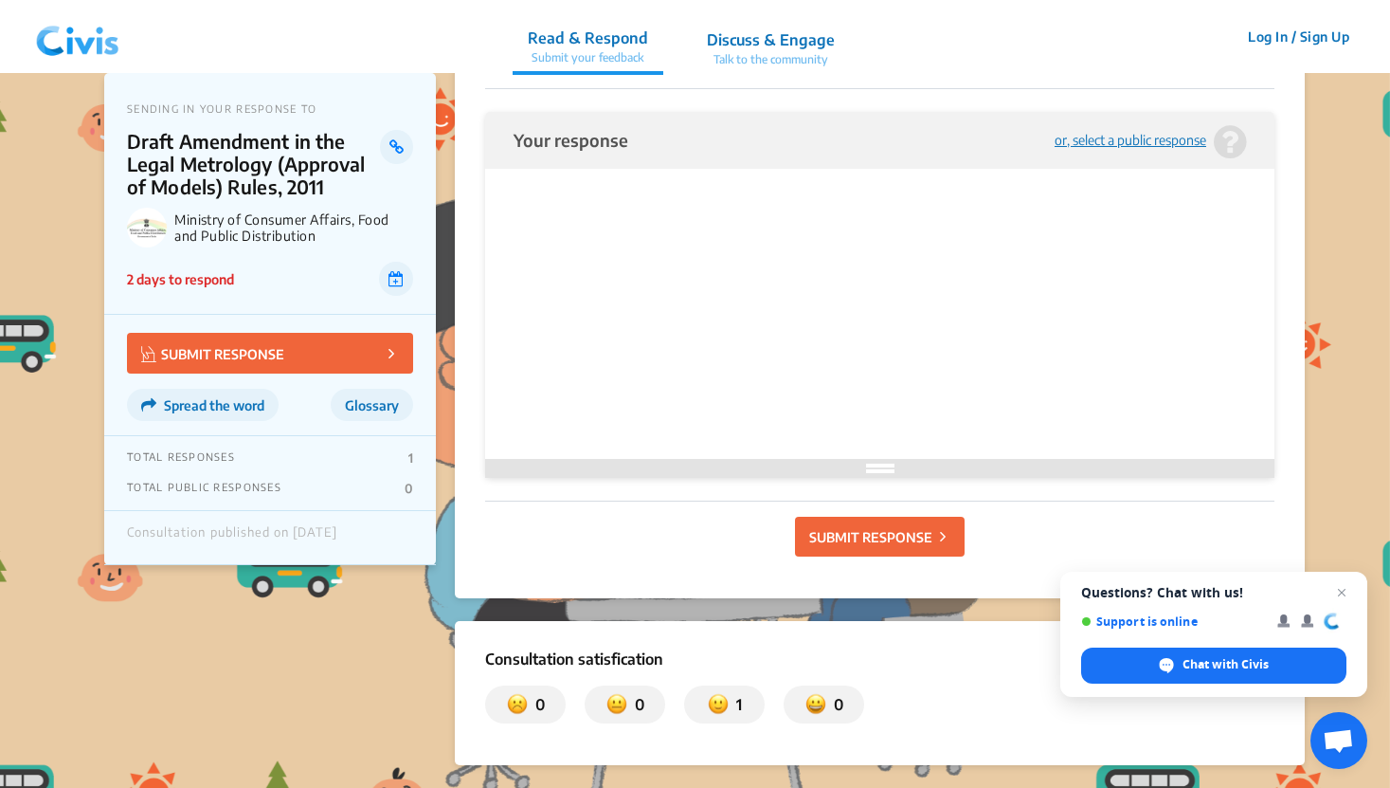
scroll to position [892, 0]
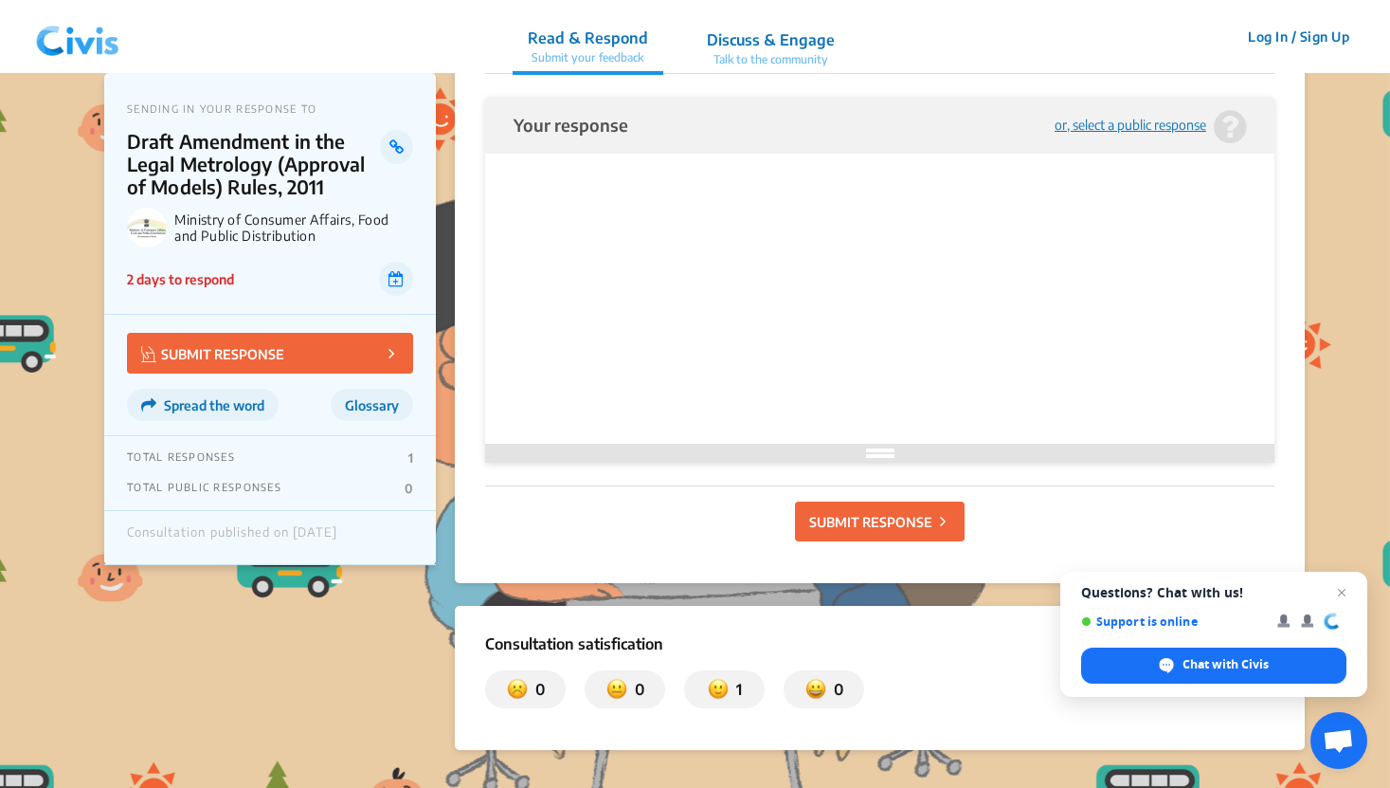
click at [816, 518] on p "SUBMIT RESPONSE" at bounding box center [870, 522] width 123 height 20
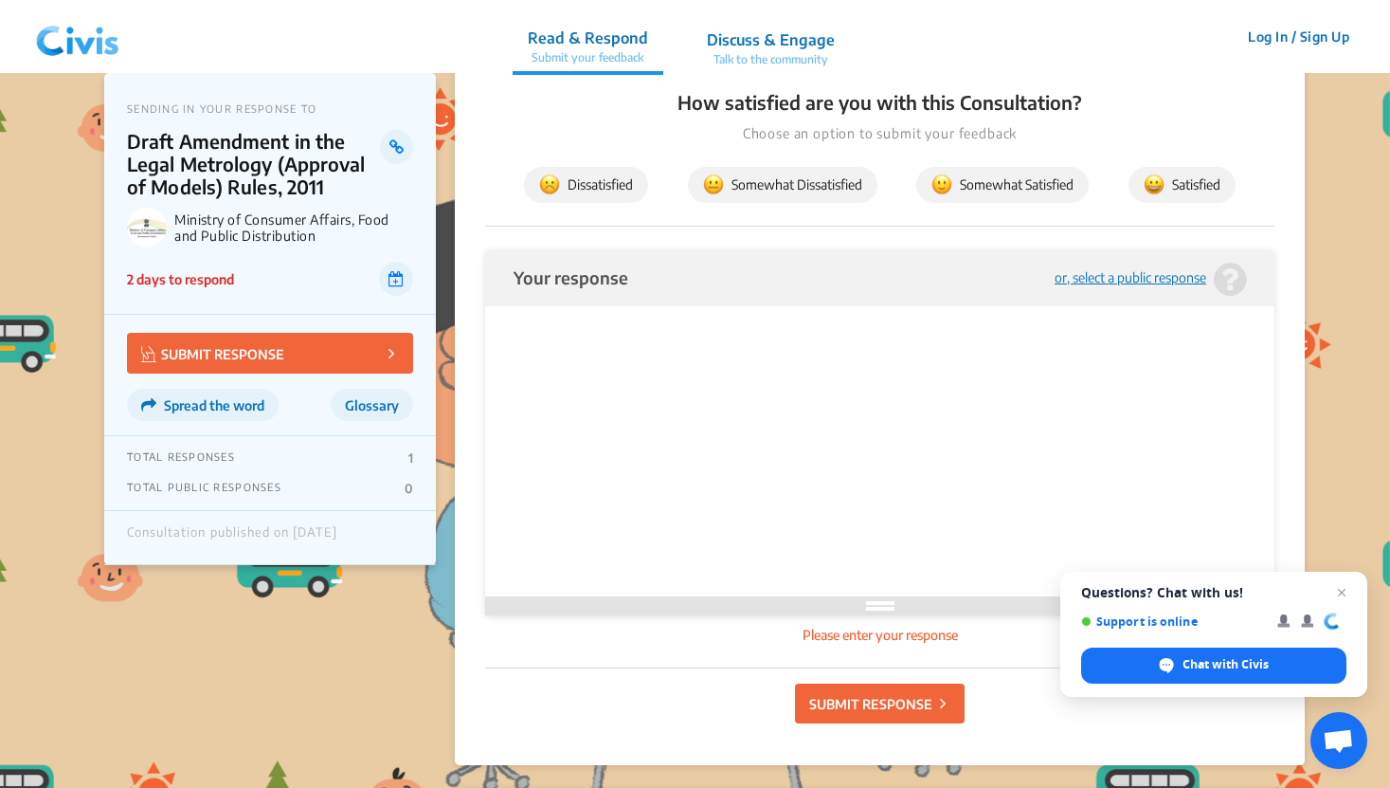
scroll to position [736, 0]
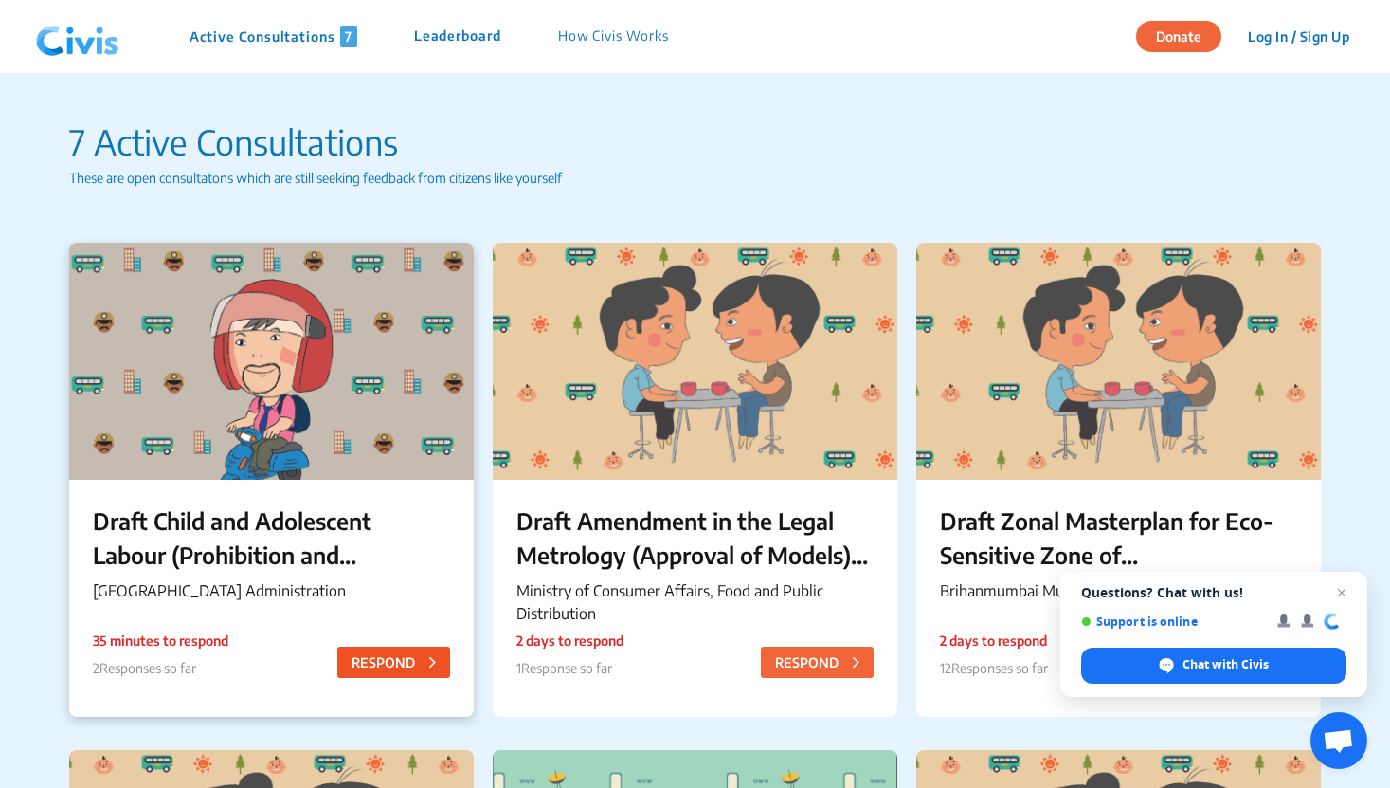
click at [365, 651] on button "RESPOND" at bounding box center [393, 661] width 113 height 31
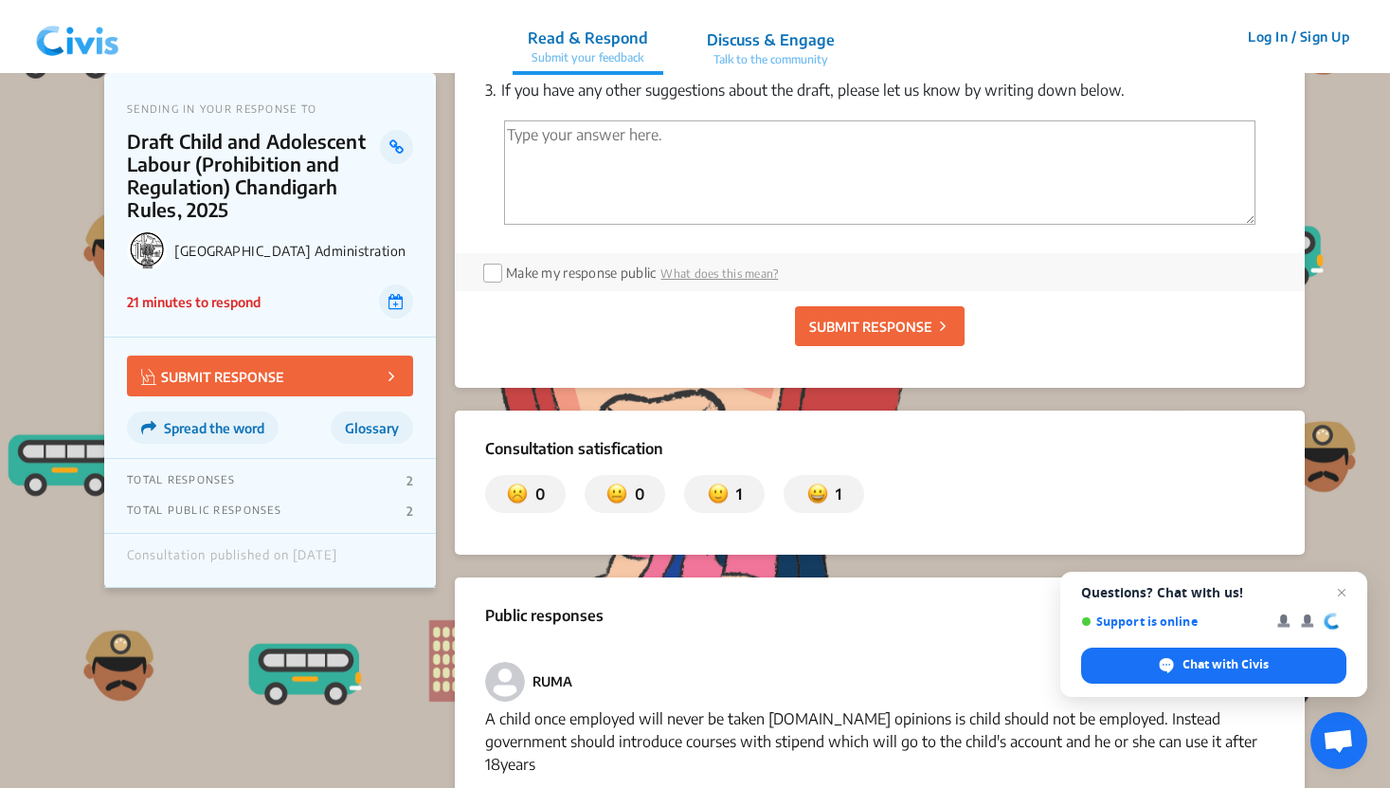
scroll to position [1731, 0]
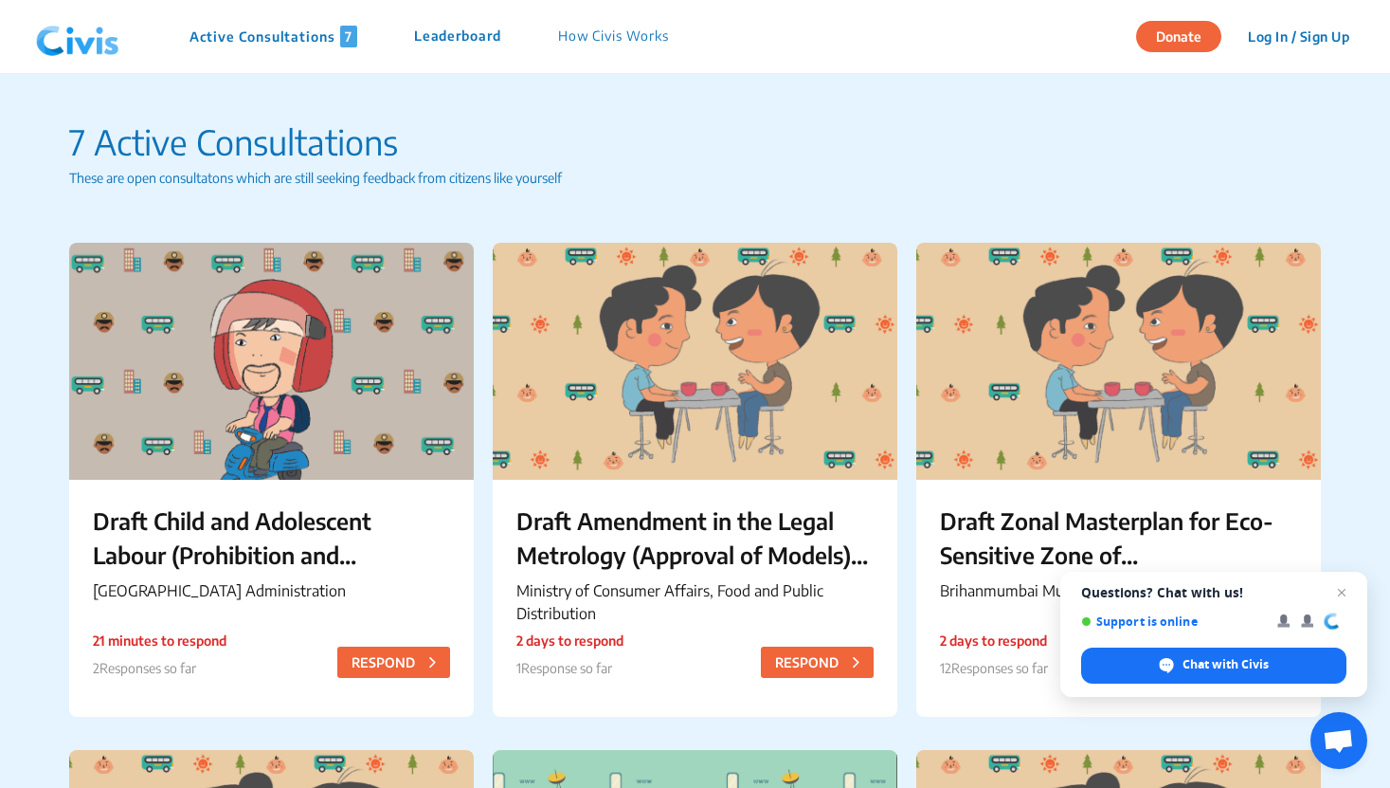
click at [273, 44] on p "Active Consultations 7" at bounding box center [274, 37] width 168 height 22
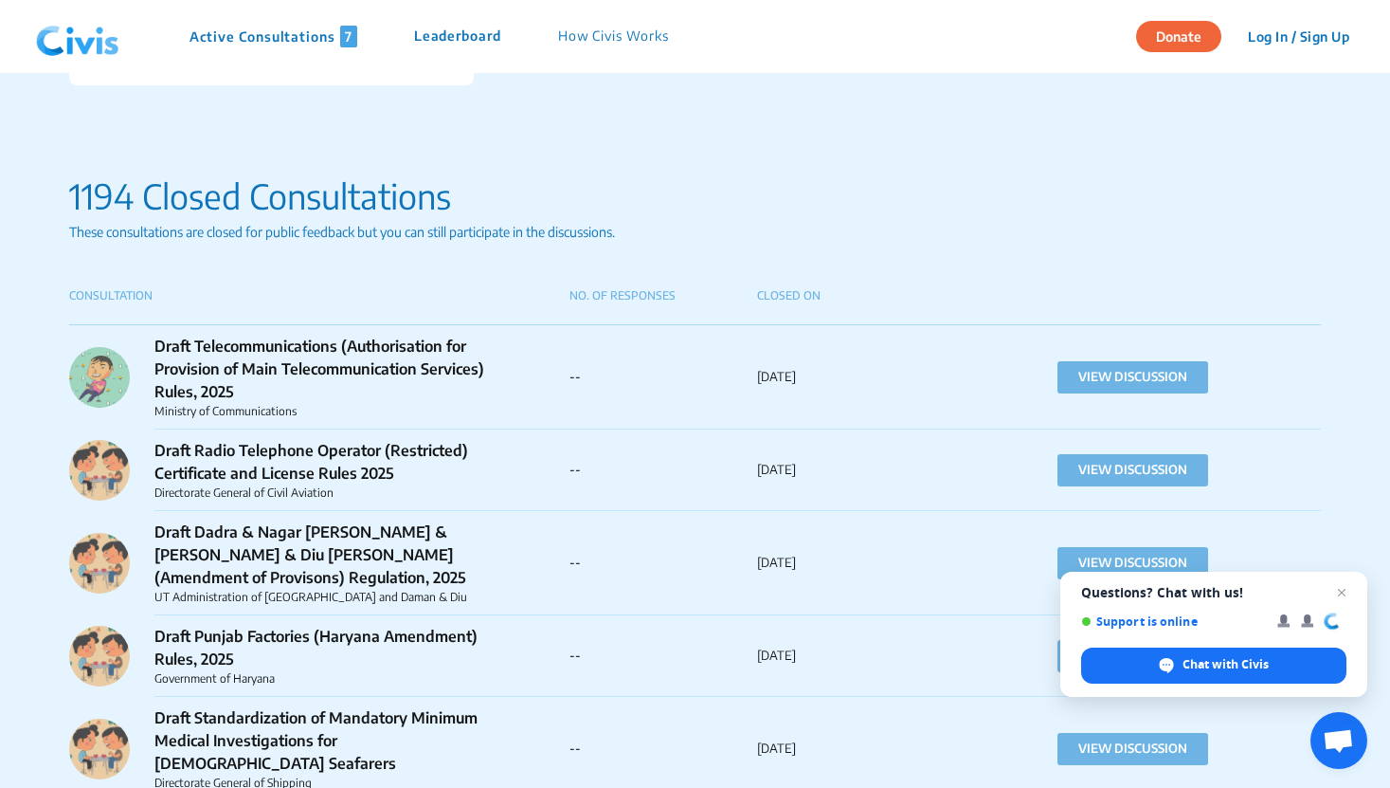
scroll to position [1140, 0]
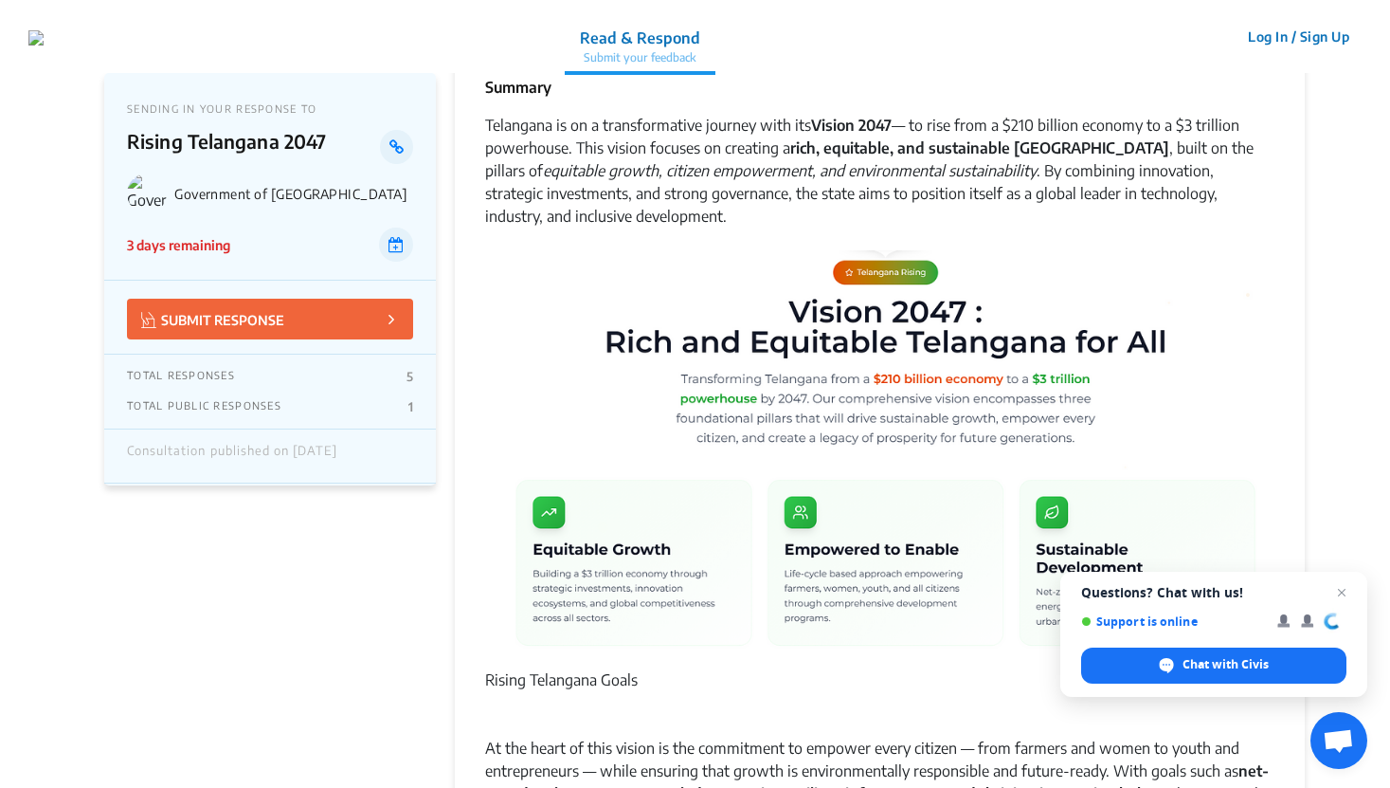
click at [696, 312] on img at bounding box center [879, 451] width 789 height 403
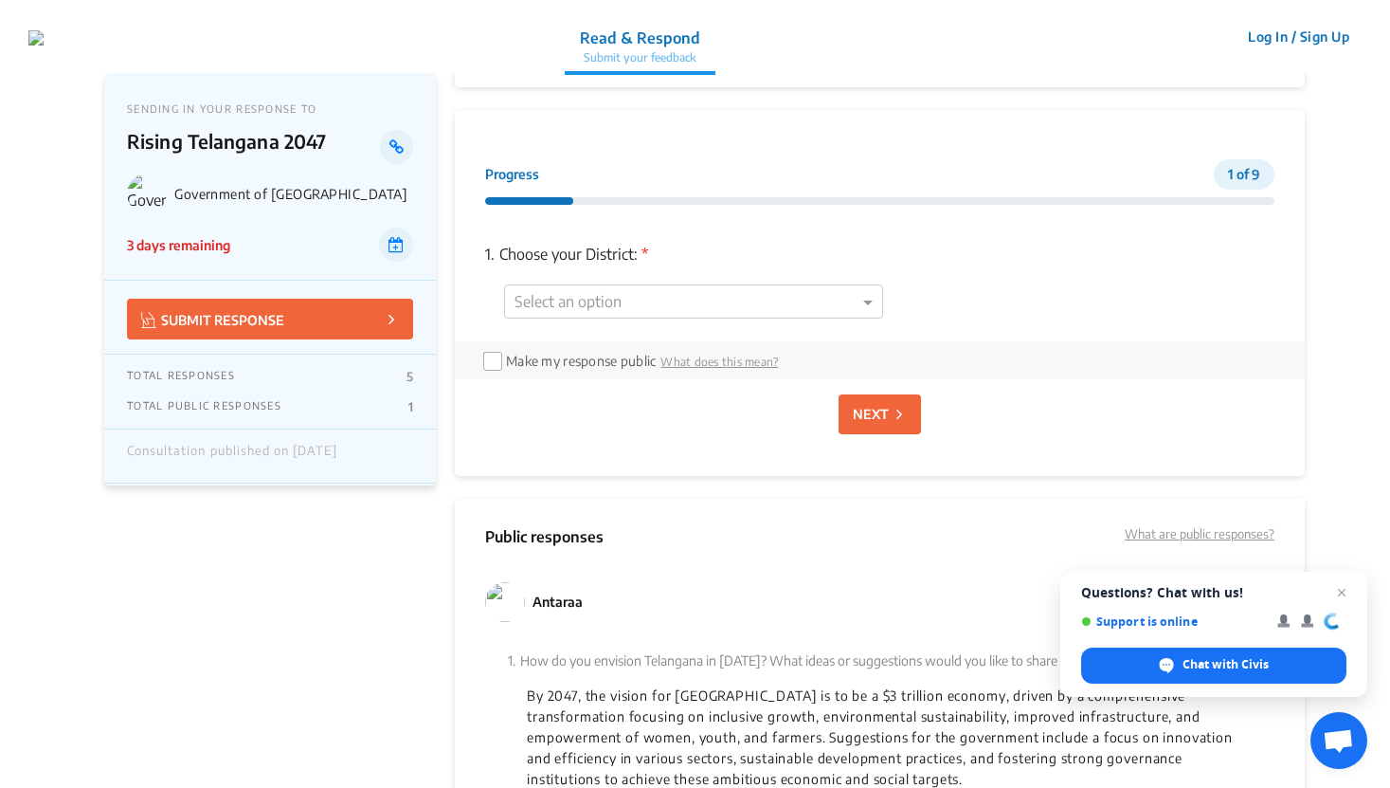
scroll to position [1389, 0]
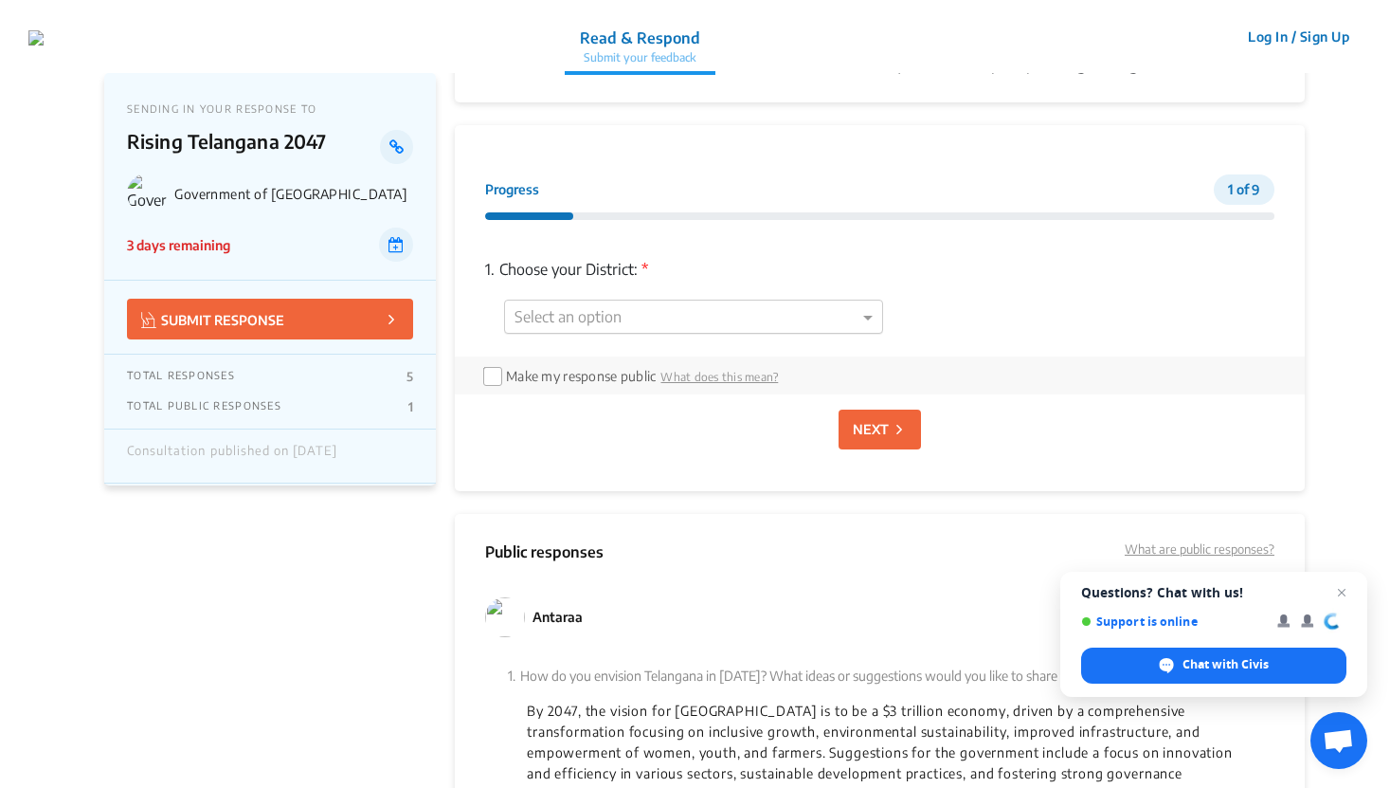
click at [831, 325] on div at bounding box center [693, 317] width 377 height 25
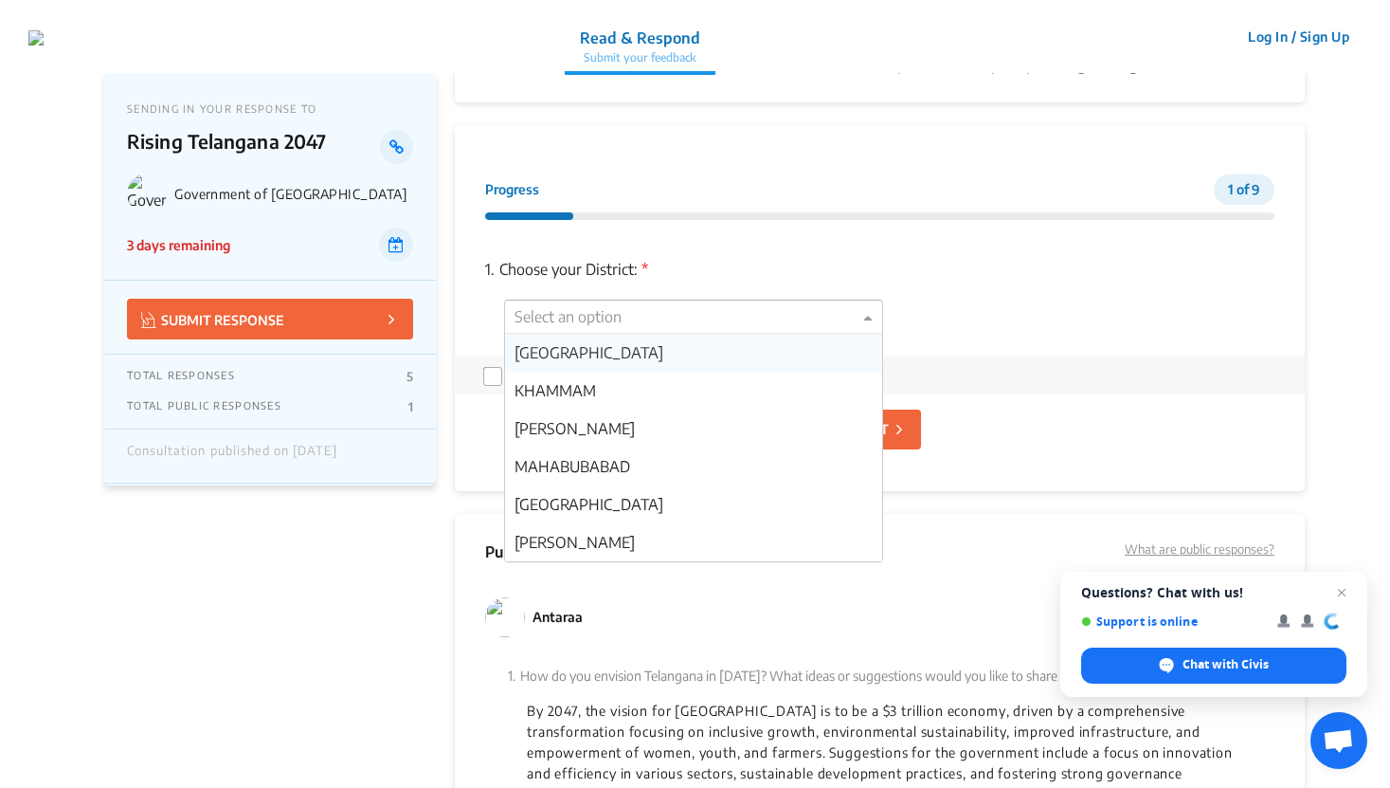
click at [722, 354] on div "[GEOGRAPHIC_DATA]" at bounding box center [693, 353] width 377 height 38
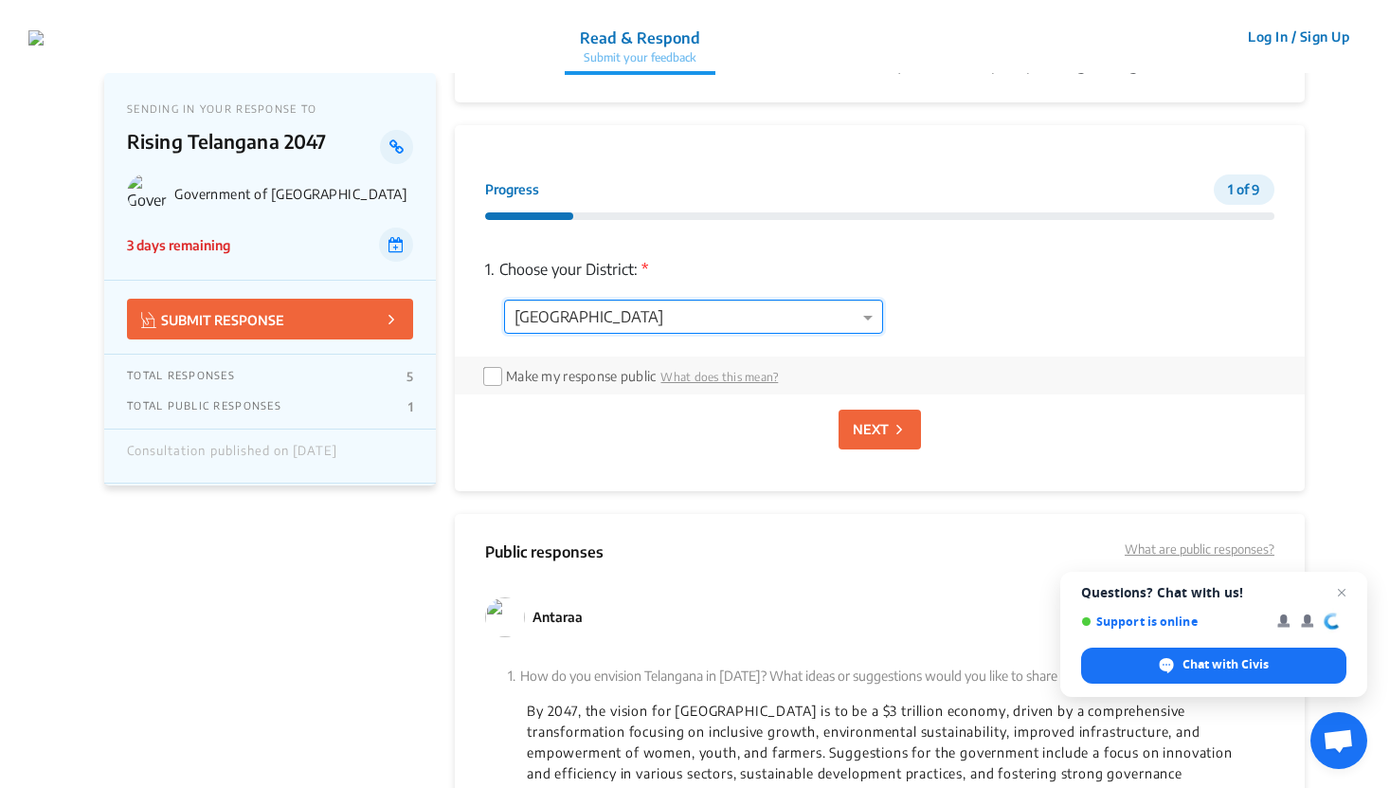
click at [899, 437] on icon at bounding box center [900, 429] width 6 height 21
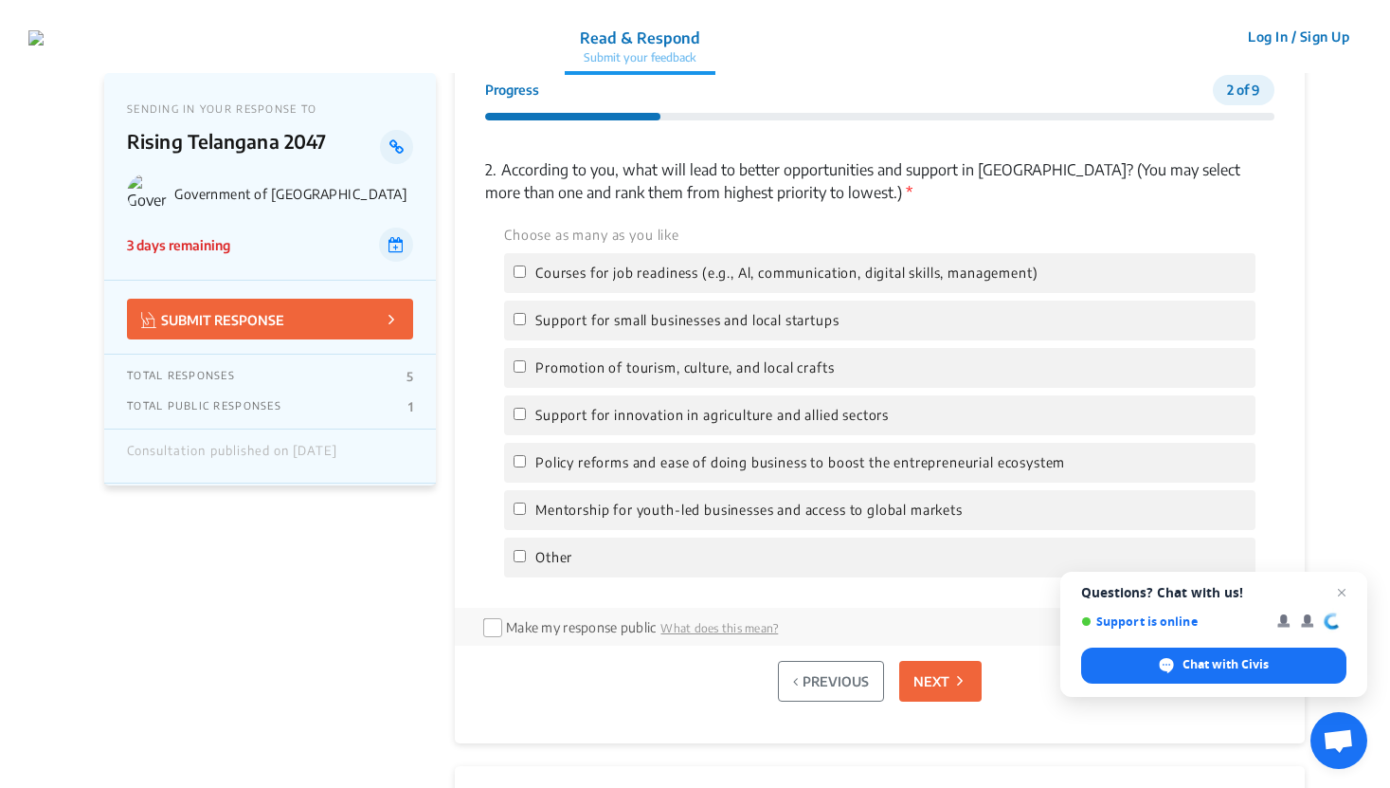
scroll to position [1514, 0]
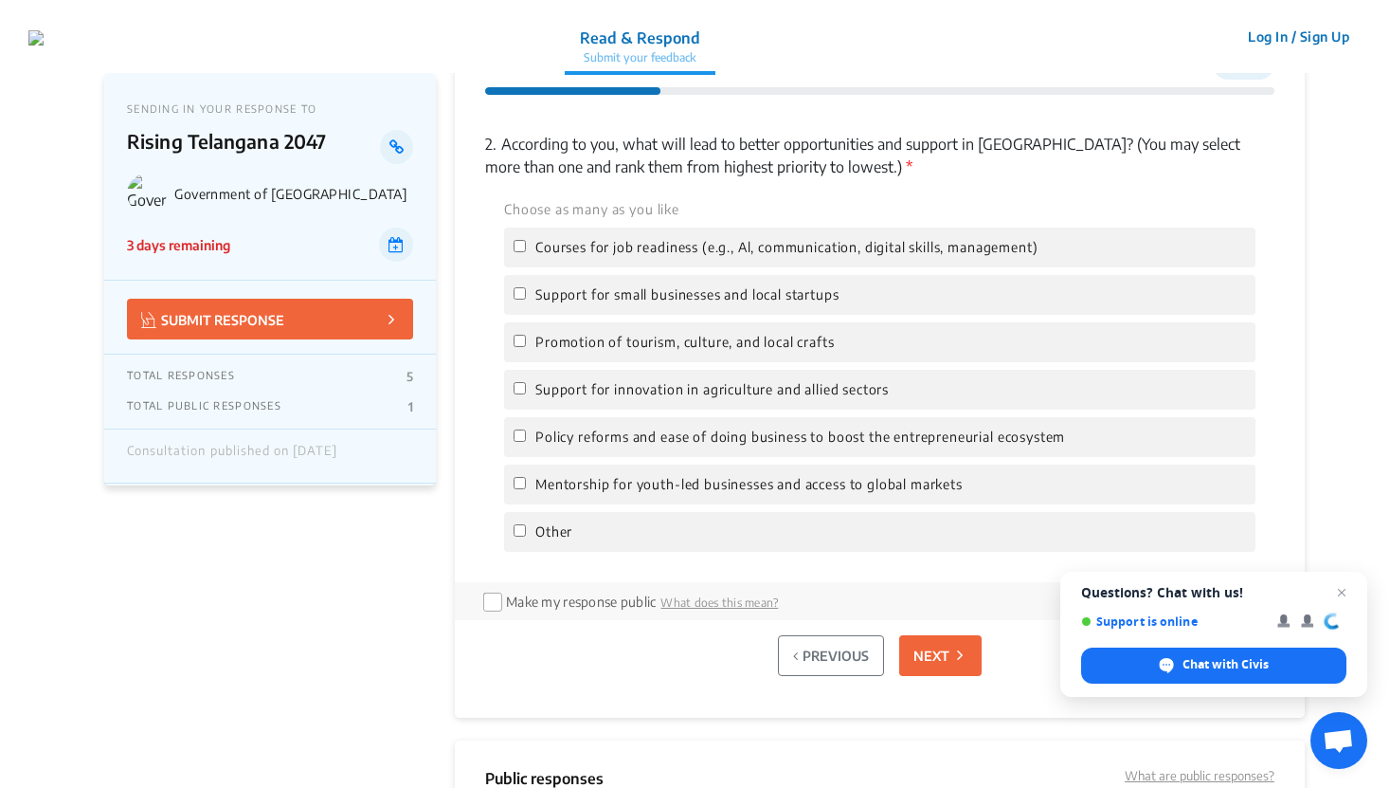
click at [768, 307] on div "Support for small businesses and local startups" at bounding box center [880, 295] width 752 height 40
click at [803, 284] on span "Support for small businesses and local startups" at bounding box center [686, 294] width 303 height 21
click at [526, 287] on input "Support for small businesses and local startups" at bounding box center [520, 293] width 12 height 12
checkbox input "true"
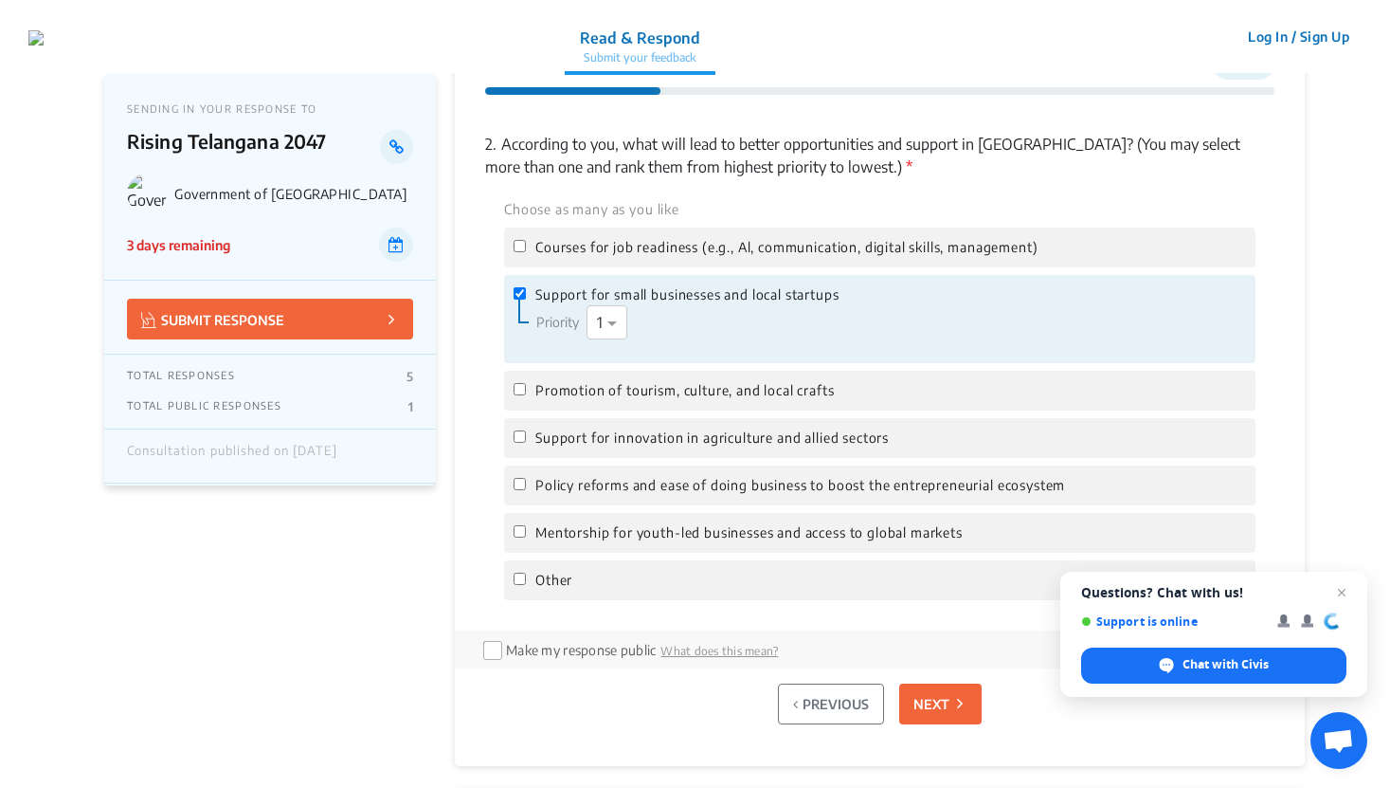
click at [925, 686] on button "NEXT" at bounding box center [940, 703] width 82 height 41
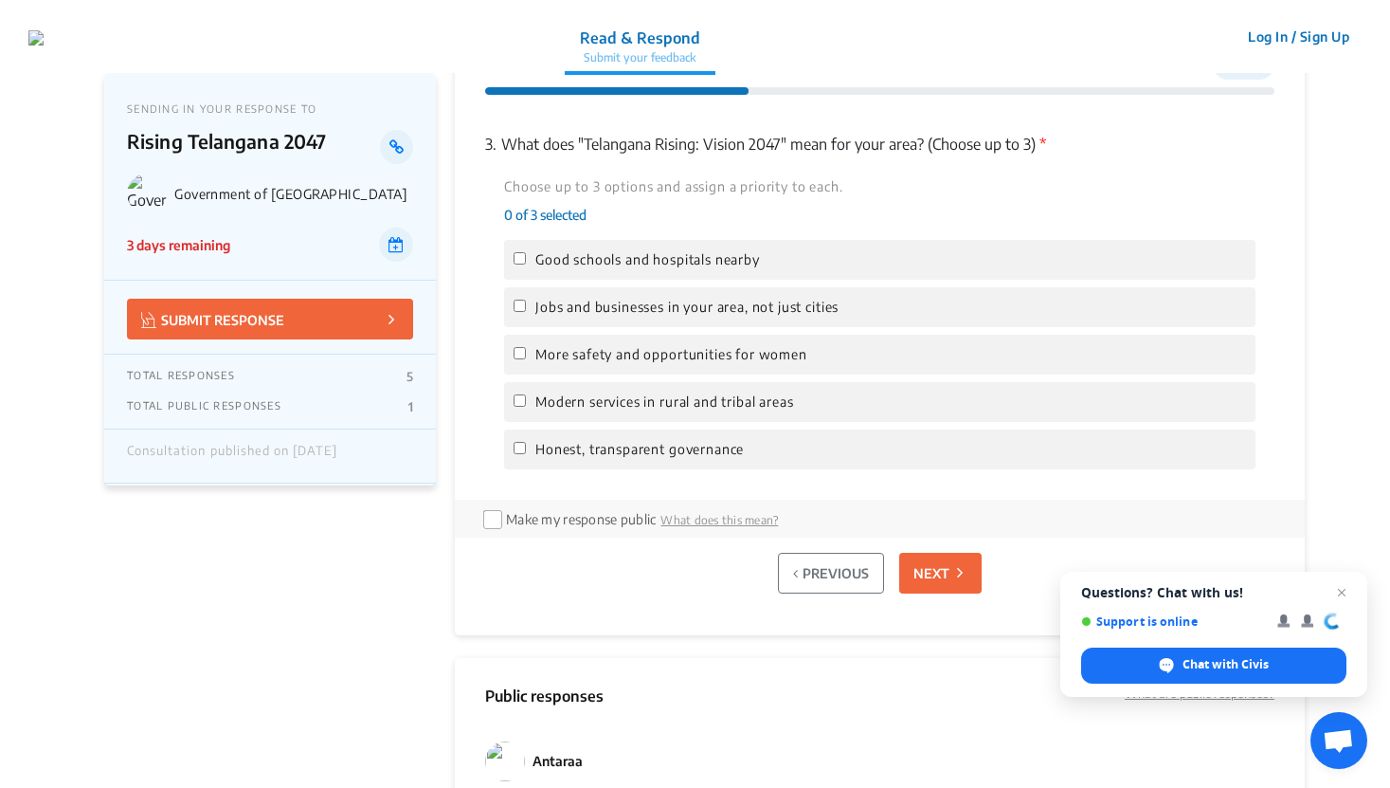
click at [828, 354] on label "More safety and opportunities for women" at bounding box center [880, 354] width 733 height 21
click at [526, 354] on input "More safety and opportunities for women" at bounding box center [520, 353] width 12 height 12
checkbox input "true"
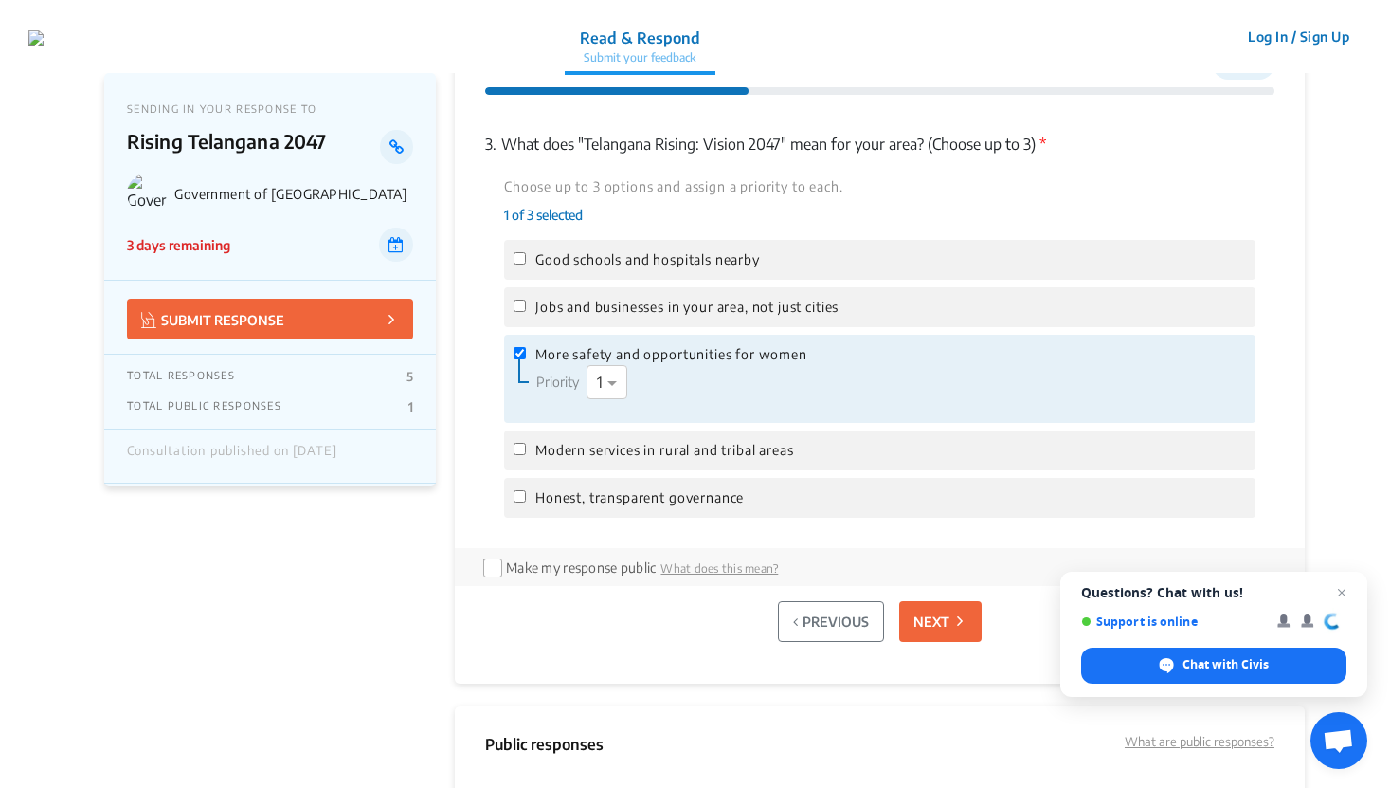
click at [935, 630] on p "NEXT" at bounding box center [932, 621] width 36 height 20
